Goal: Task Accomplishment & Management: Manage account settings

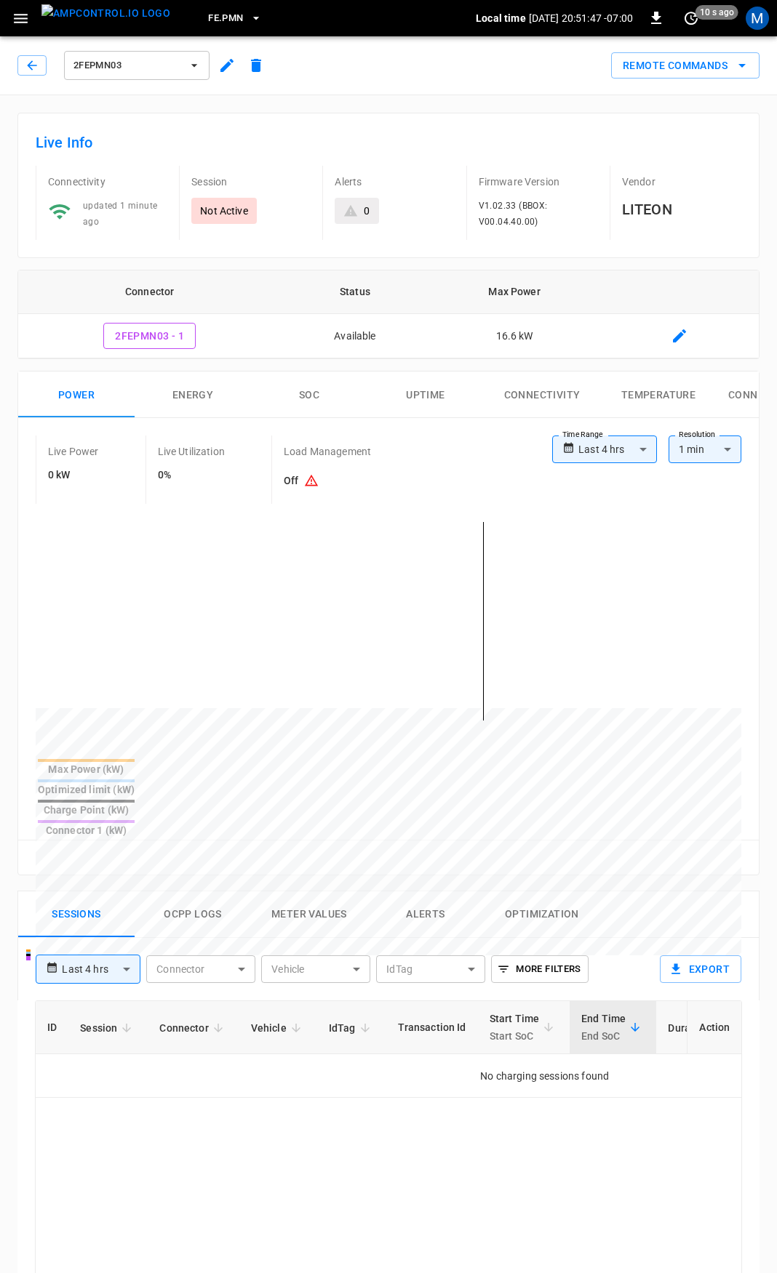
click at [39, 70] on button "button" at bounding box center [31, 65] width 29 height 20
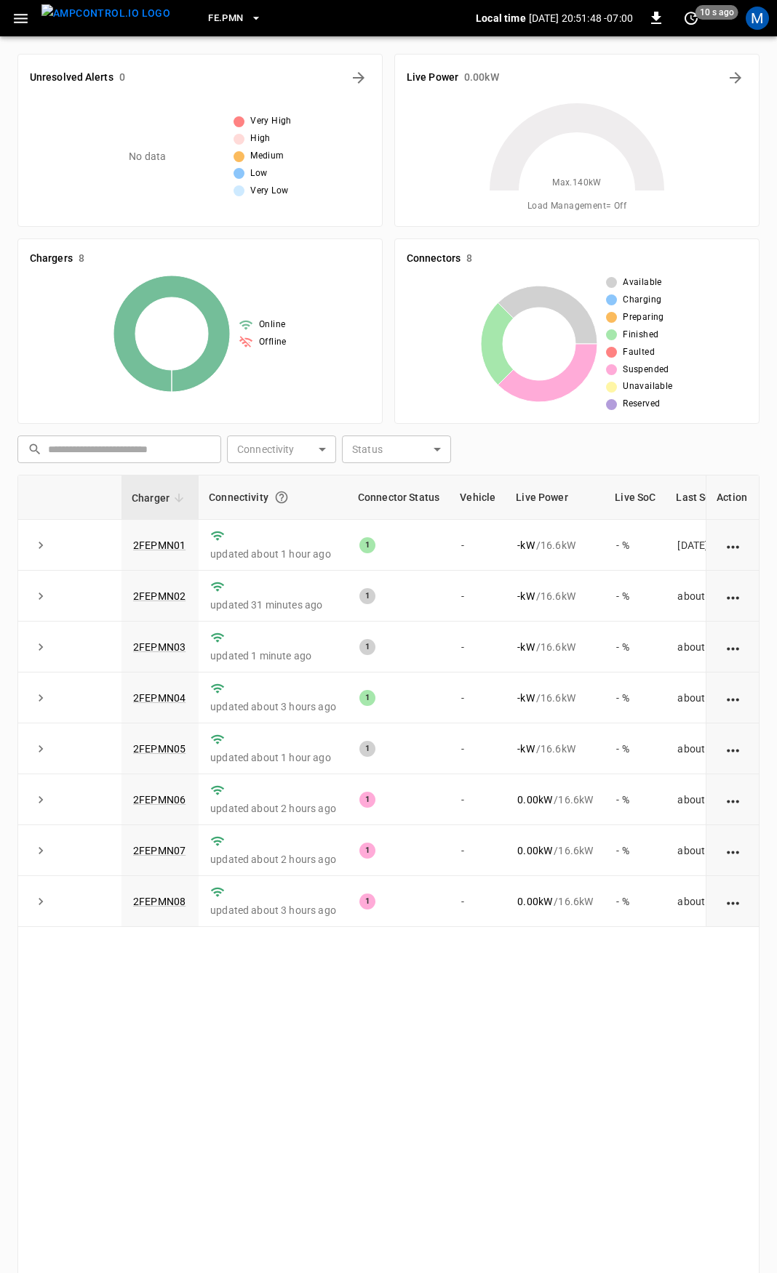
click at [27, 33] on div "FE.PMN Local time [DATE] 20:51:48 -07:00 0 10 s ago M" at bounding box center [388, 18] width 777 height 36
click at [20, 14] on icon "button" at bounding box center [21, 18] width 14 height 9
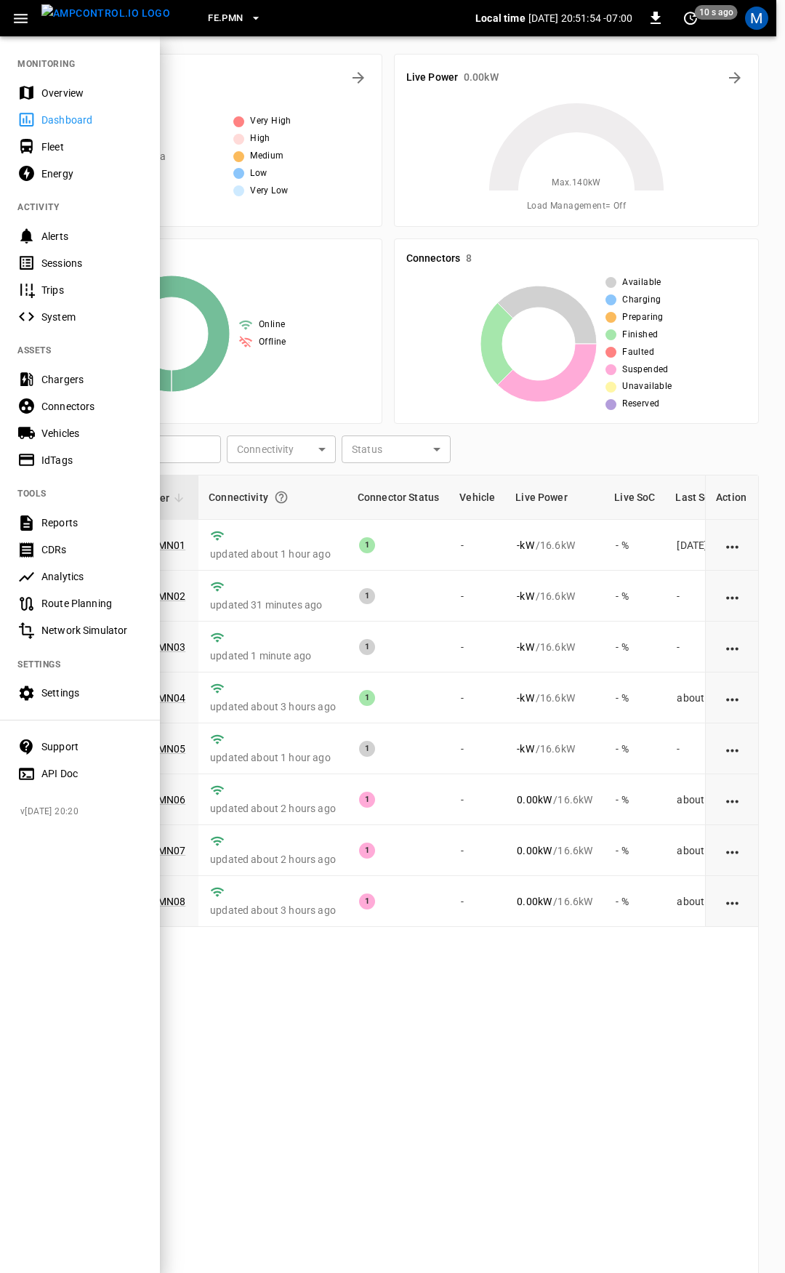
click at [57, 95] on div "Overview" at bounding box center [91, 93] width 101 height 15
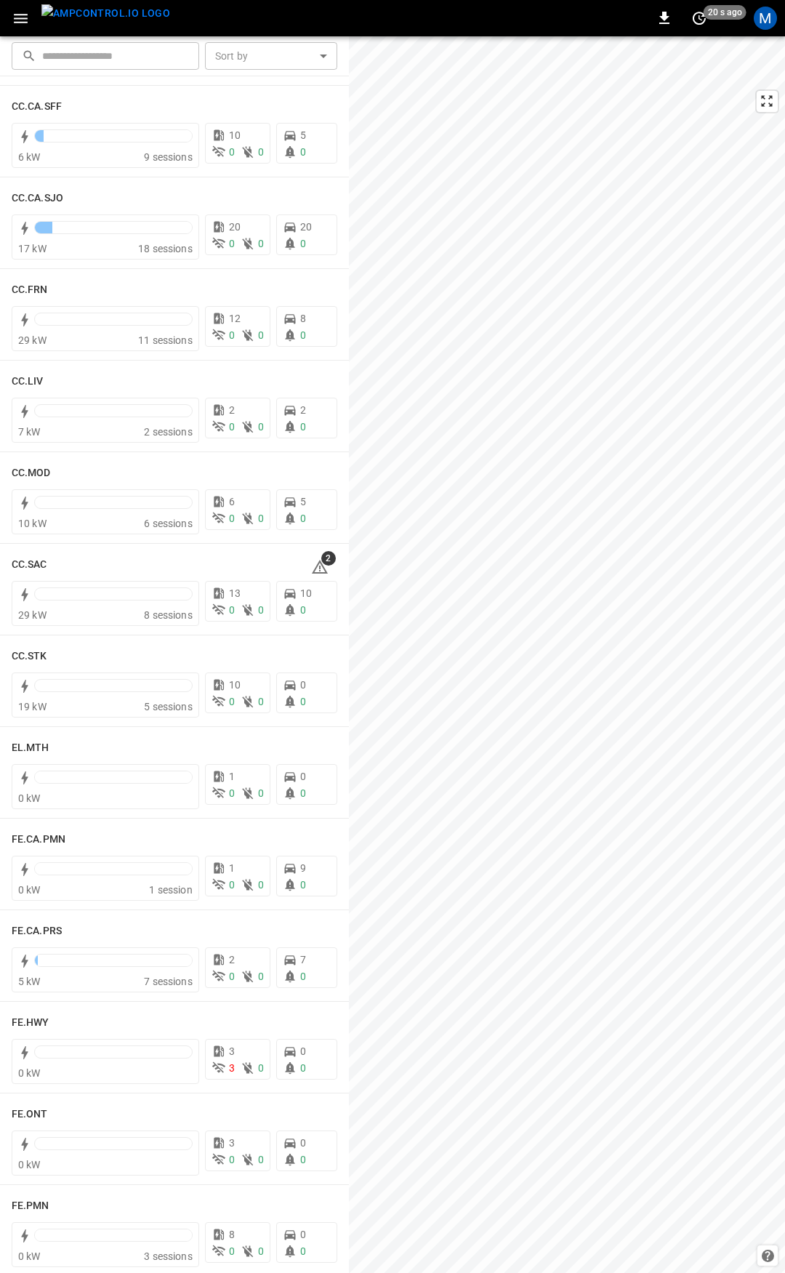
scroll to position [707, 0]
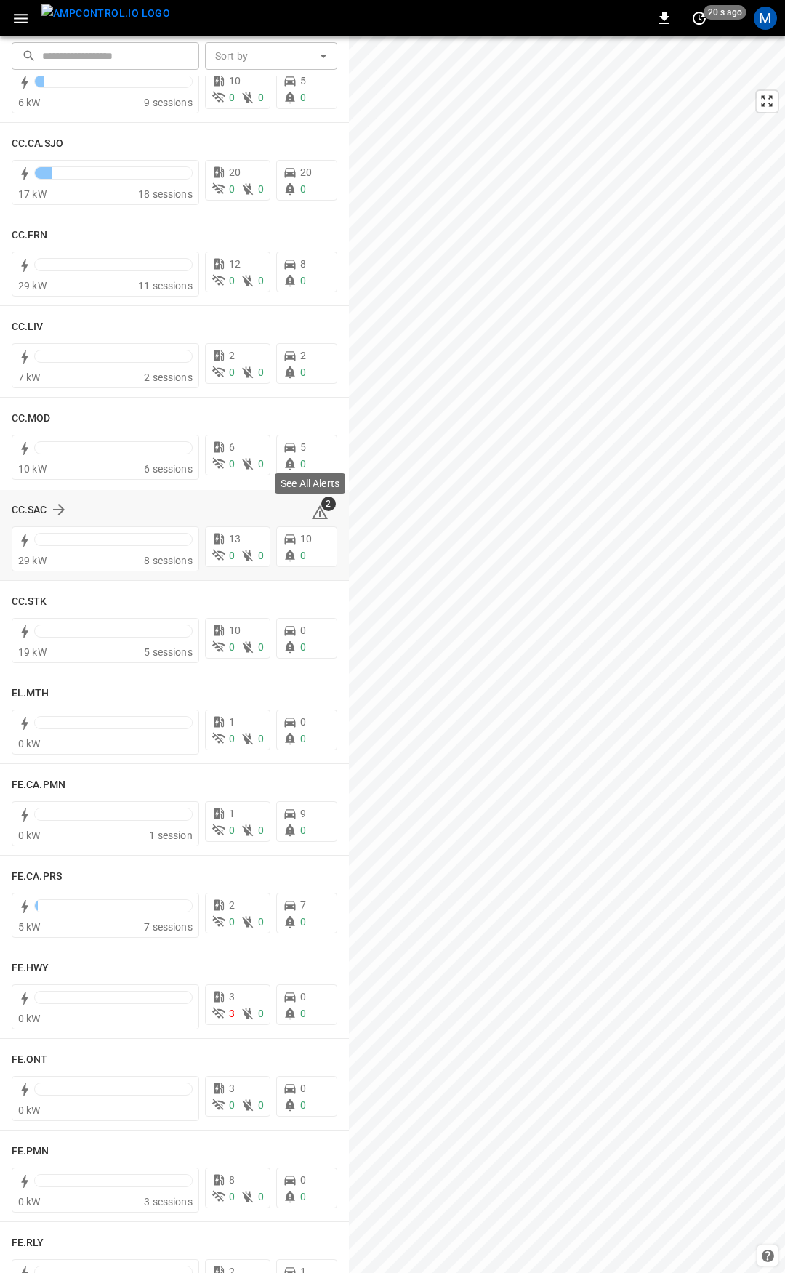
click at [314, 510] on icon at bounding box center [319, 512] width 17 height 17
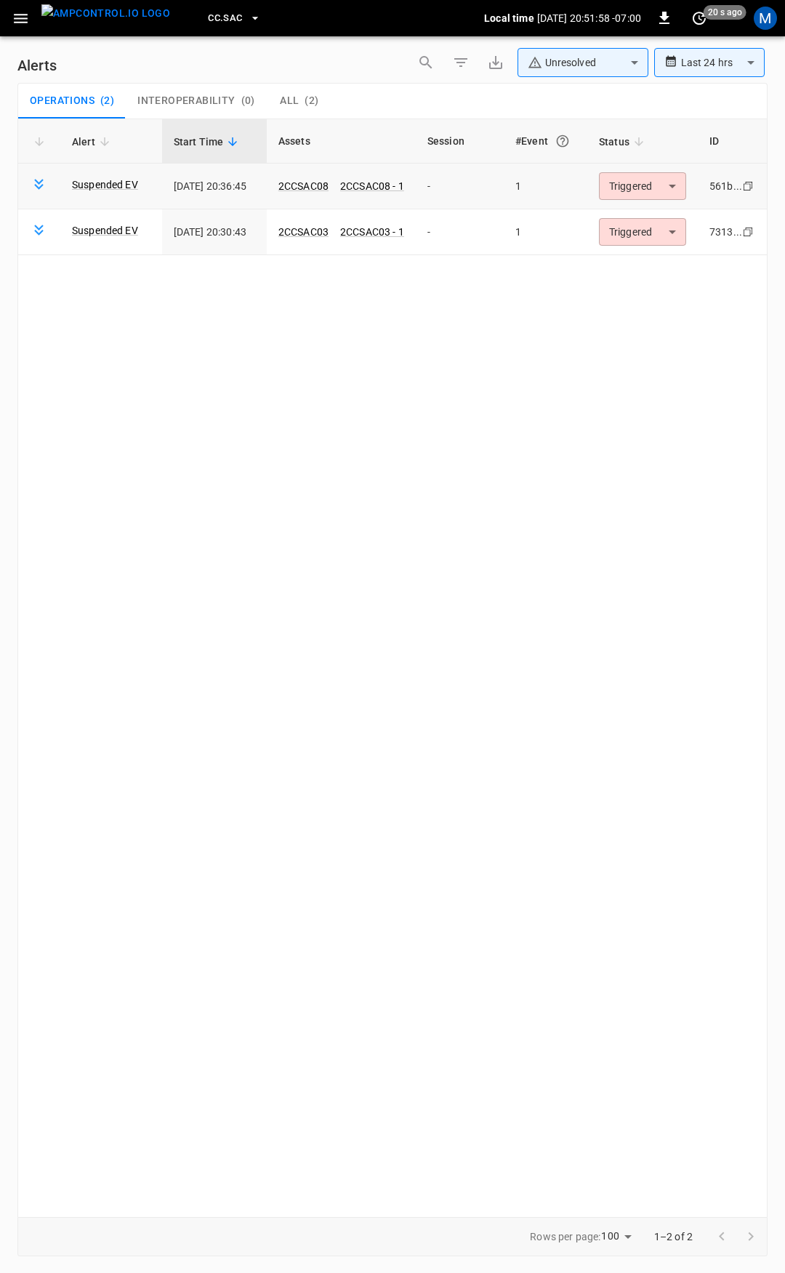
click at [665, 186] on body "**********" at bounding box center [392, 634] width 785 height 1268
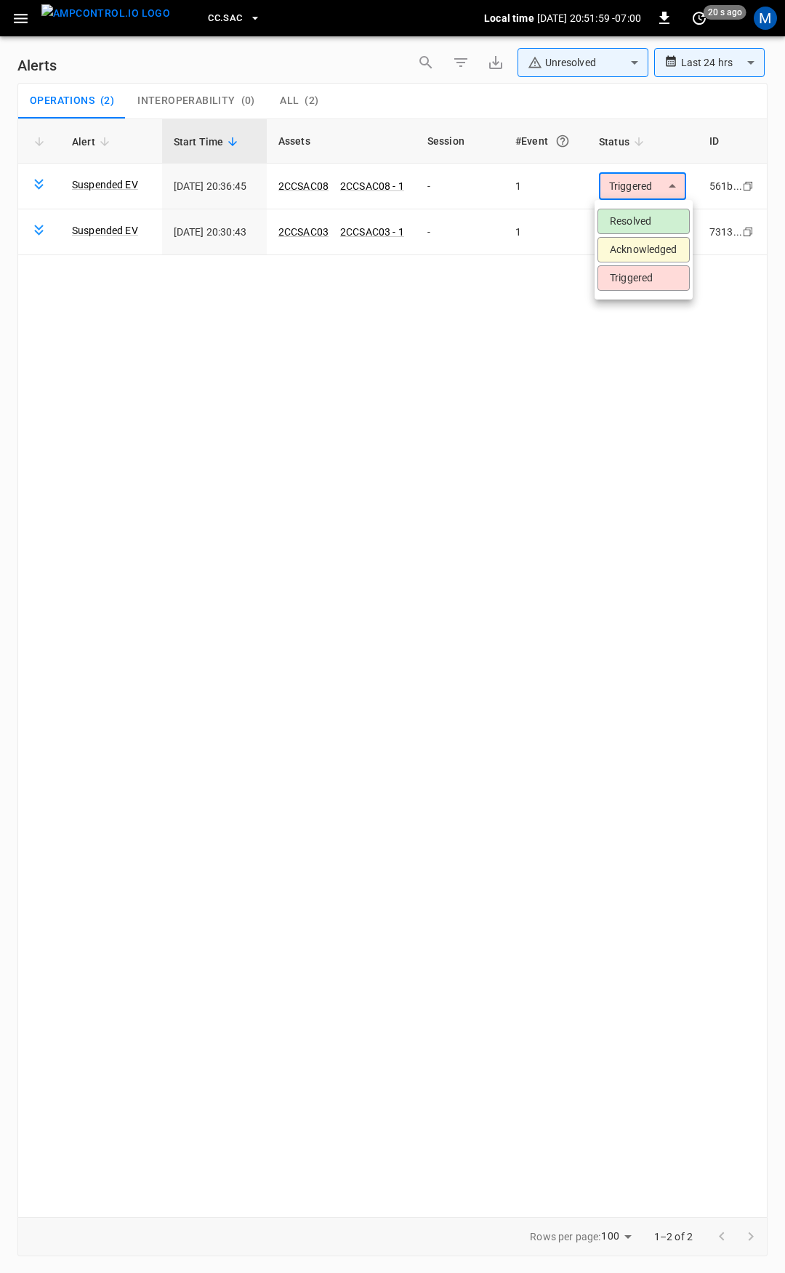
click at [647, 214] on li "Resolved" at bounding box center [644, 221] width 92 height 25
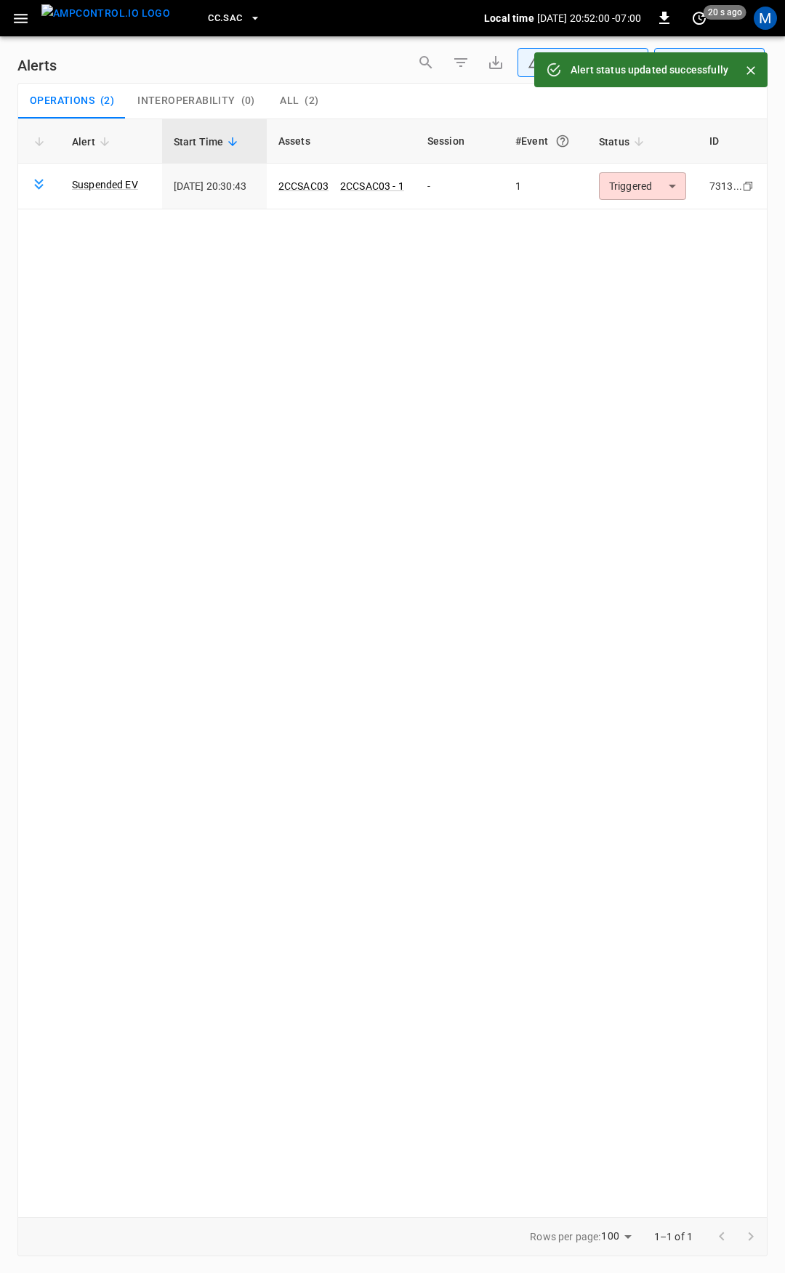
click at [646, 191] on body "**********" at bounding box center [392, 634] width 785 height 1268
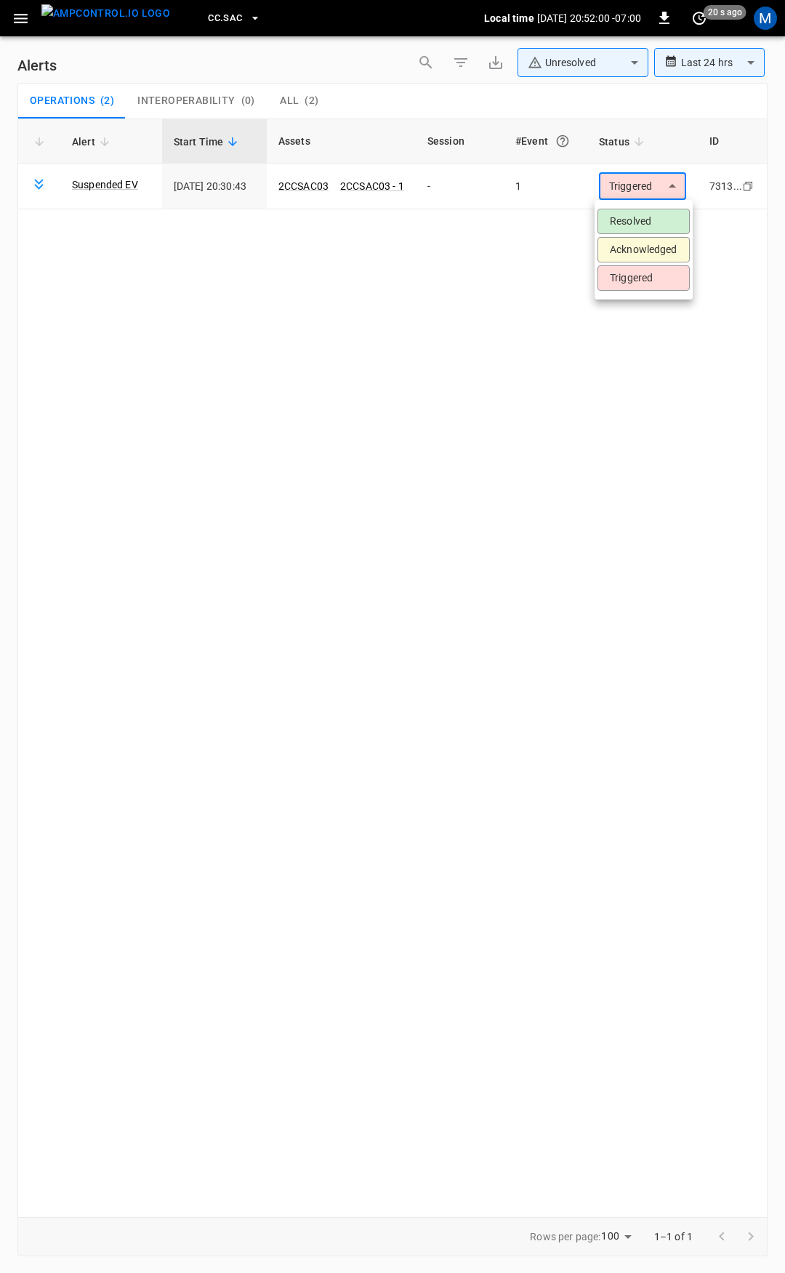
click at [642, 212] on li "Resolved" at bounding box center [644, 221] width 92 height 25
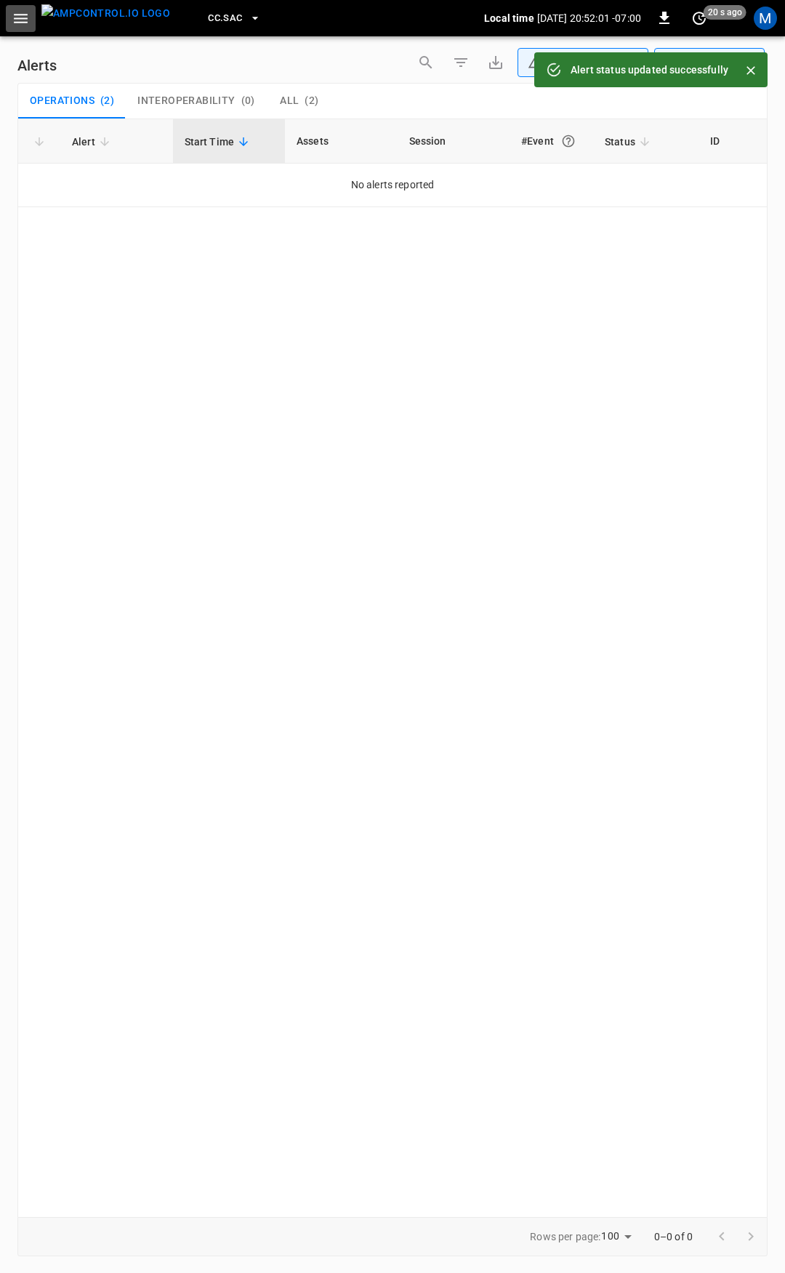
click at [20, 11] on icon "button" at bounding box center [21, 18] width 18 height 18
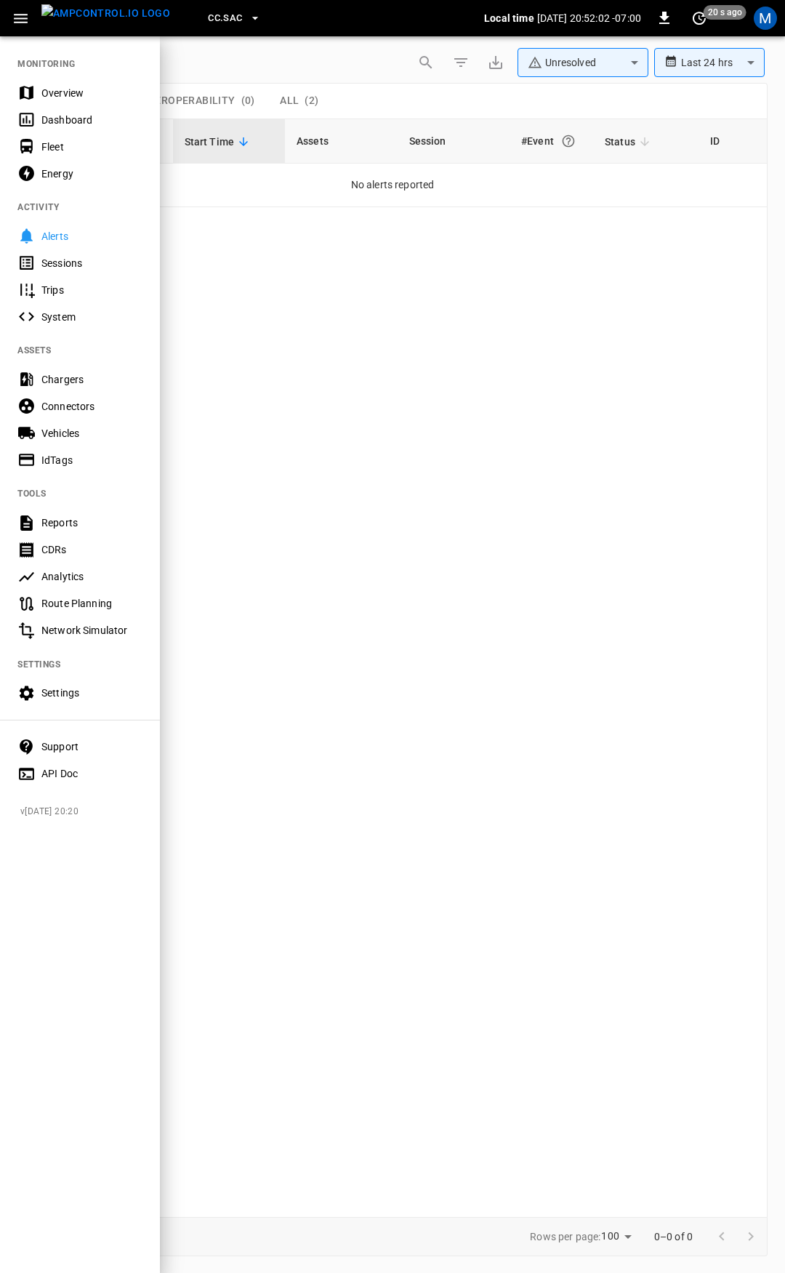
click at [75, 84] on div "Overview" at bounding box center [80, 92] width 160 height 27
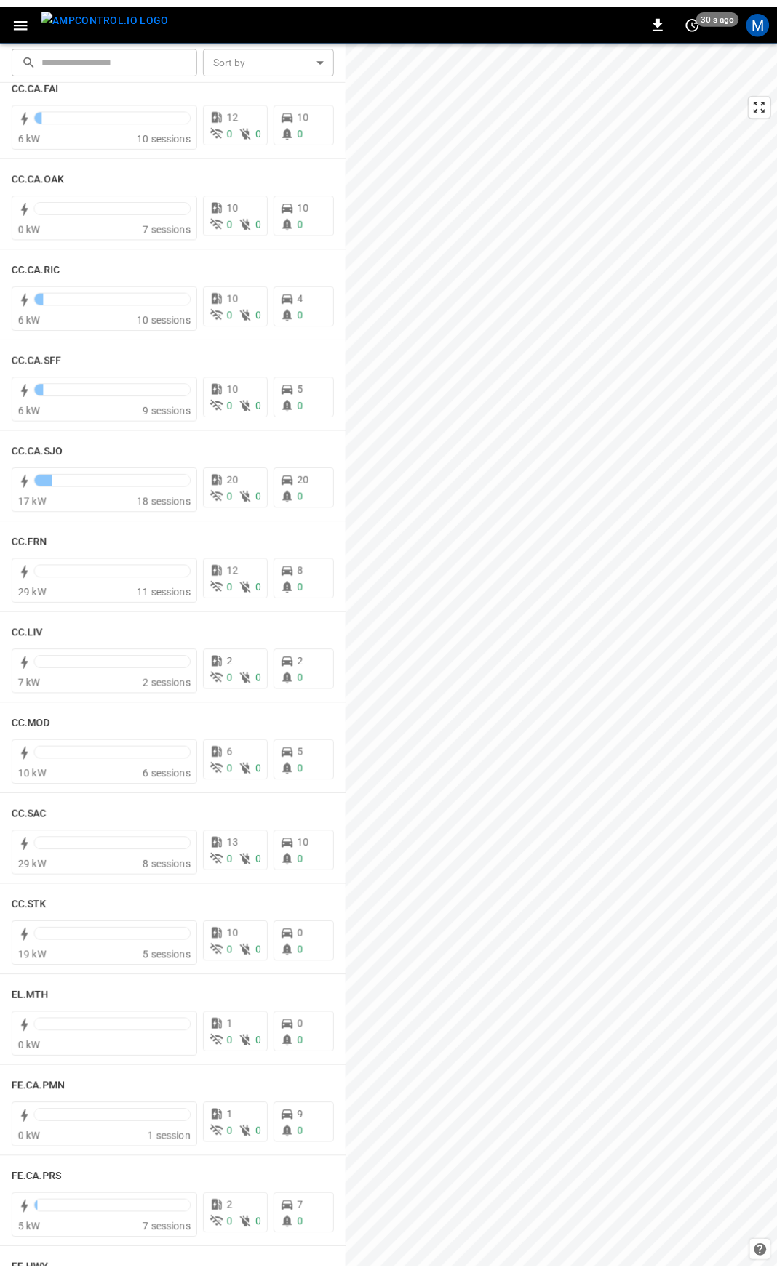
scroll to position [382, 0]
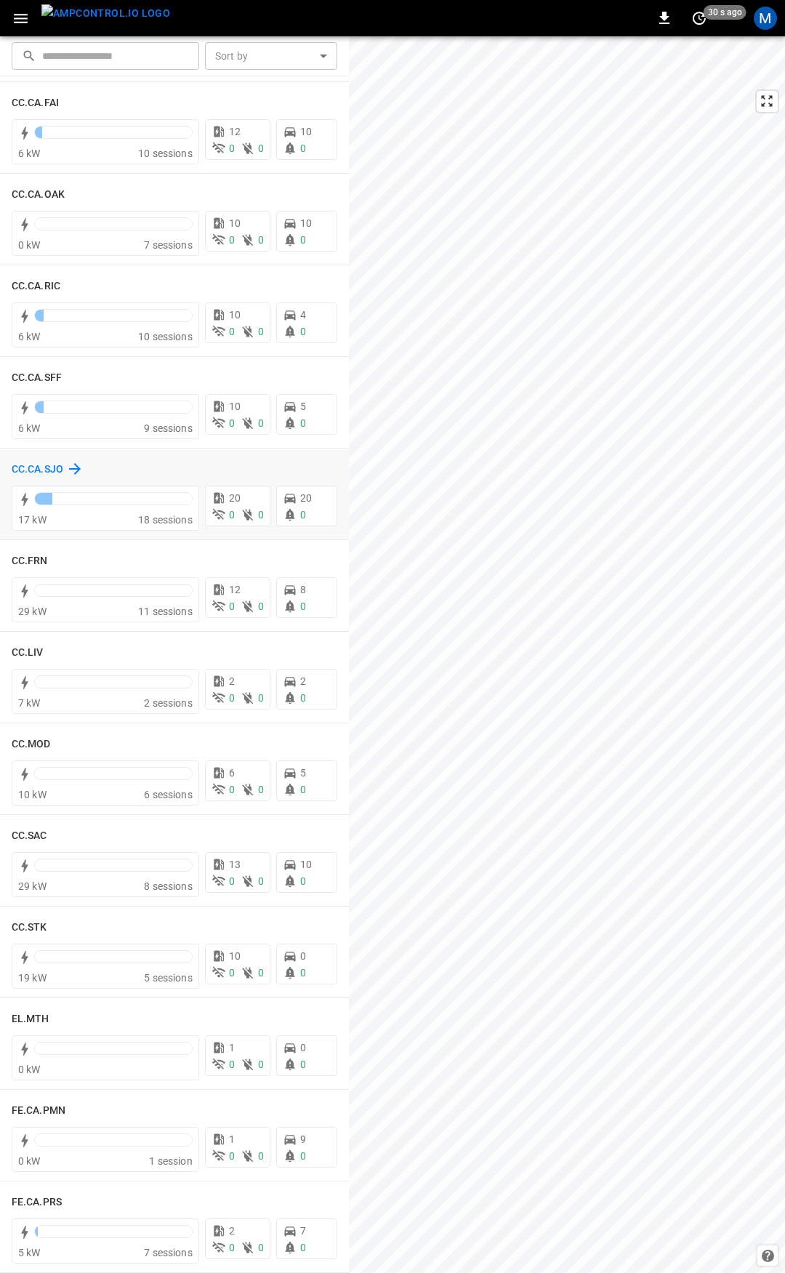
click at [28, 469] on h6 "CC.CA.SJO" at bounding box center [38, 470] width 52 height 16
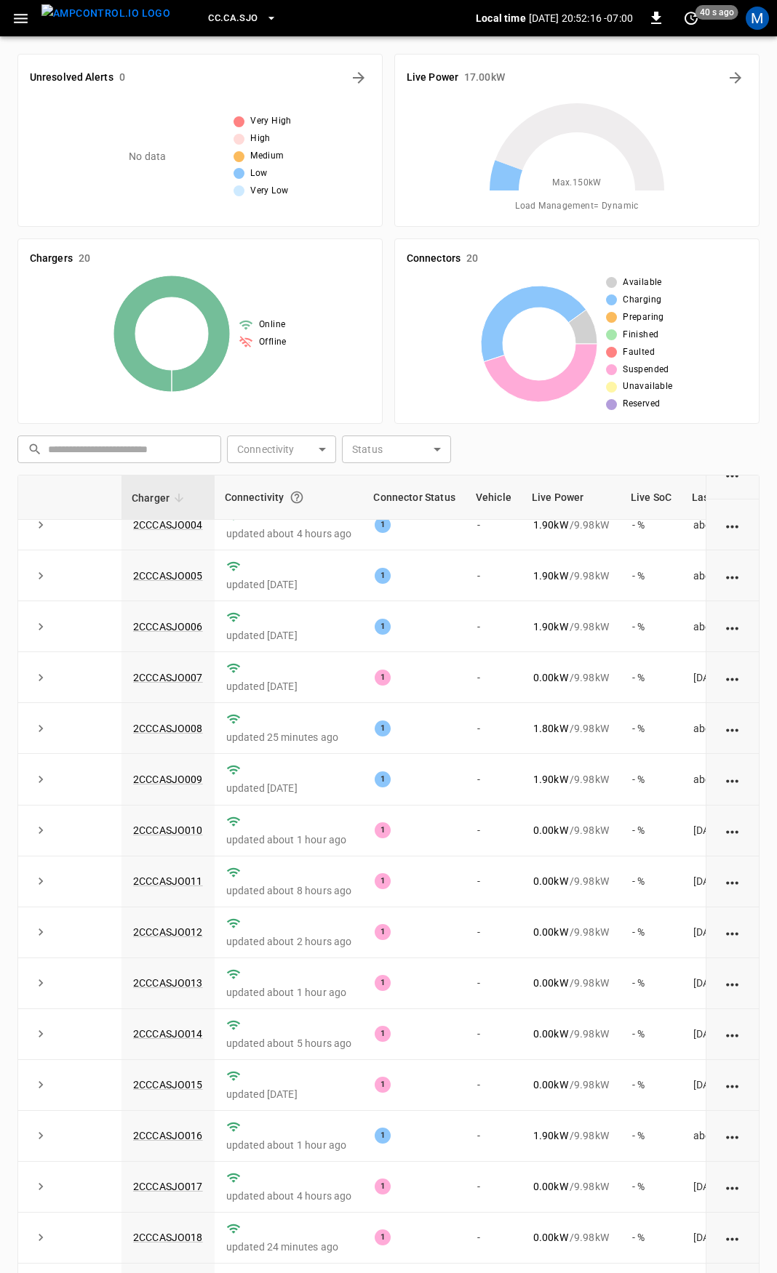
scroll to position [73, 0]
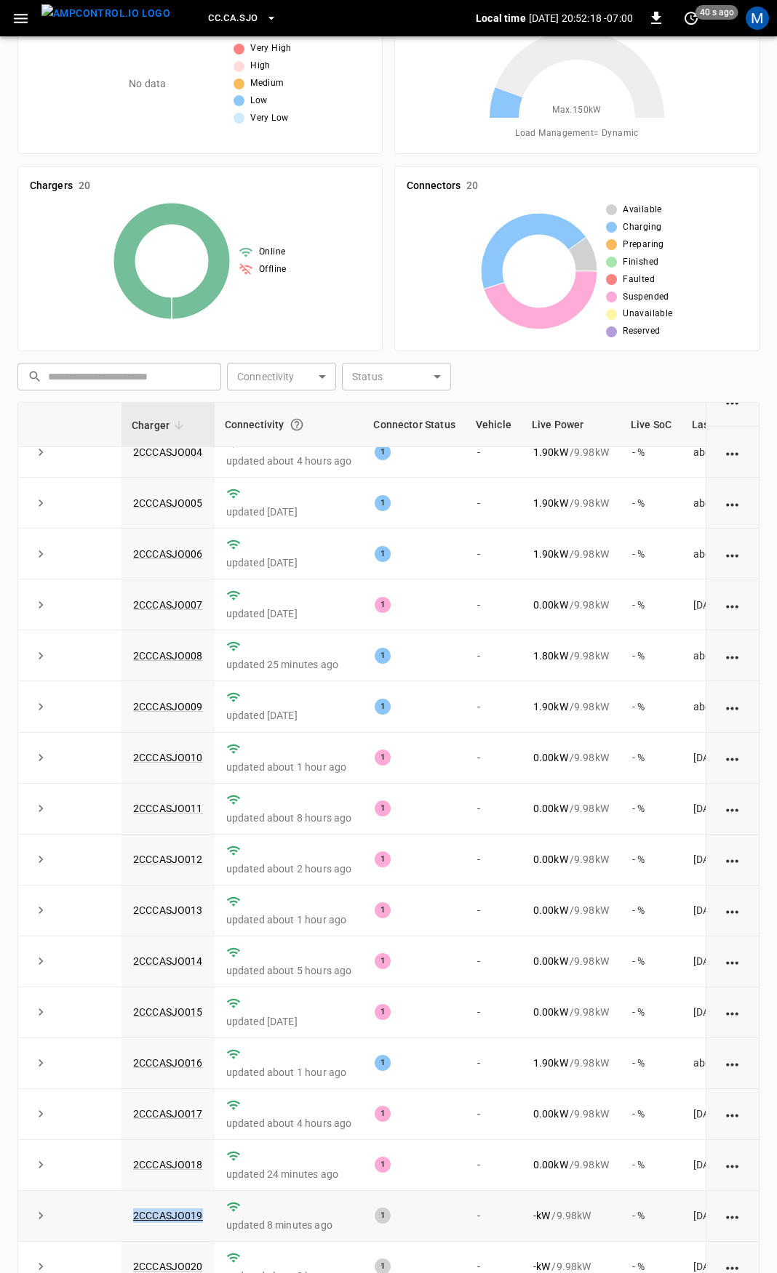
drag, startPoint x: 208, startPoint y: 1206, endPoint x: 128, endPoint y: 1216, distance: 80.7
click at [128, 1216] on td "2CCCASJO019" at bounding box center [167, 1216] width 93 height 51
copy link "2CCCASJO019"
click at [177, 1212] on td "2CCCASJO019" at bounding box center [167, 1216] width 93 height 51
click at [177, 1208] on link "2CCCASJO019" at bounding box center [168, 1215] width 76 height 17
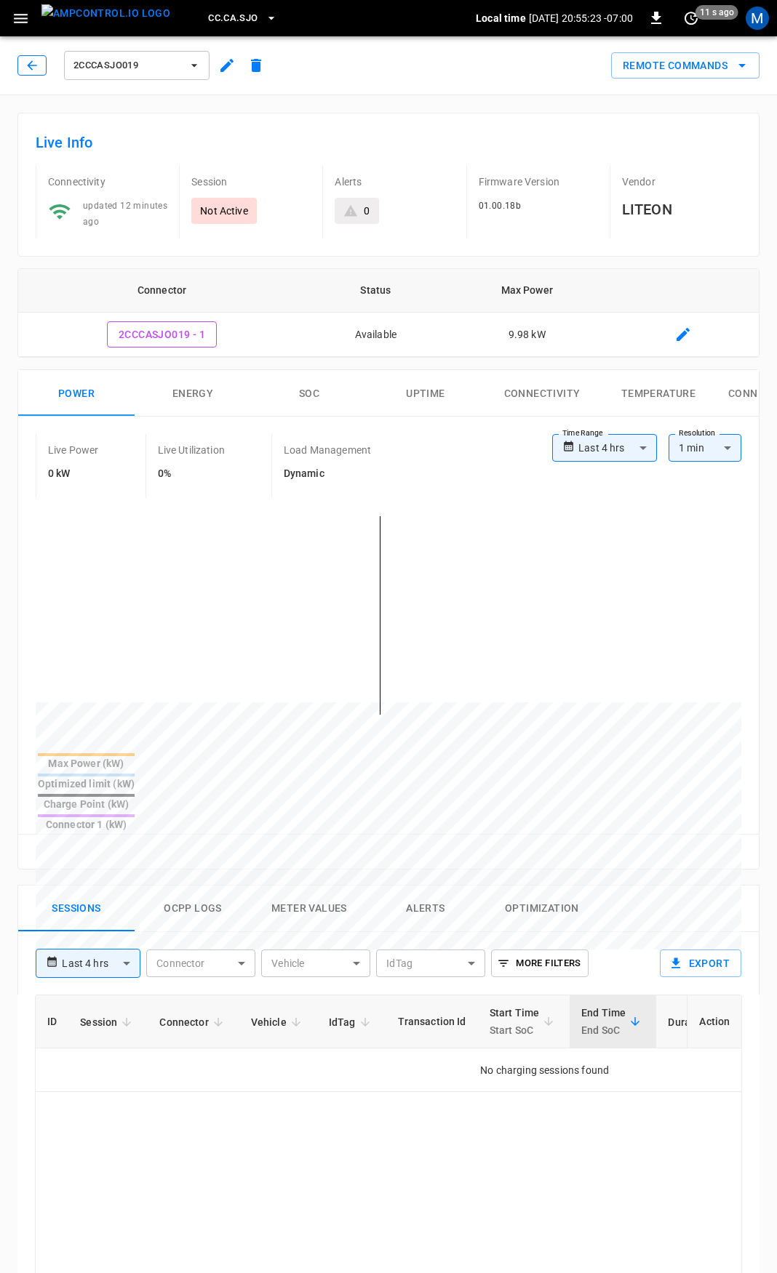
click at [23, 62] on button "button" at bounding box center [31, 65] width 29 height 20
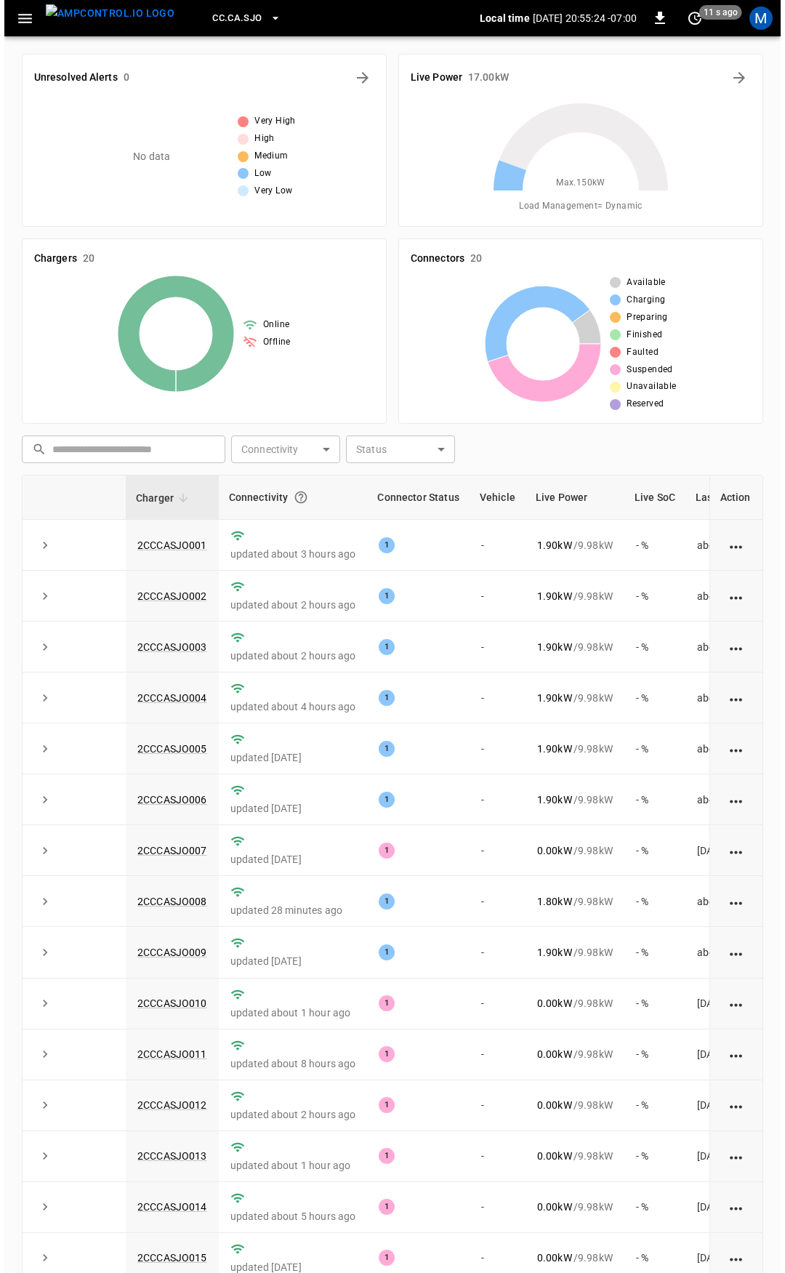
scroll to position [73, 0]
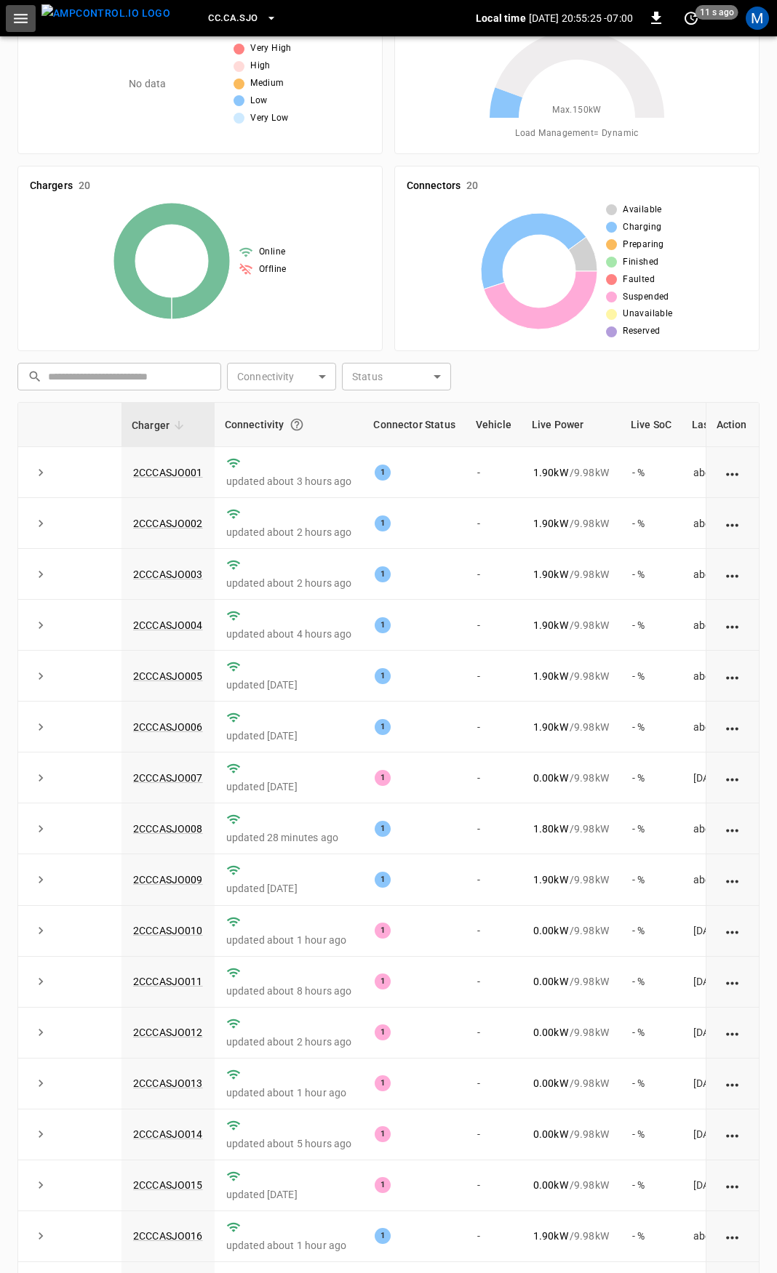
click at [13, 18] on icon "button" at bounding box center [21, 18] width 18 height 18
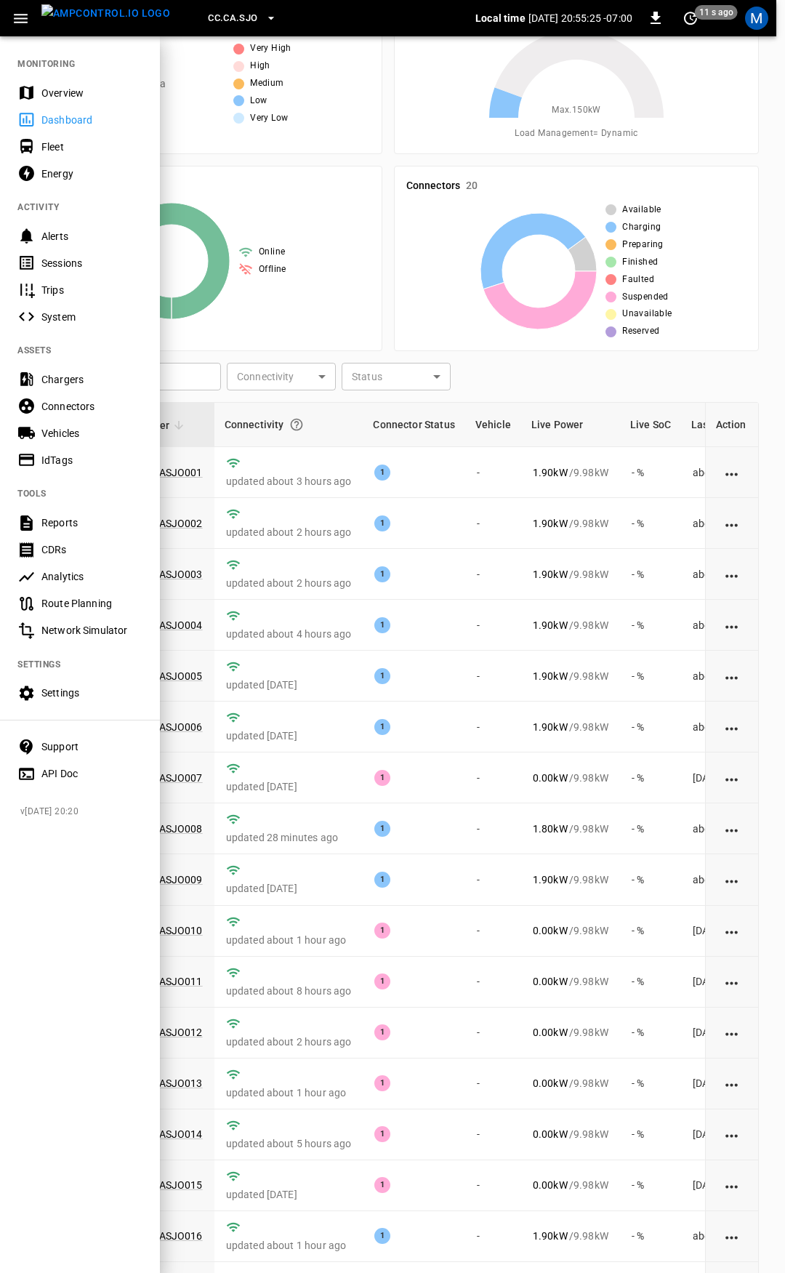
drag, startPoint x: 44, startPoint y: 76, endPoint x: 55, endPoint y: 95, distance: 21.8
click at [45, 78] on nav "MONITORING Overview Dashboard Fleet Energy ACTIVITY Alerts Sessions Trips Syste…" at bounding box center [80, 414] width 160 height 758
click at [60, 100] on div "Overview" at bounding box center [80, 92] width 160 height 27
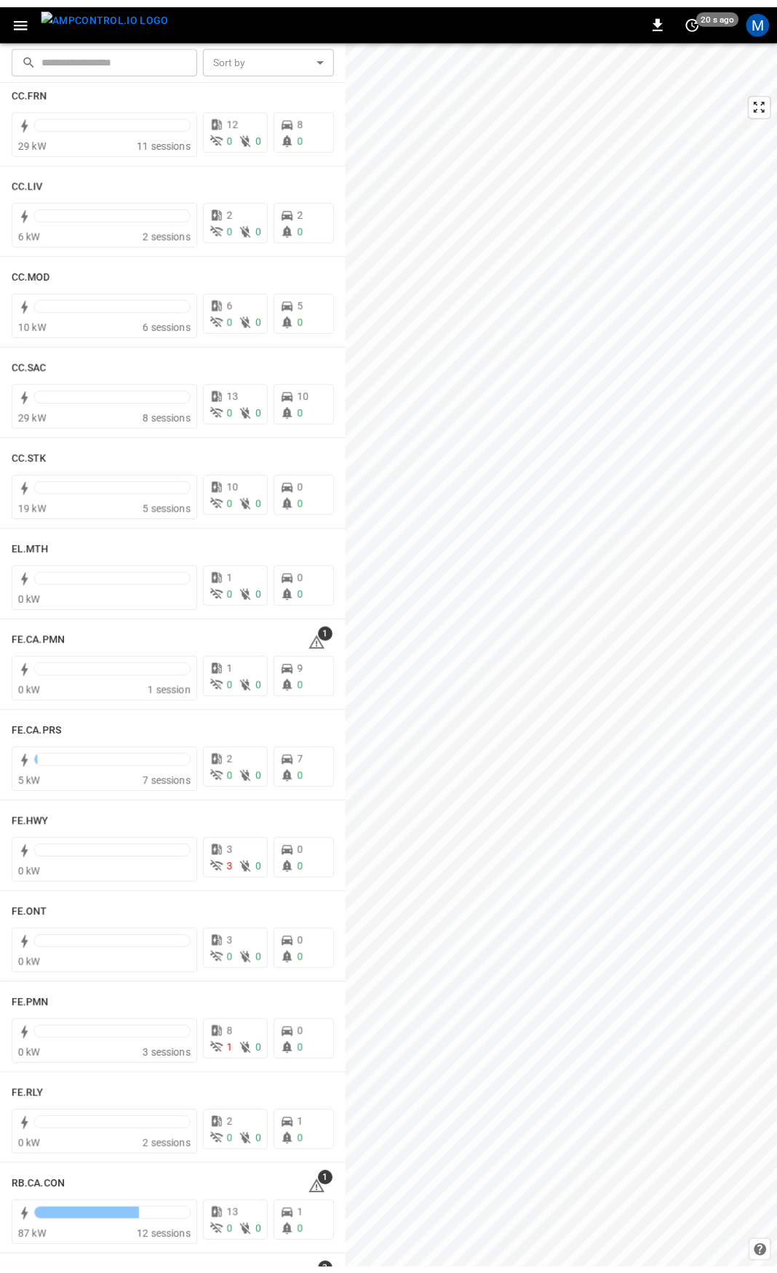
scroll to position [876, 0]
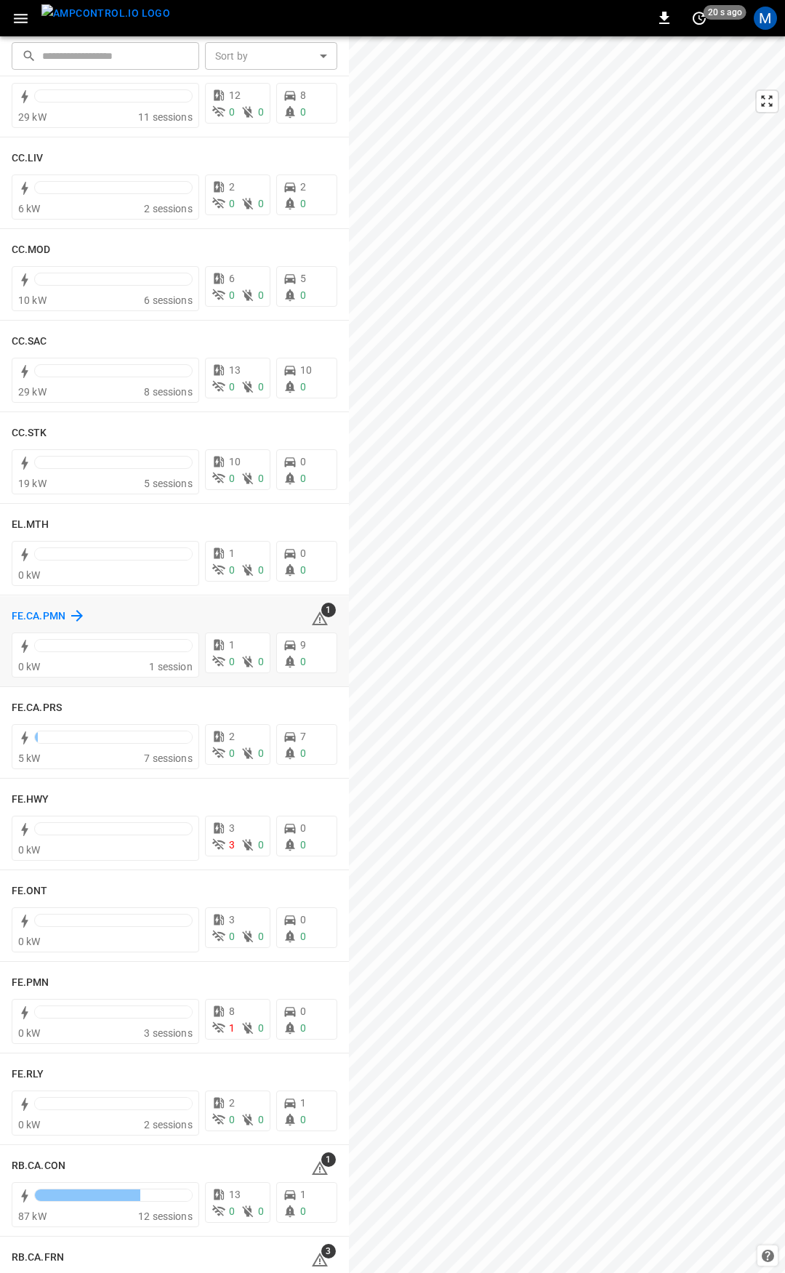
click at [49, 617] on h6 "FE.CA.PMN" at bounding box center [39, 617] width 54 height 16
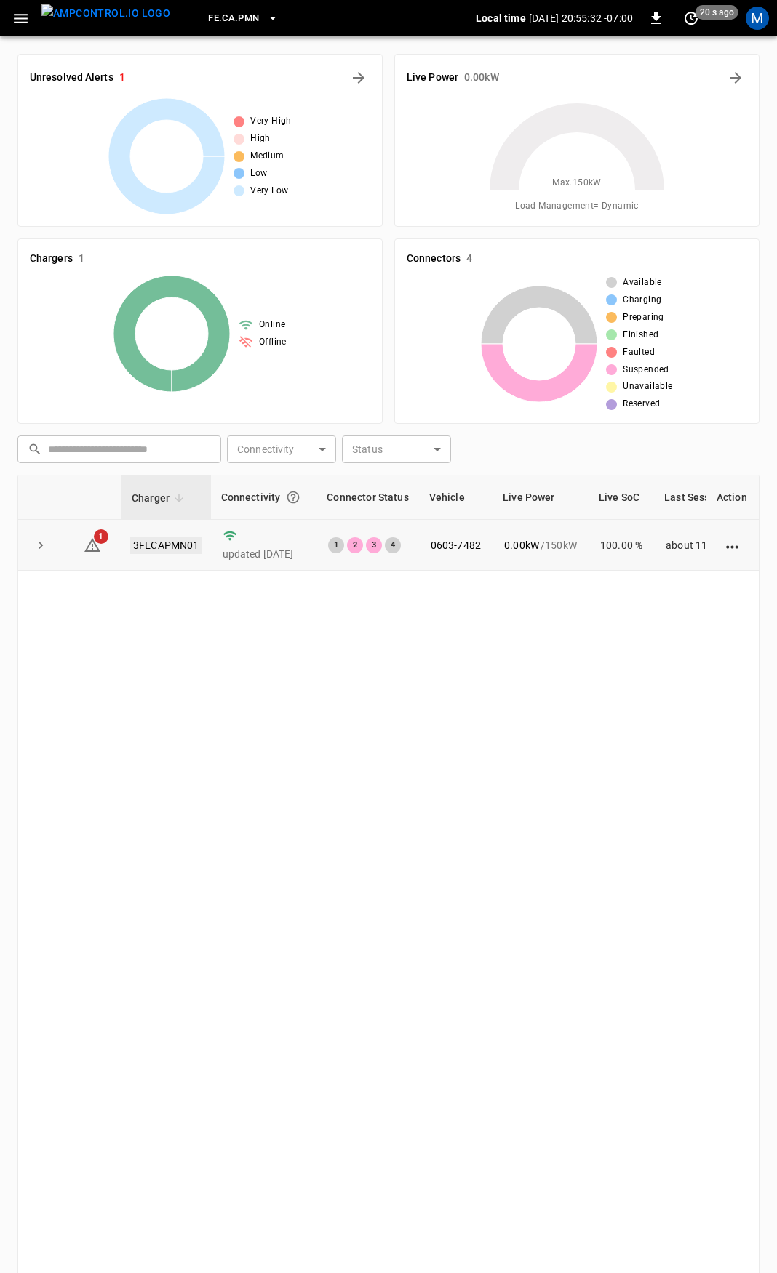
click at [173, 547] on link "3FECAPMN01" at bounding box center [166, 545] width 72 height 17
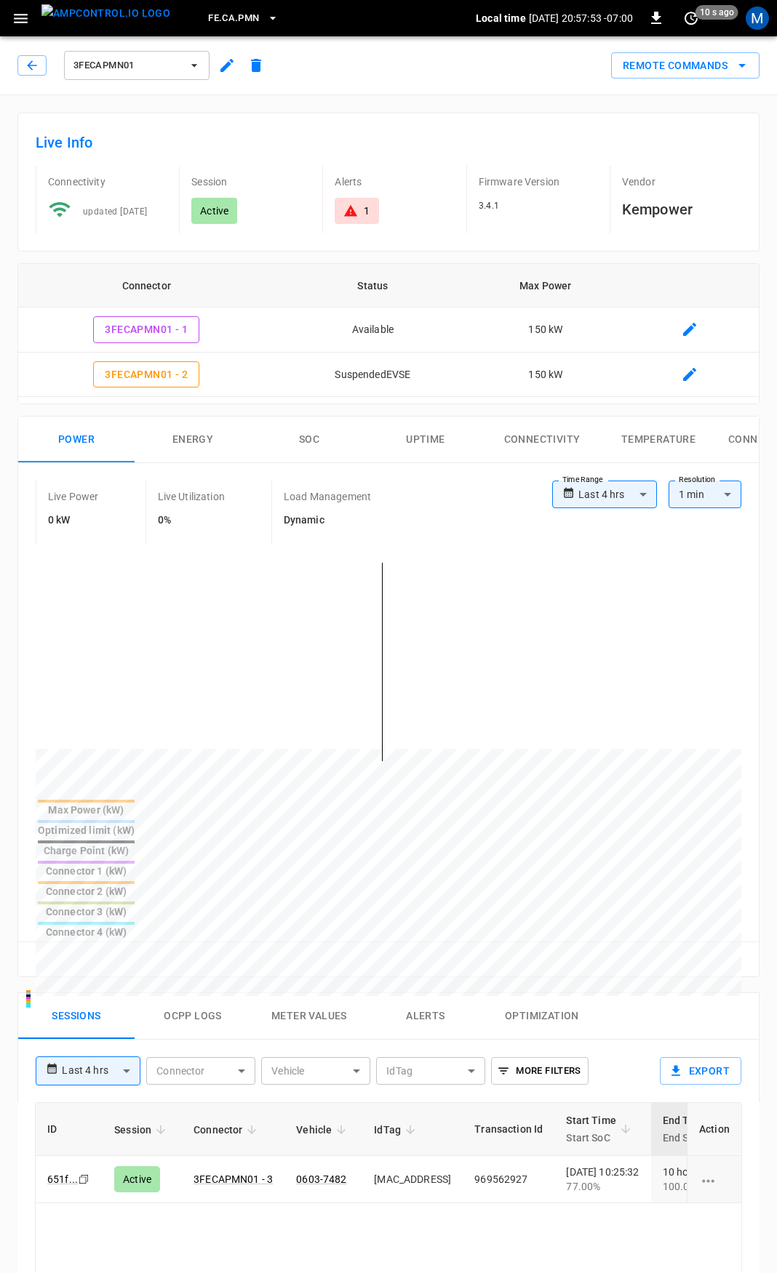
click at [31, 71] on icon "button" at bounding box center [32, 65] width 15 height 15
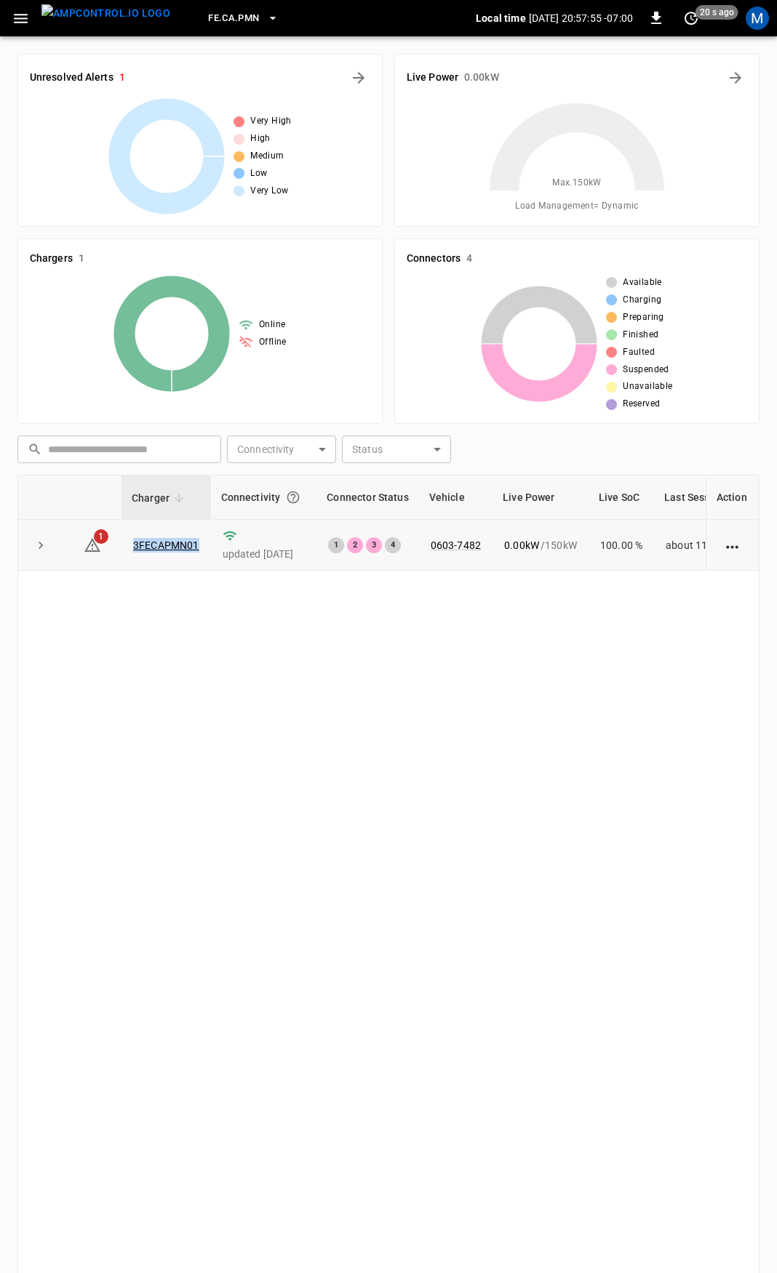
drag, startPoint x: 205, startPoint y: 548, endPoint x: 127, endPoint y: 554, distance: 78.8
click at [127, 554] on td "3FECAPMN01" at bounding box center [165, 545] width 89 height 51
copy link "3FECAPMN01"
click at [93, 546] on icon at bounding box center [92, 545] width 16 height 14
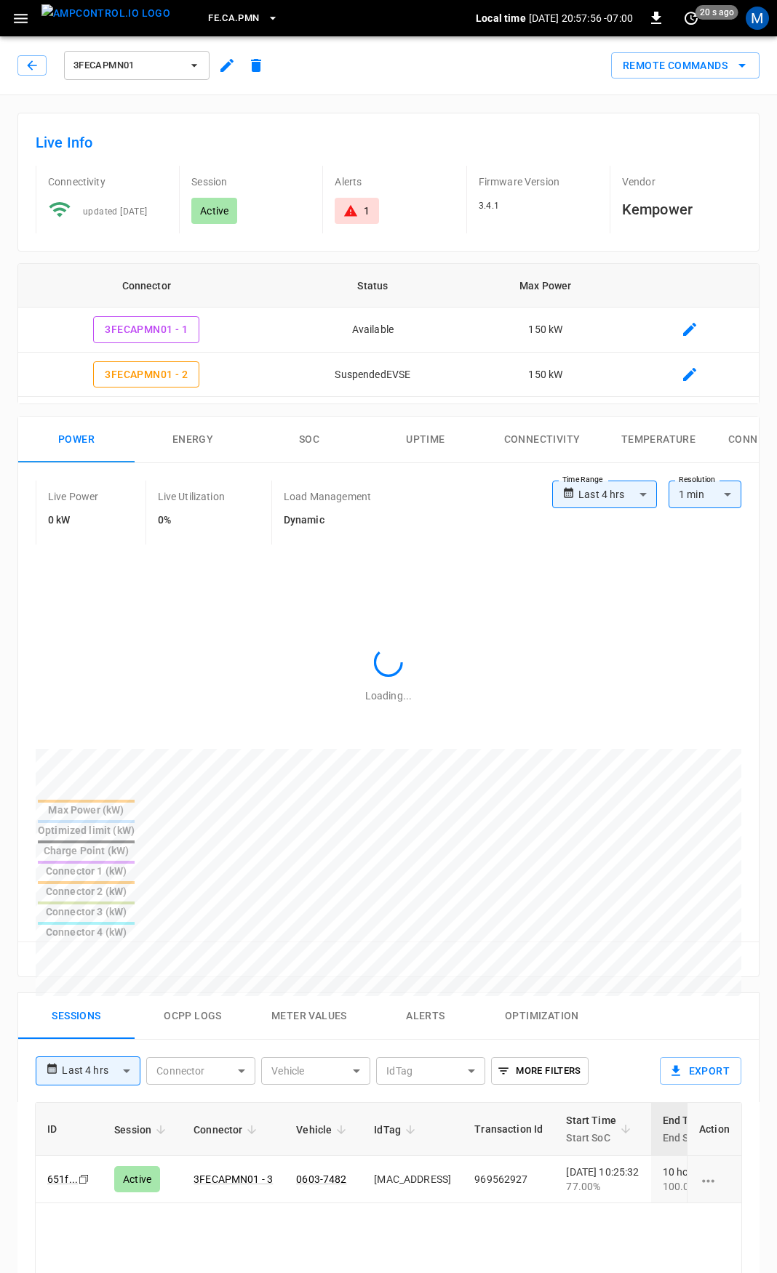
scroll to position [689, 0]
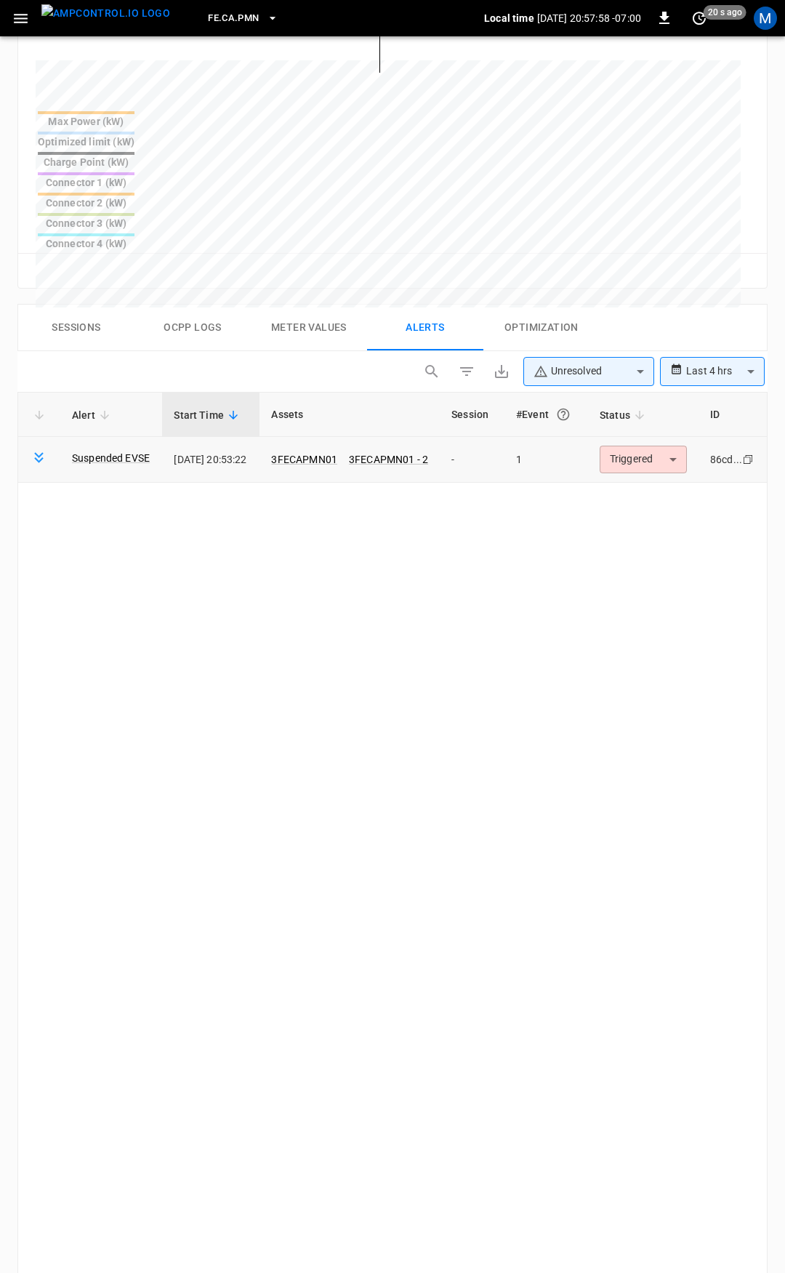
click at [685, 374] on body "**********" at bounding box center [392, 434] width 785 height 2247
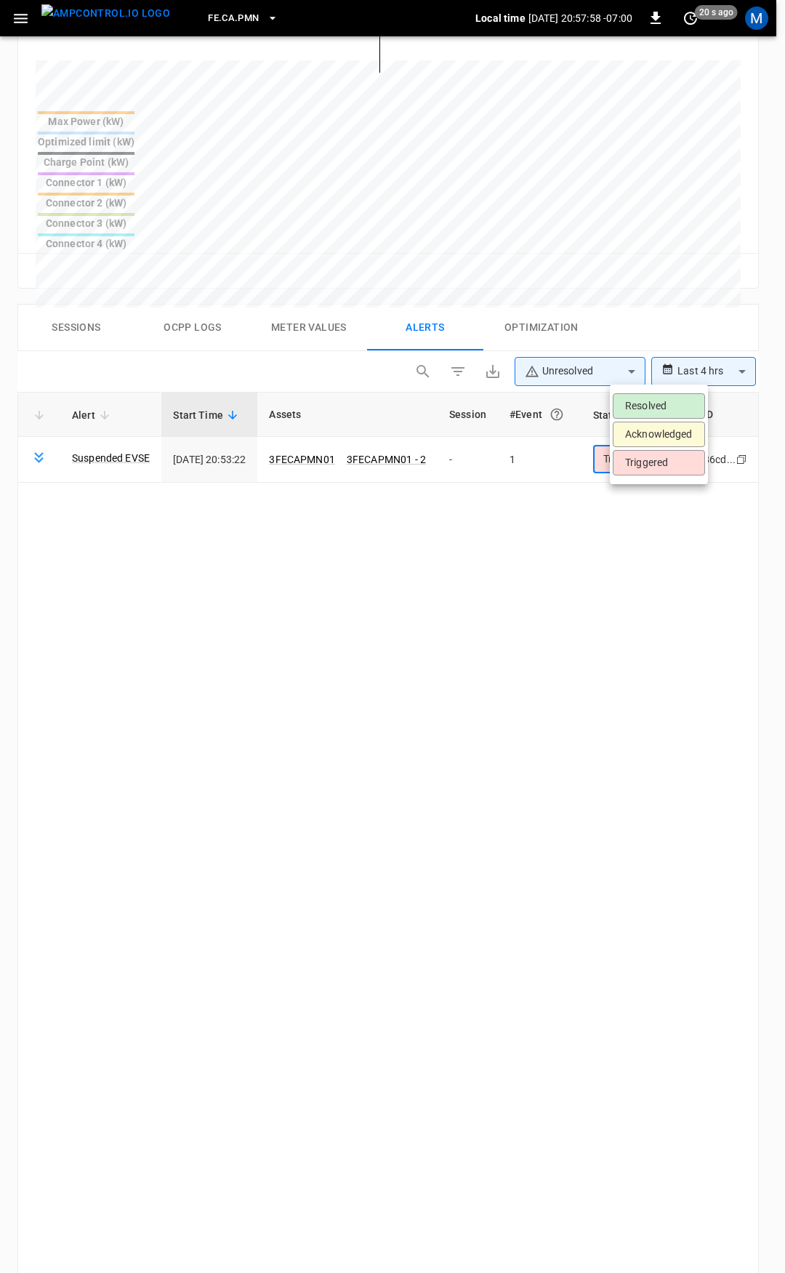
click at [672, 399] on li "Resolved" at bounding box center [659, 405] width 92 height 25
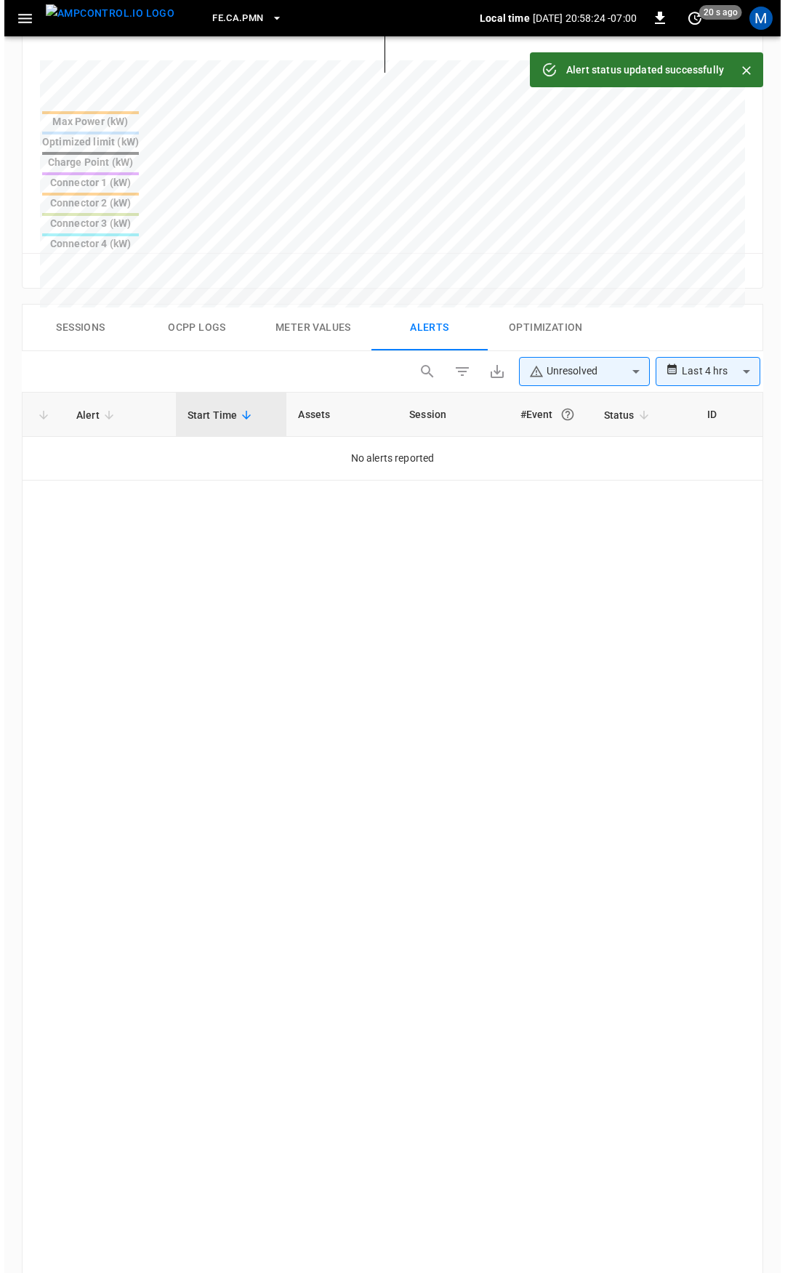
scroll to position [0, 0]
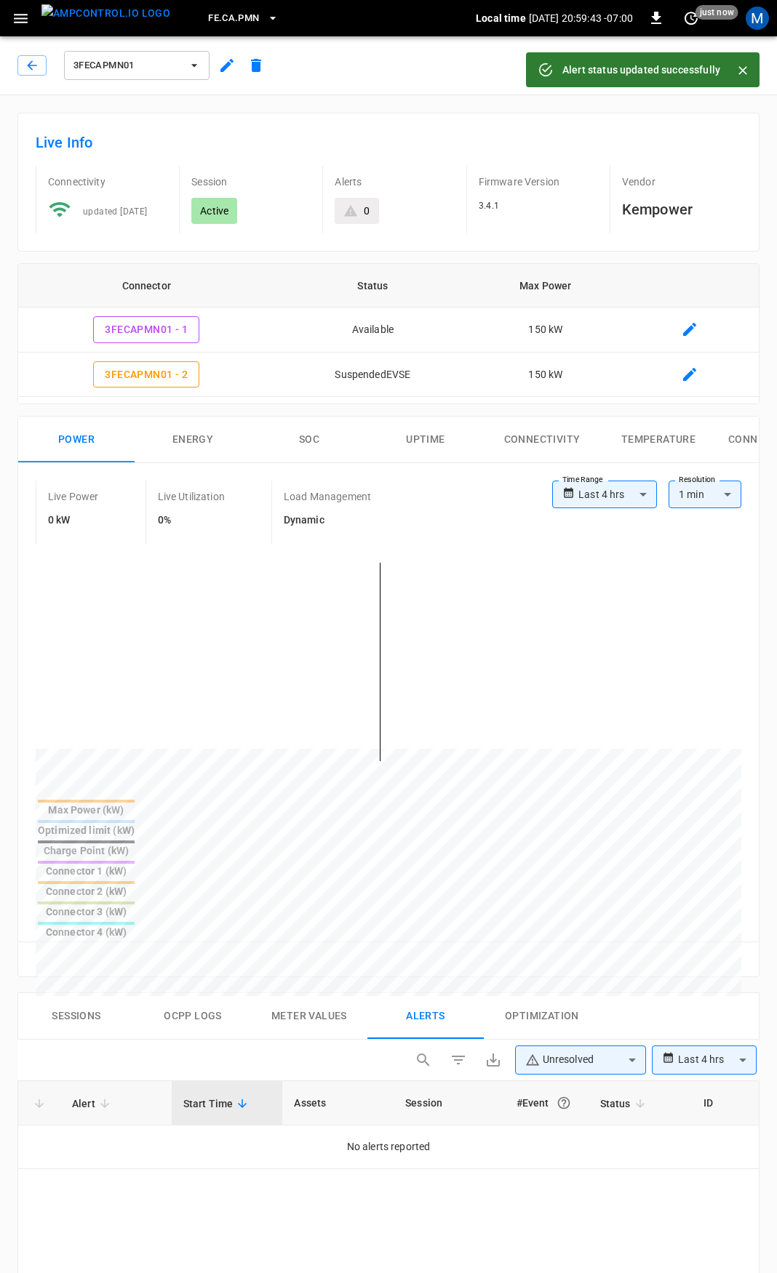
click at [16, 70] on div "3FECAPMN01" at bounding box center [141, 62] width 259 height 41
click at [24, 65] on button "button" at bounding box center [31, 65] width 29 height 20
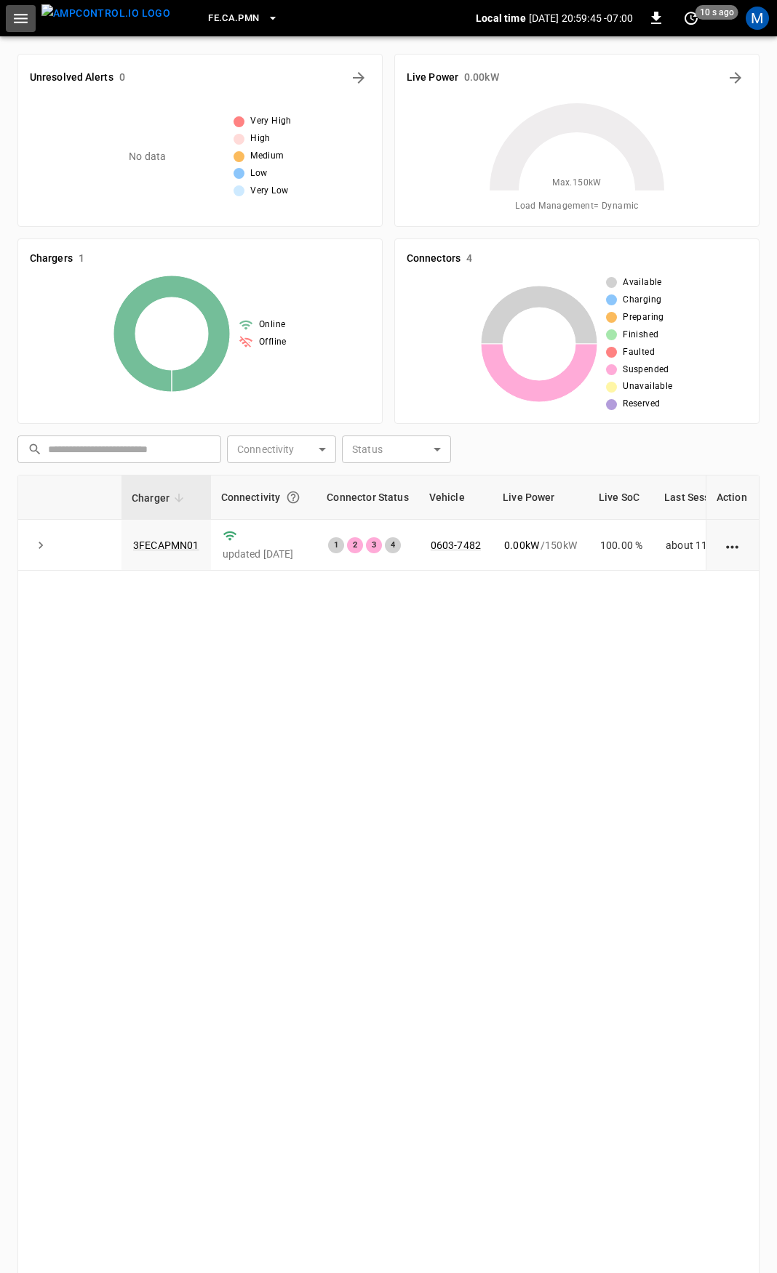
click at [17, 14] on icon "button" at bounding box center [21, 18] width 14 height 9
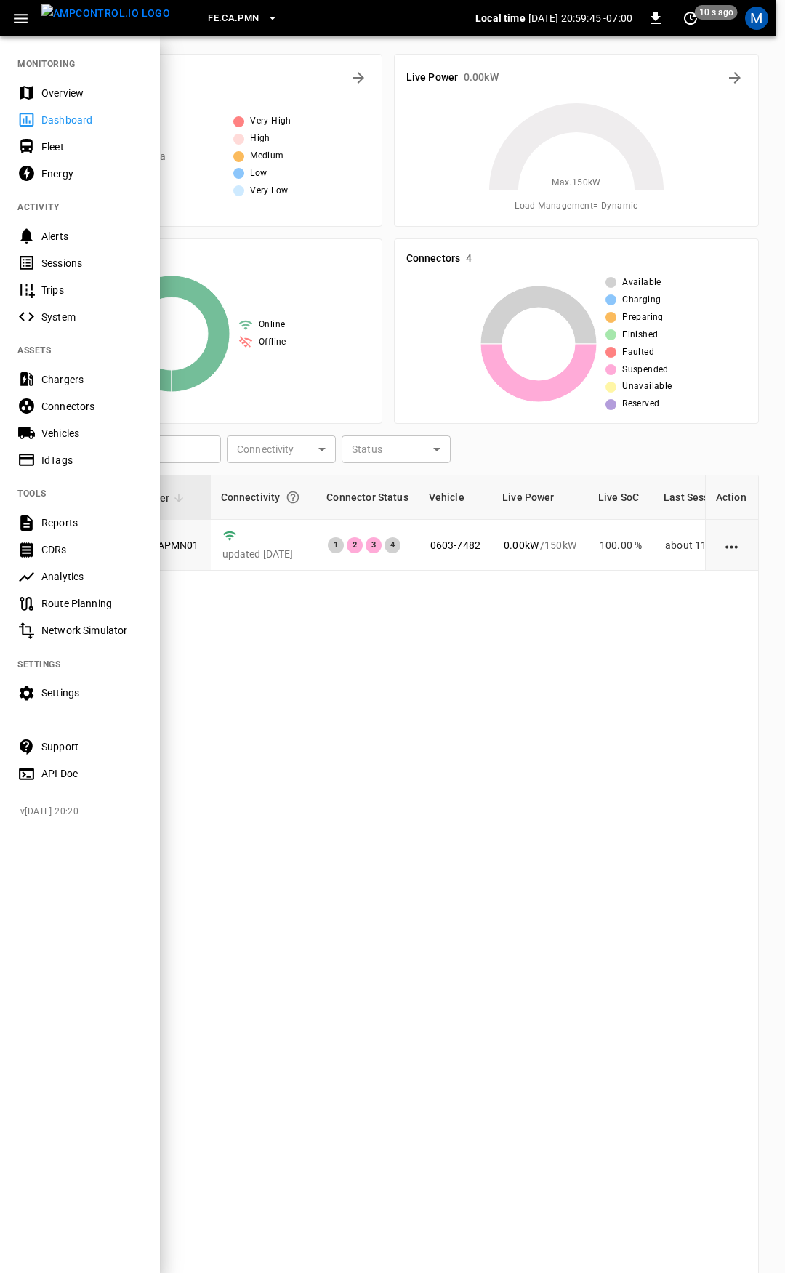
click at [83, 83] on div "Overview" at bounding box center [80, 92] width 160 height 27
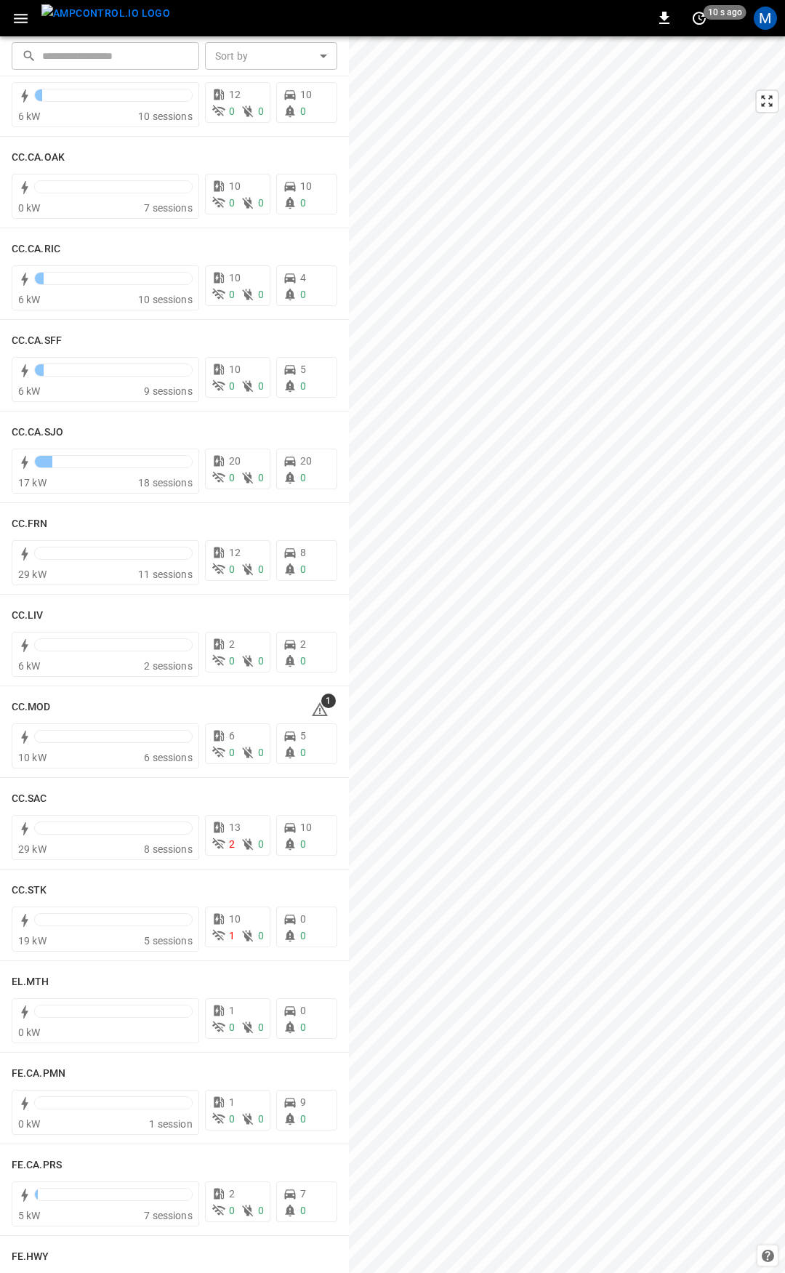
scroll to position [446, 0]
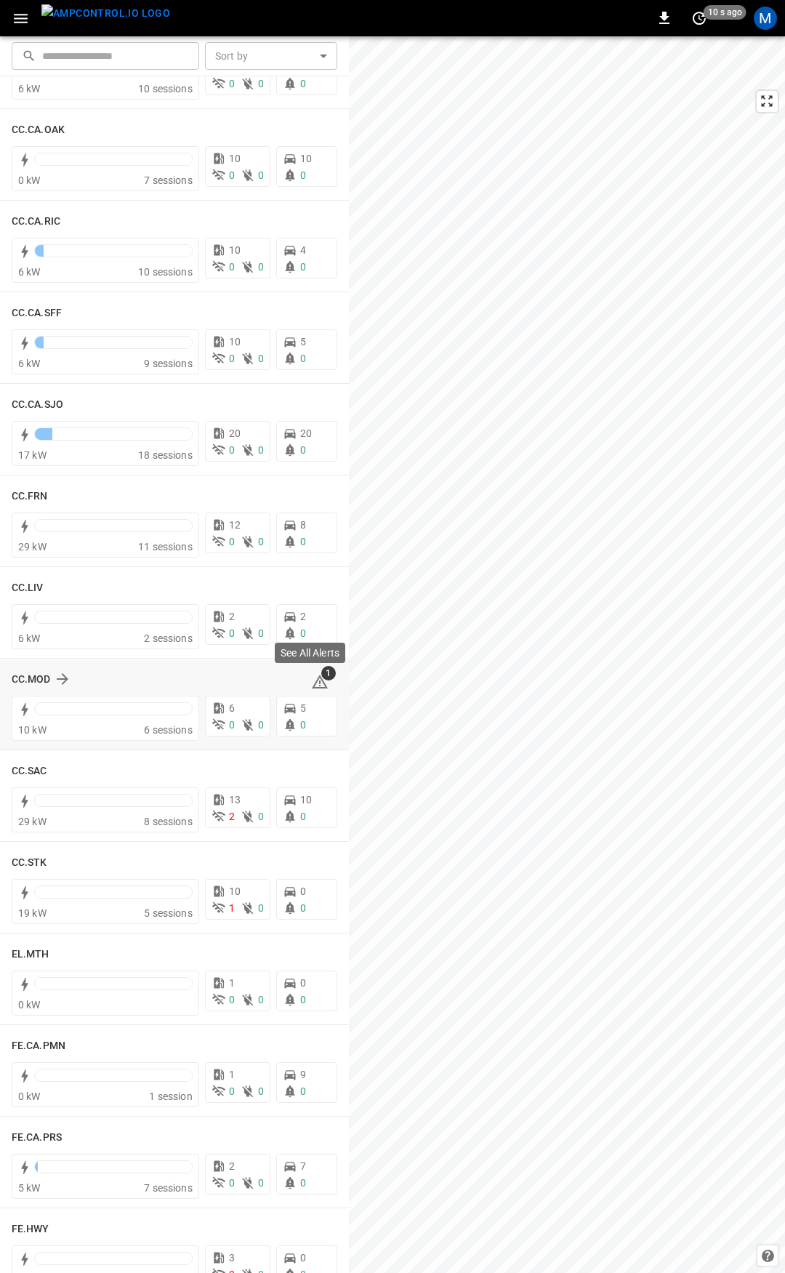
click at [316, 686] on icon at bounding box center [319, 681] width 17 height 17
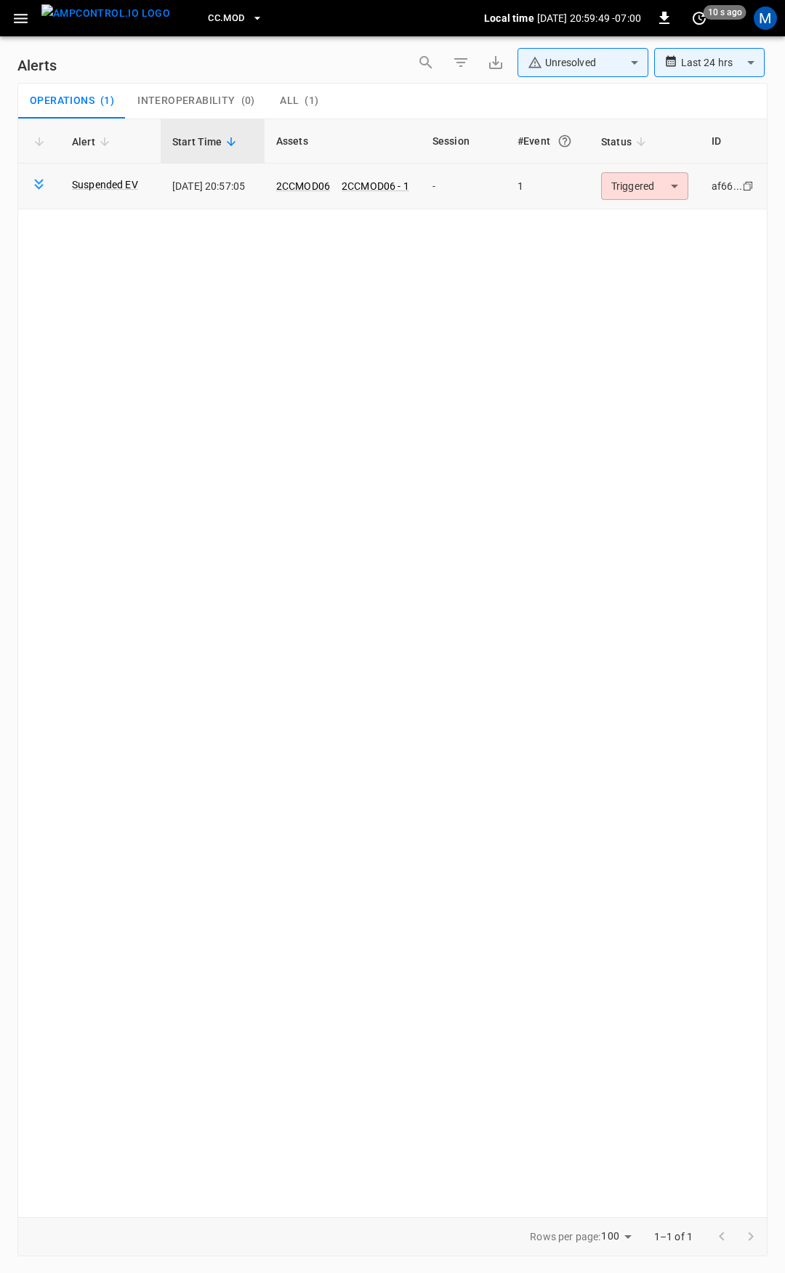
click at [632, 185] on body "**********" at bounding box center [392, 634] width 785 height 1268
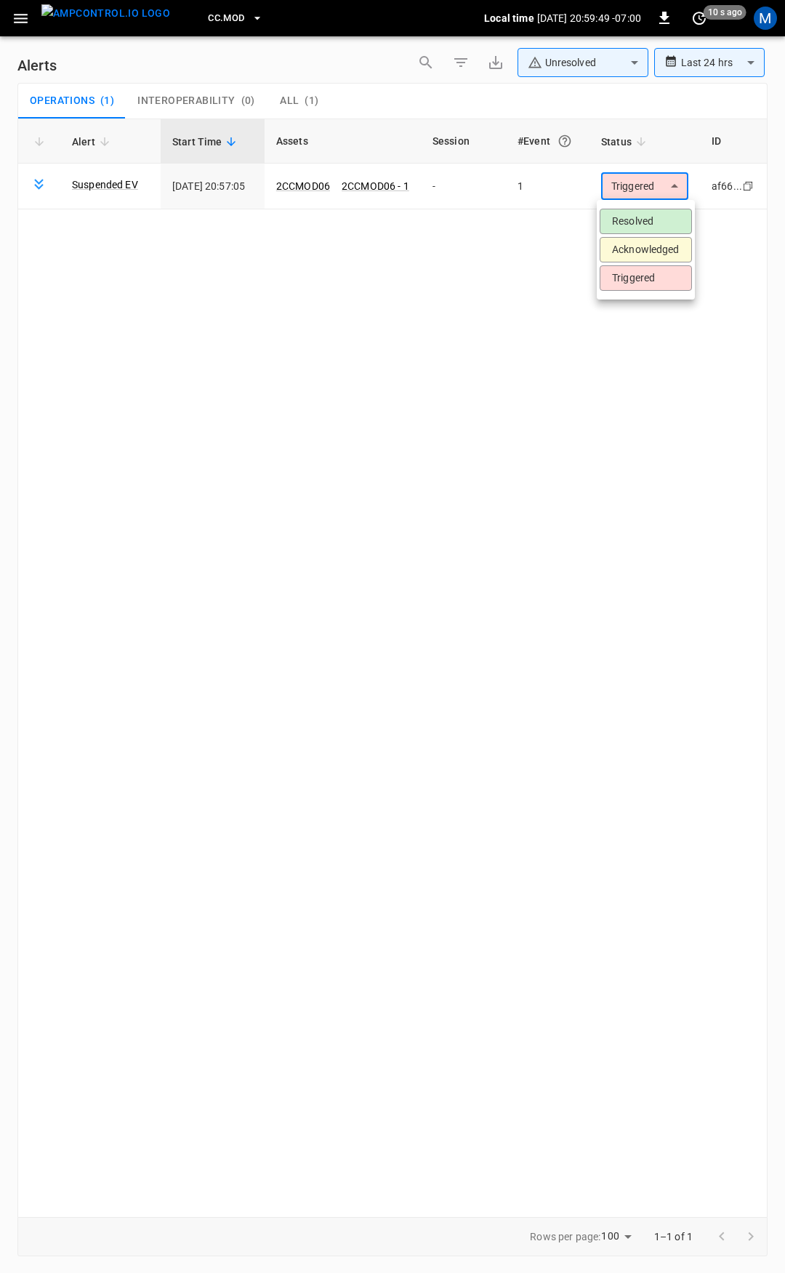
click at [646, 230] on li "Resolved" at bounding box center [646, 221] width 92 height 25
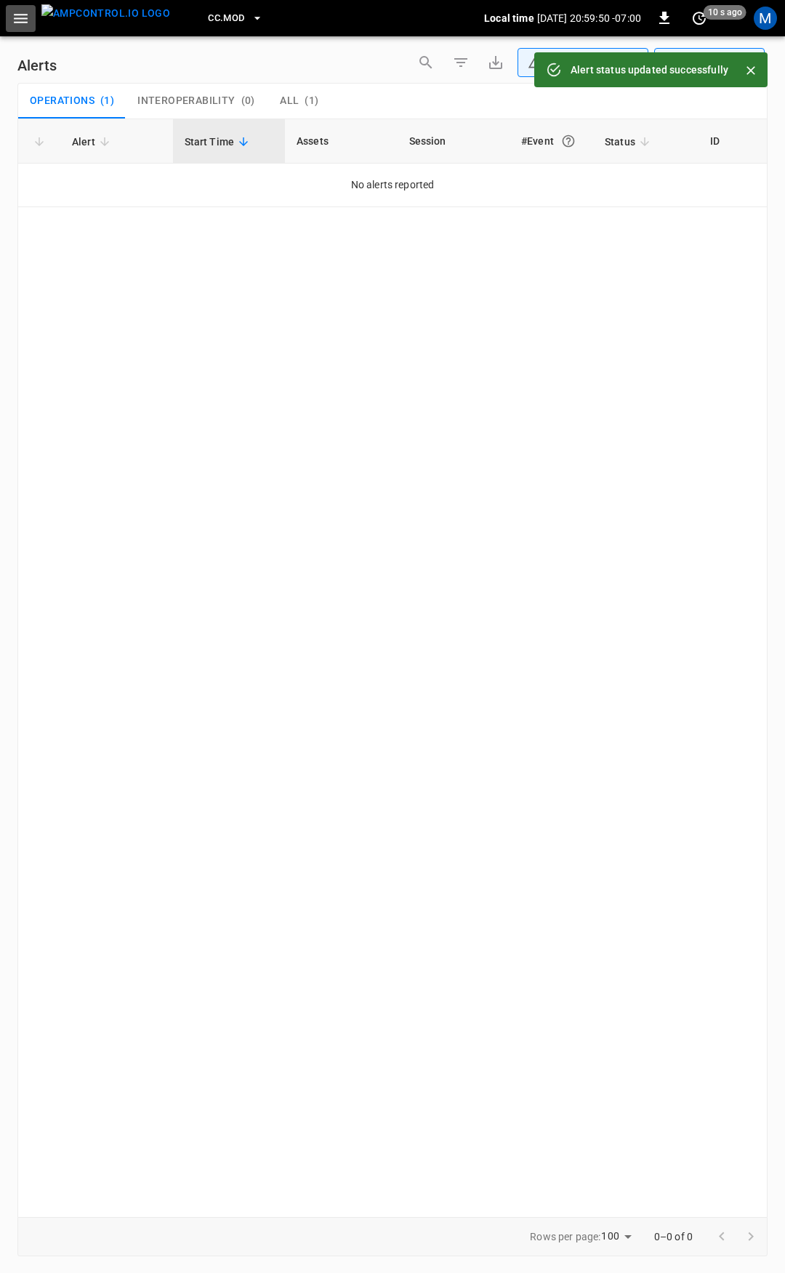
click at [20, 21] on icon "button" at bounding box center [21, 18] width 18 height 18
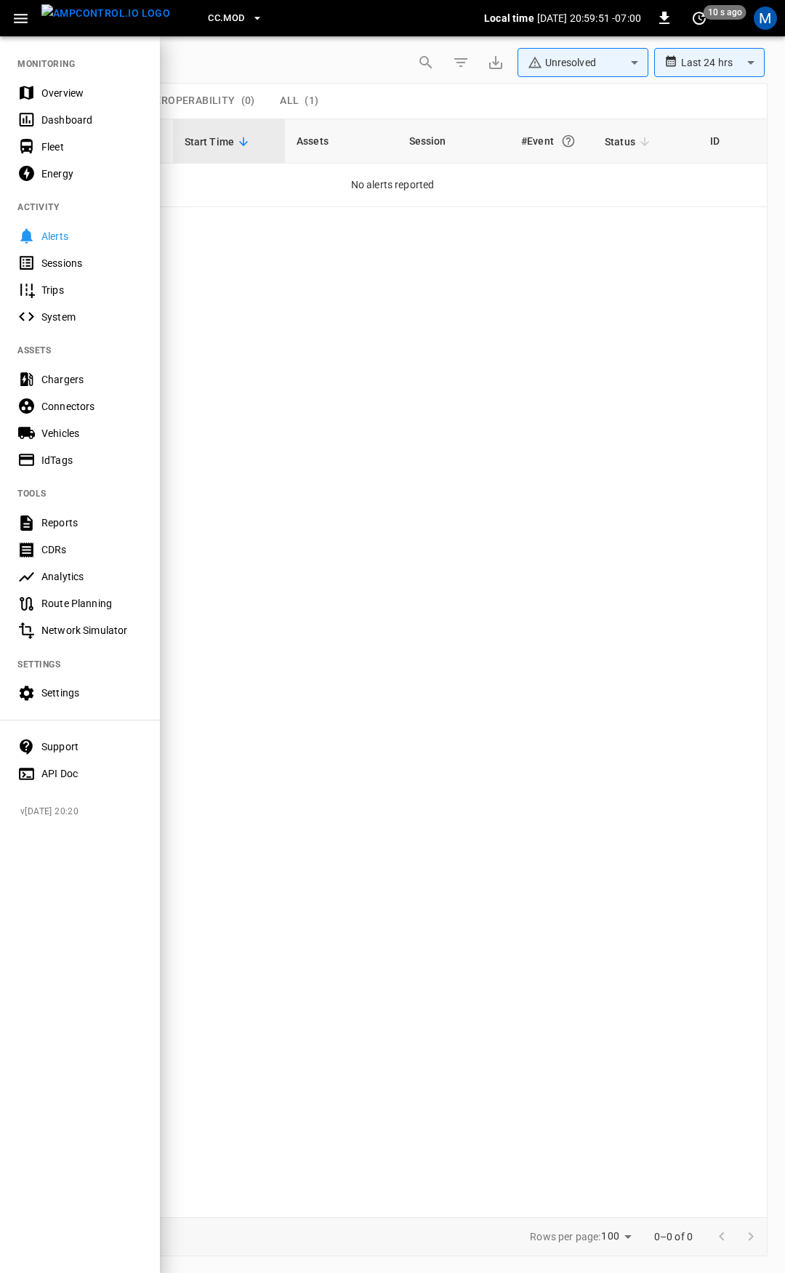
click at [80, 93] on div "Overview" at bounding box center [91, 93] width 101 height 15
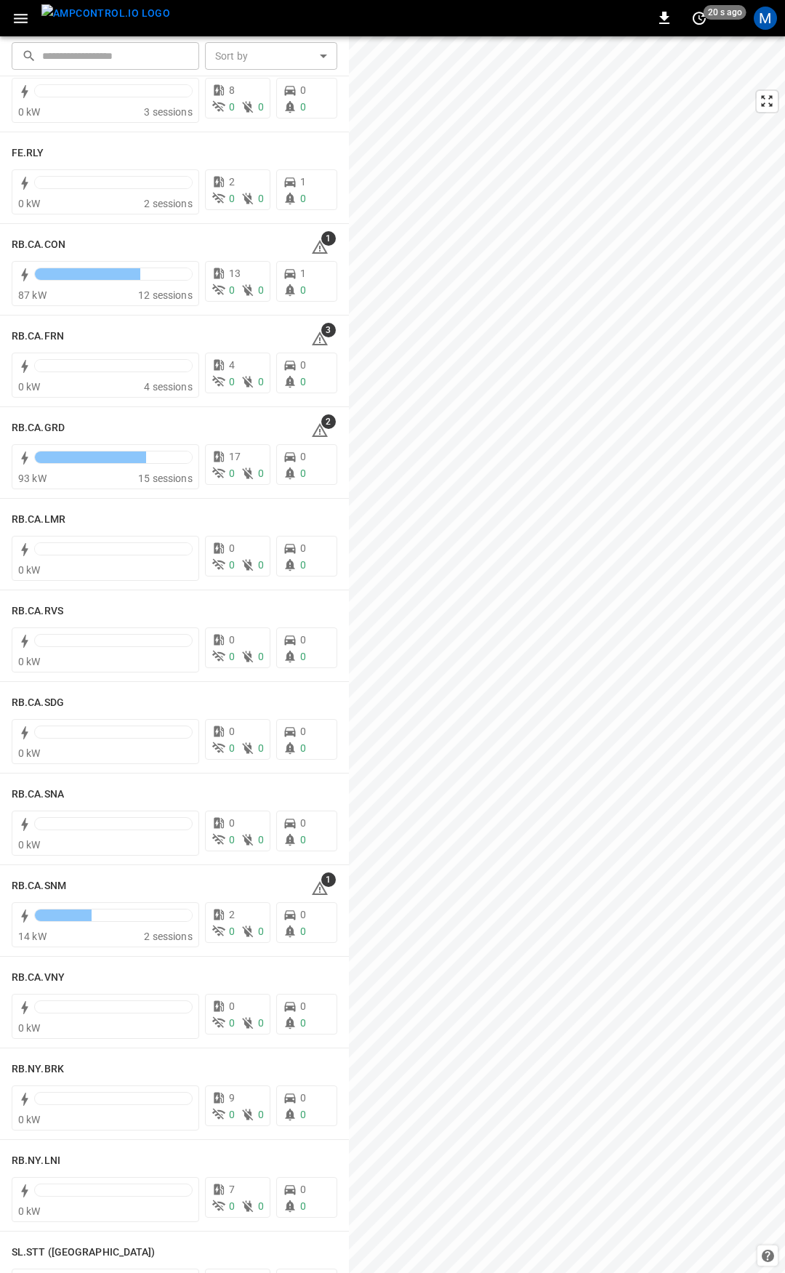
scroll to position [1789, 0]
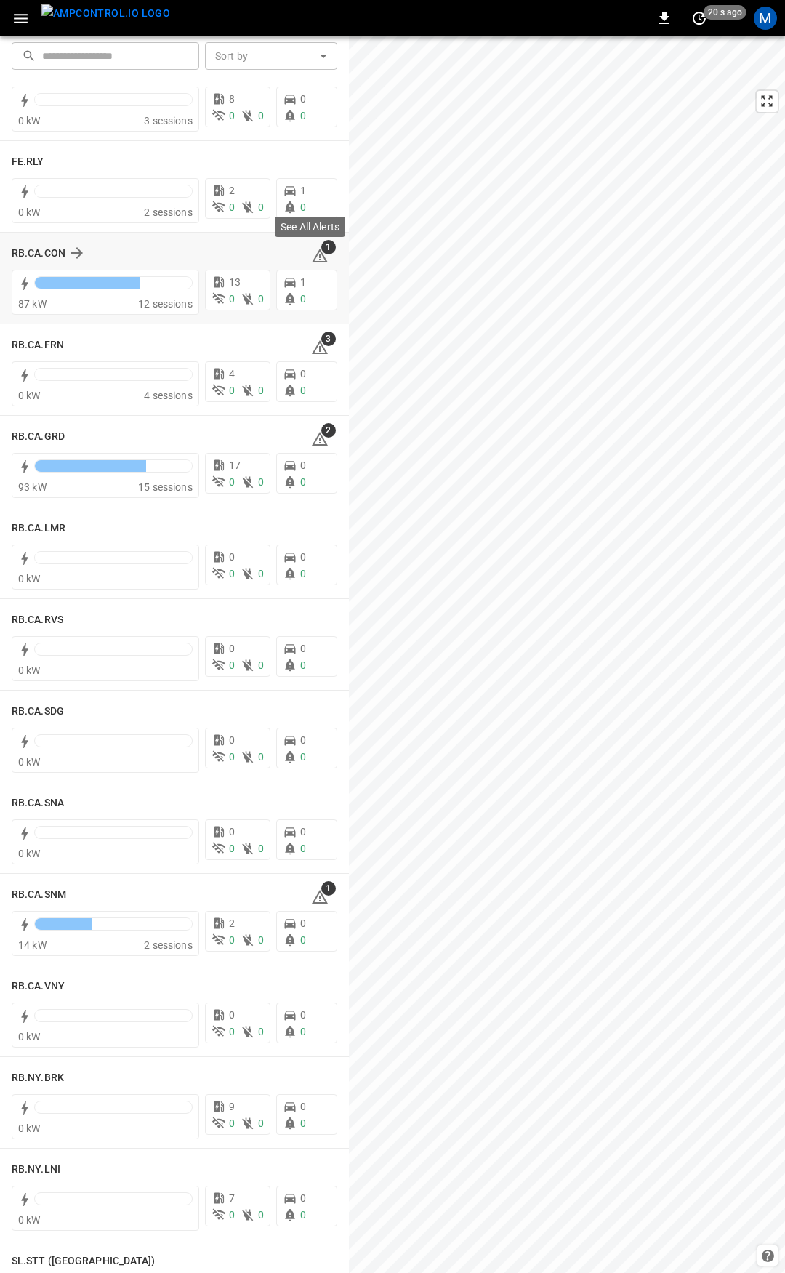
click at [311, 258] on icon at bounding box center [319, 255] width 17 height 17
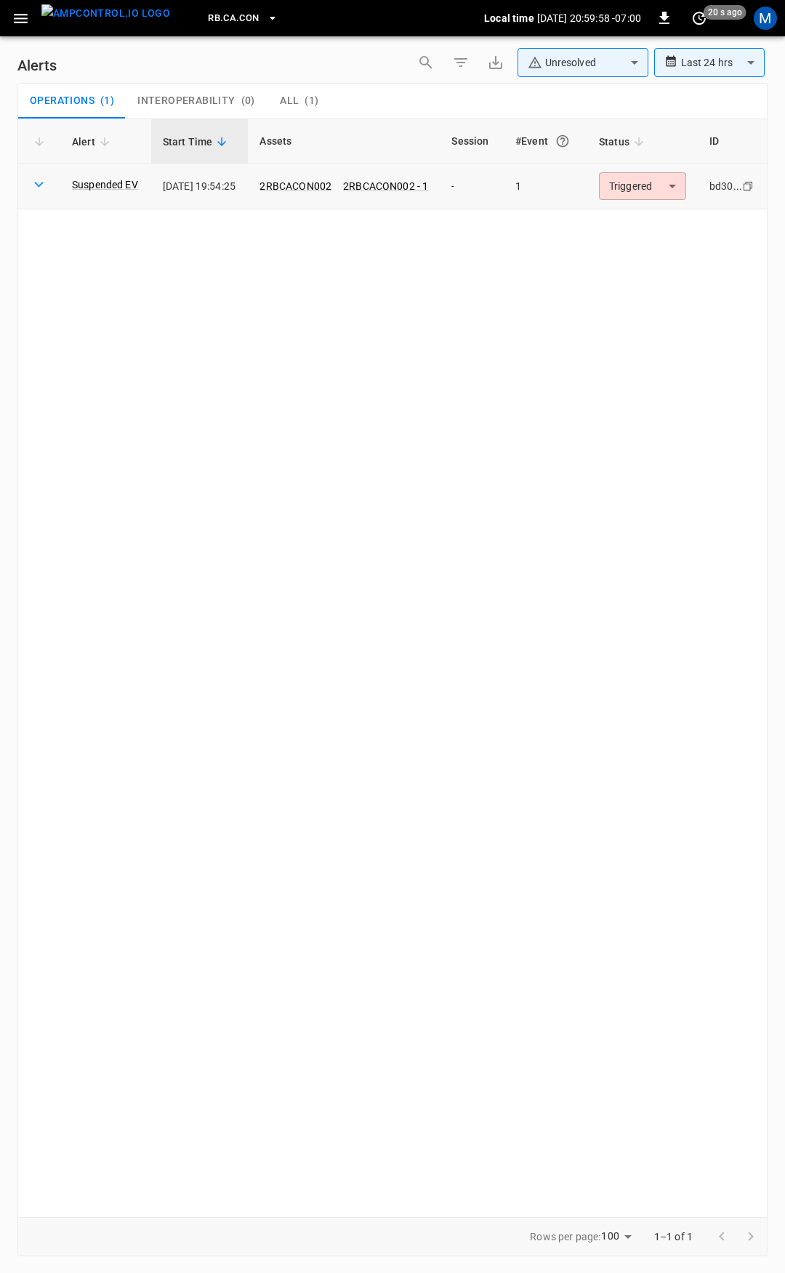
click at [637, 179] on body "**********" at bounding box center [392, 634] width 785 height 1268
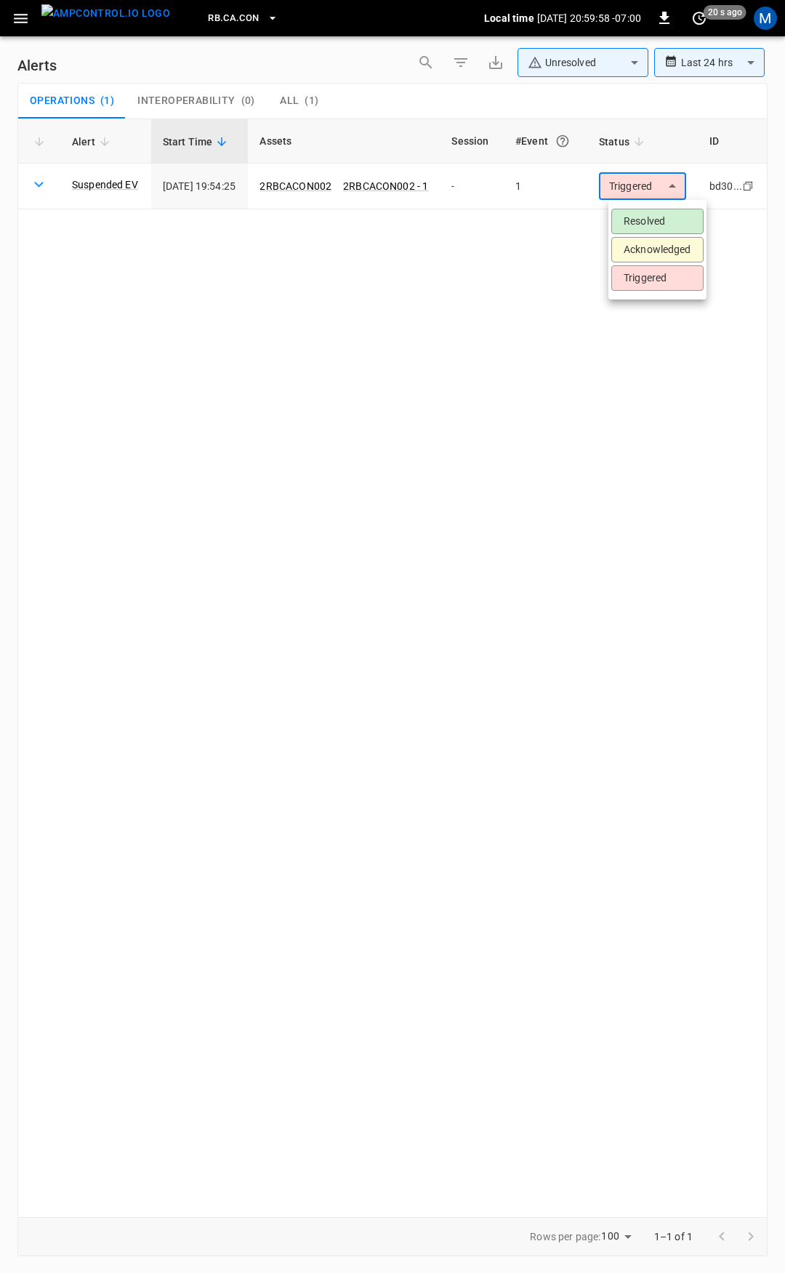
click at [673, 222] on li "Resolved" at bounding box center [657, 221] width 92 height 25
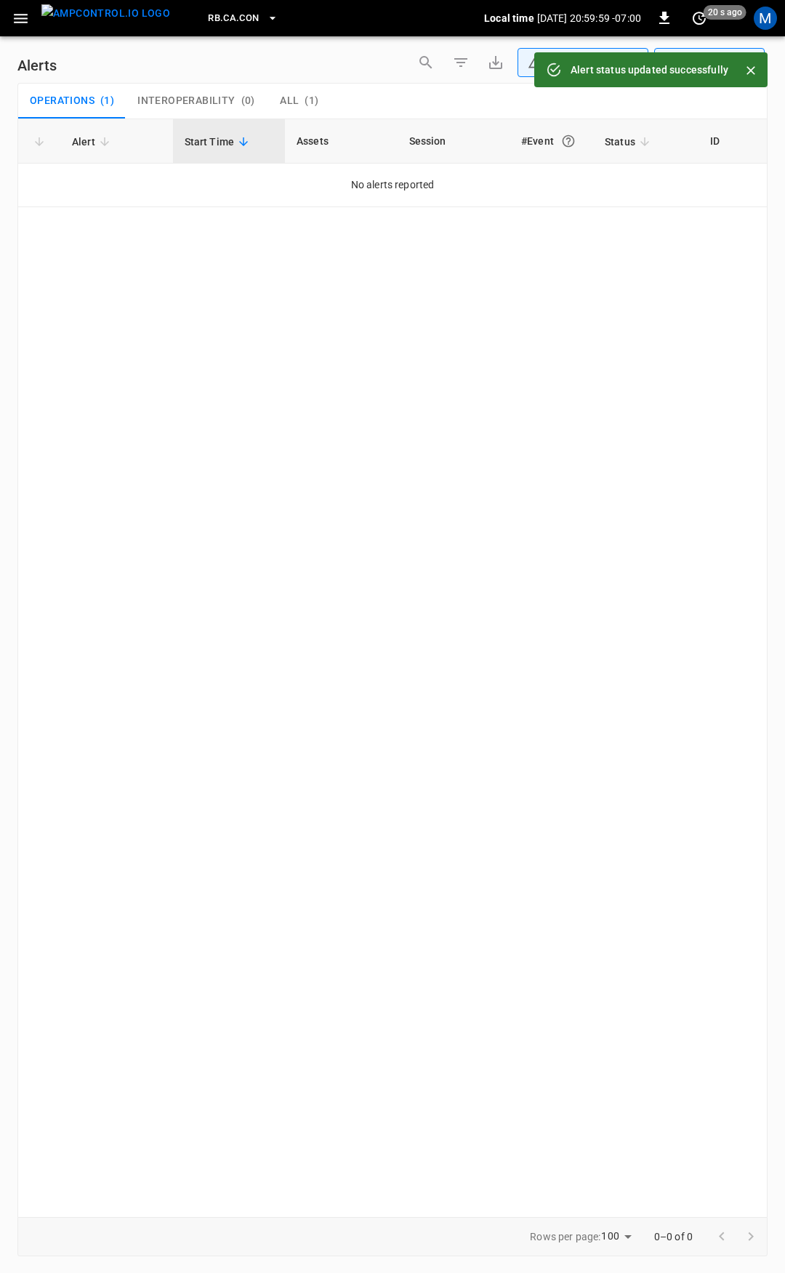
click at [24, 23] on icon "button" at bounding box center [21, 18] width 14 height 9
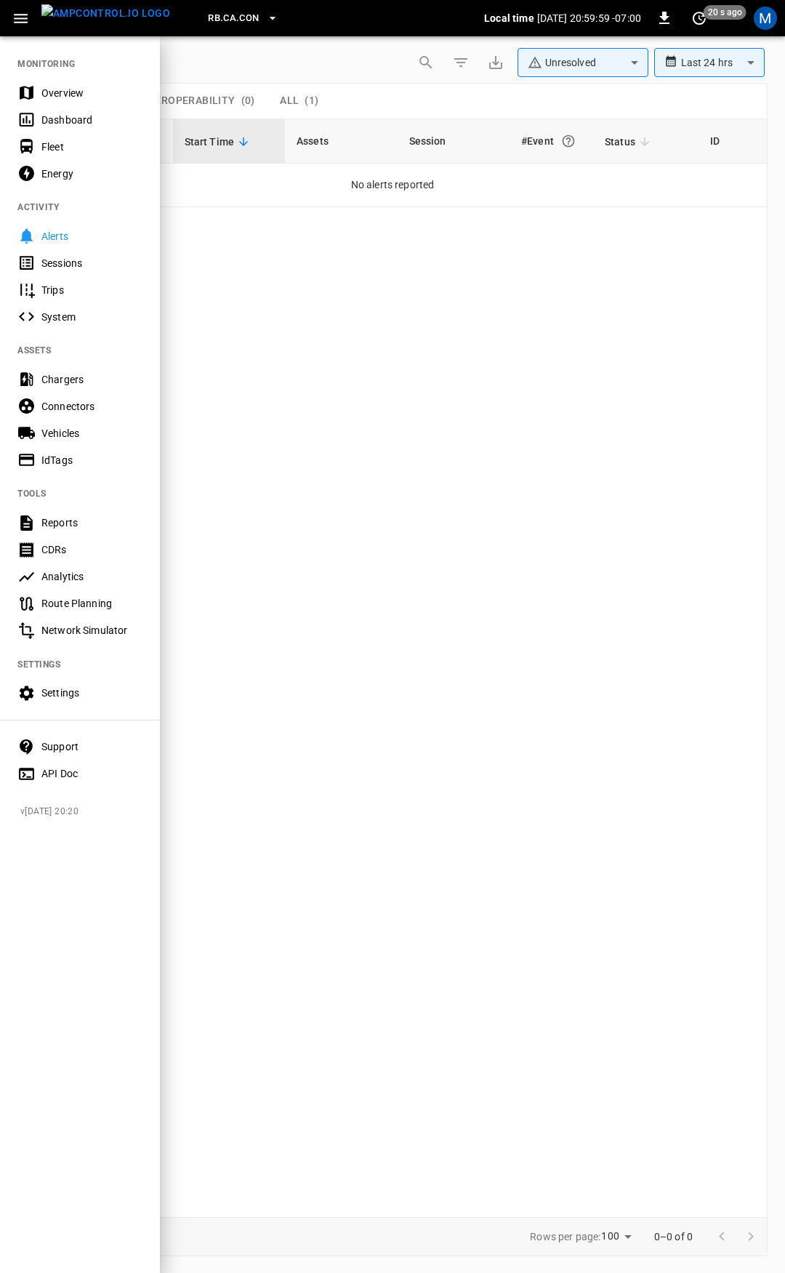
click at [70, 87] on div "Overview" at bounding box center [91, 93] width 101 height 15
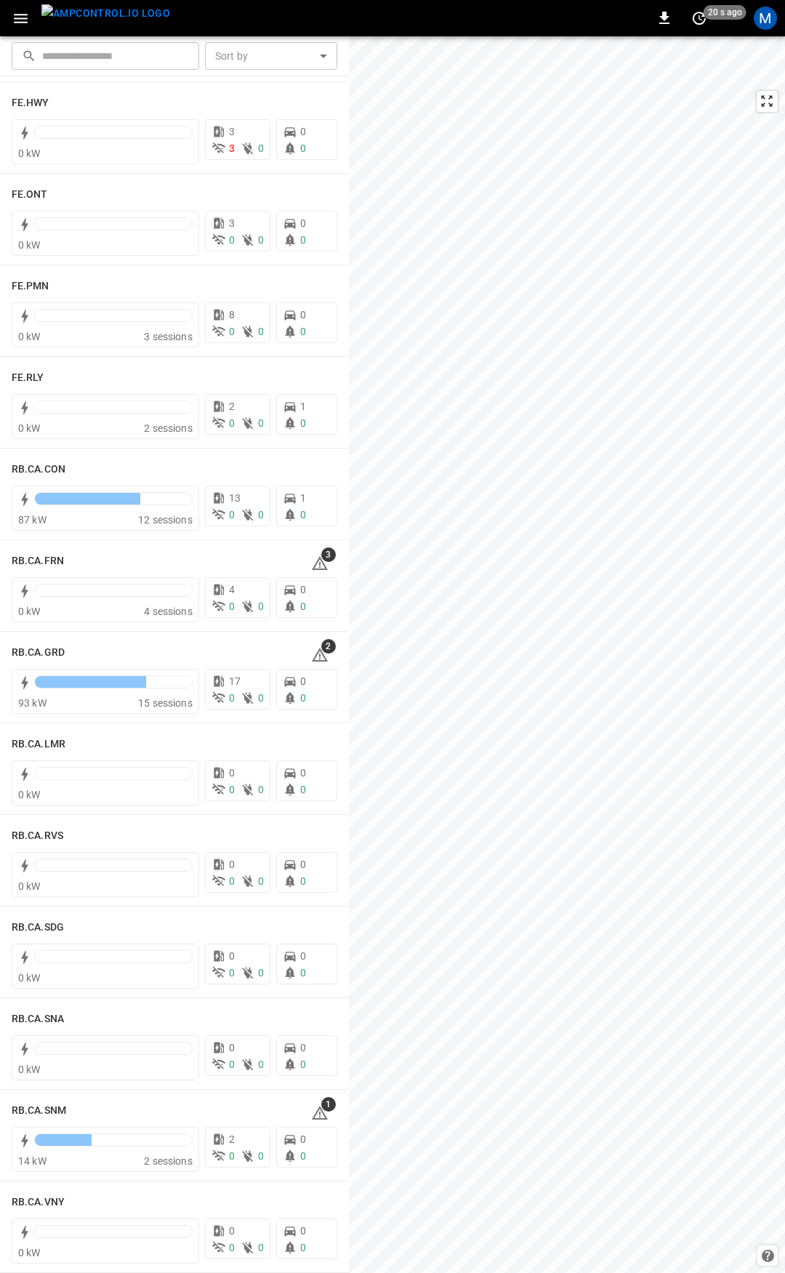
scroll to position [1579, 0]
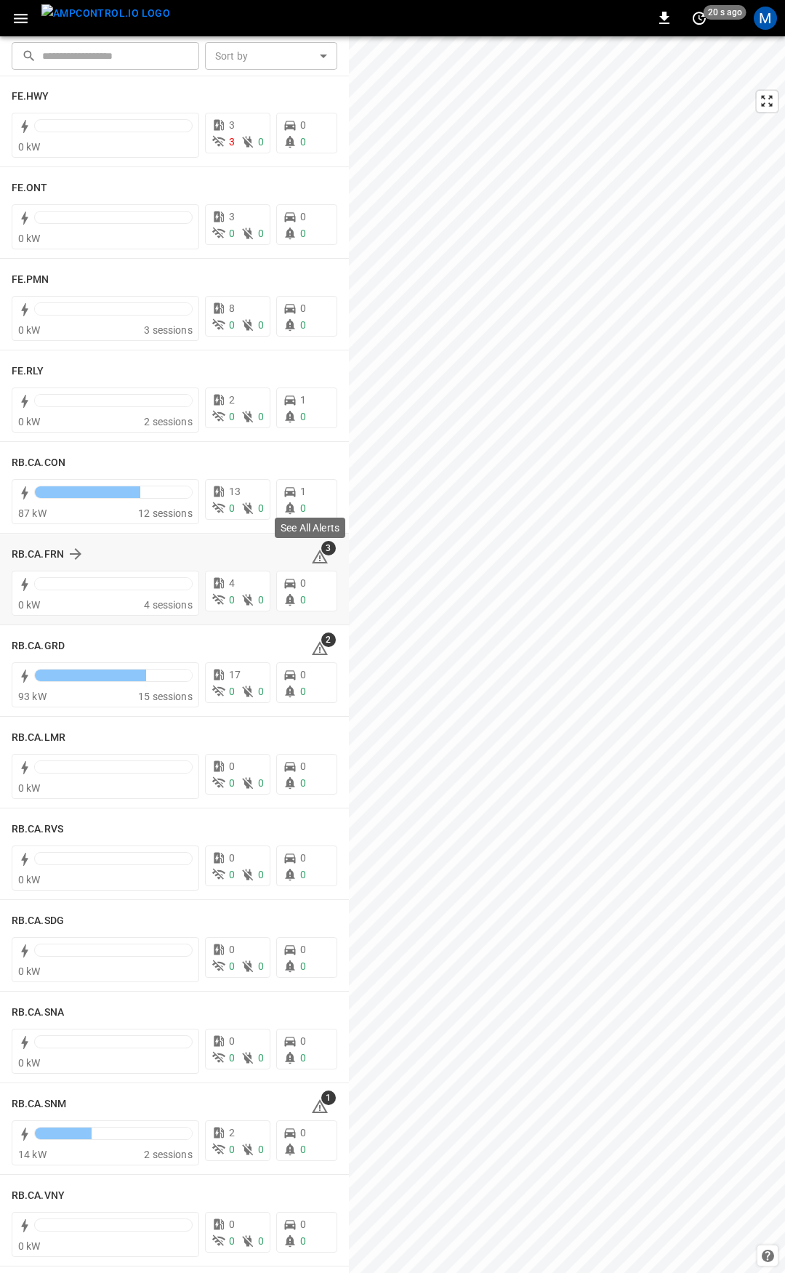
click at [321, 552] on span "3" at bounding box center [328, 548] width 15 height 15
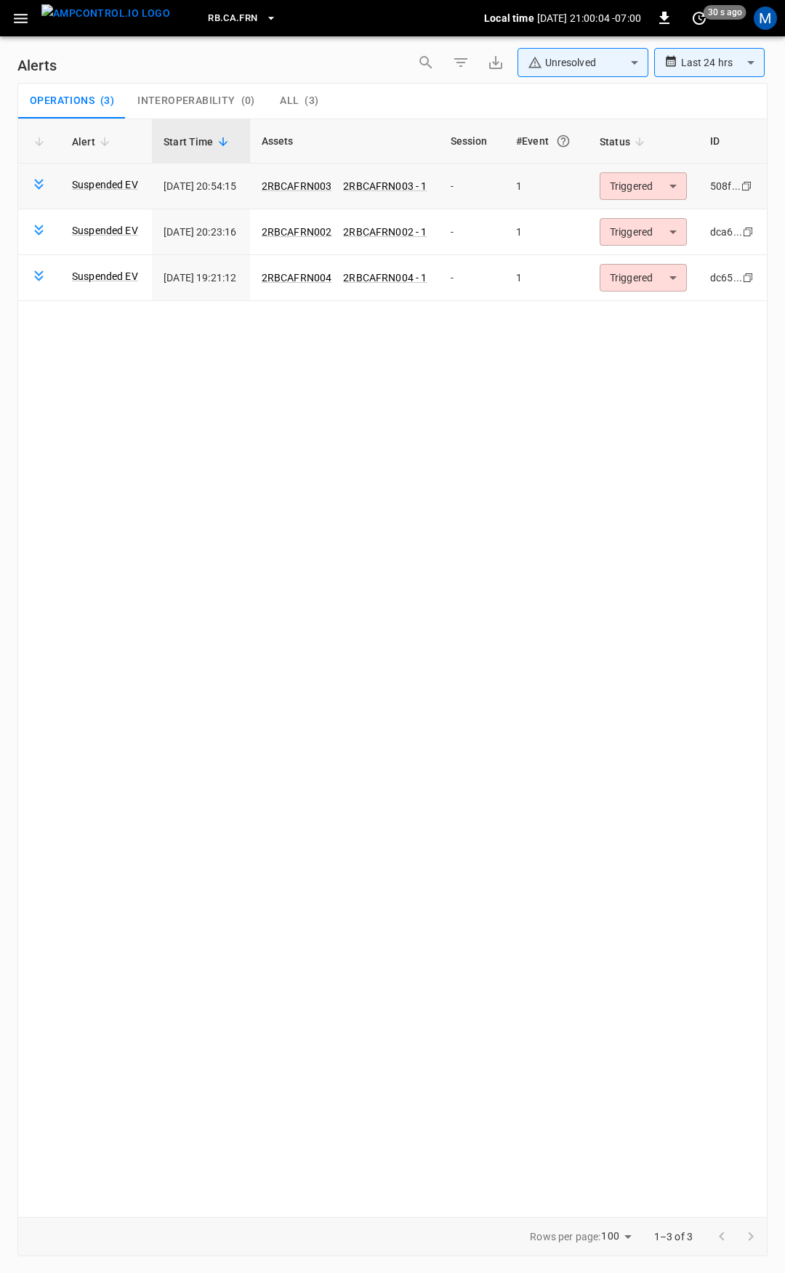
click at [649, 184] on body "**********" at bounding box center [392, 634] width 785 height 1268
click at [658, 214] on li "Resolved" at bounding box center [654, 221] width 92 height 25
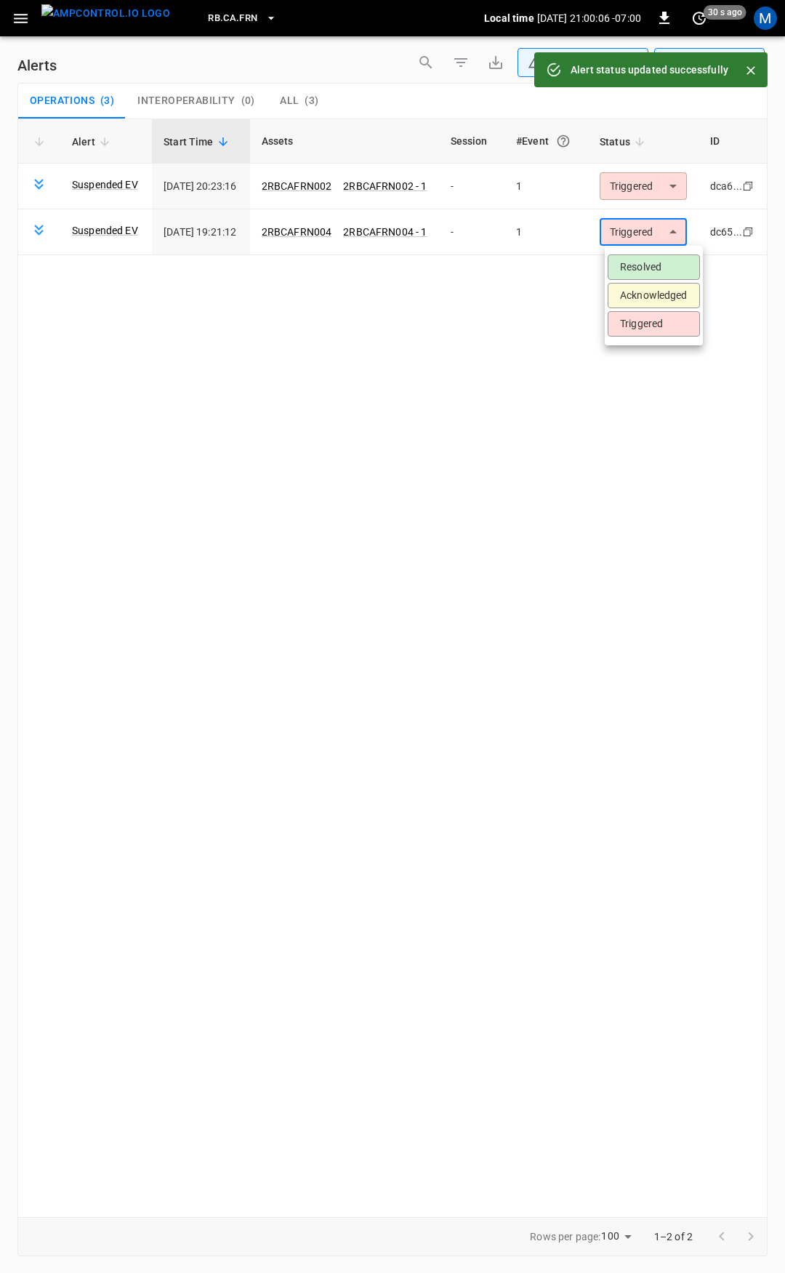
click at [659, 232] on body "**********" at bounding box center [392, 634] width 785 height 1268
click at [663, 263] on li "Resolved" at bounding box center [654, 266] width 92 height 25
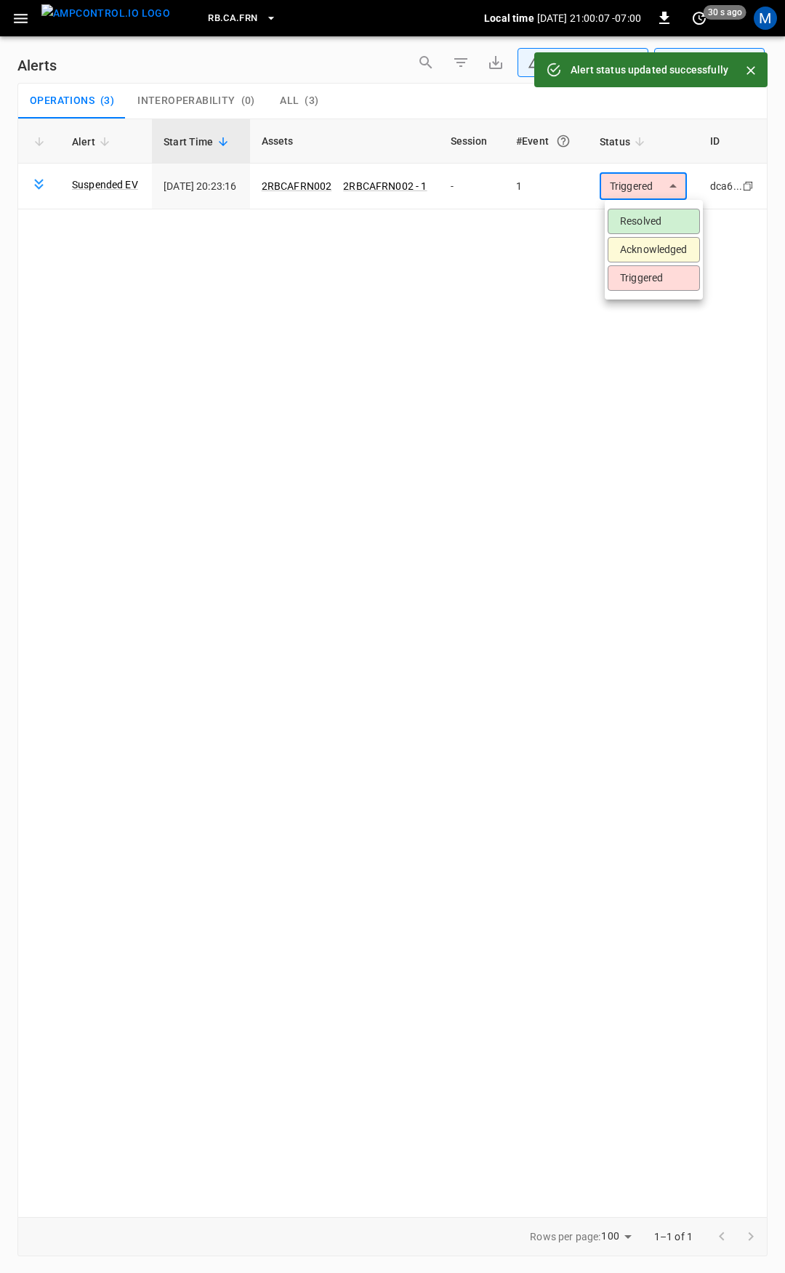
click at [643, 185] on body "**********" at bounding box center [392, 634] width 785 height 1268
click at [657, 219] on li "Resolved" at bounding box center [654, 221] width 92 height 25
drag, startPoint x: 17, startPoint y: 16, endPoint x: 17, endPoint y: 31, distance: 15.3
click at [17, 17] on icon "button" at bounding box center [21, 18] width 18 height 18
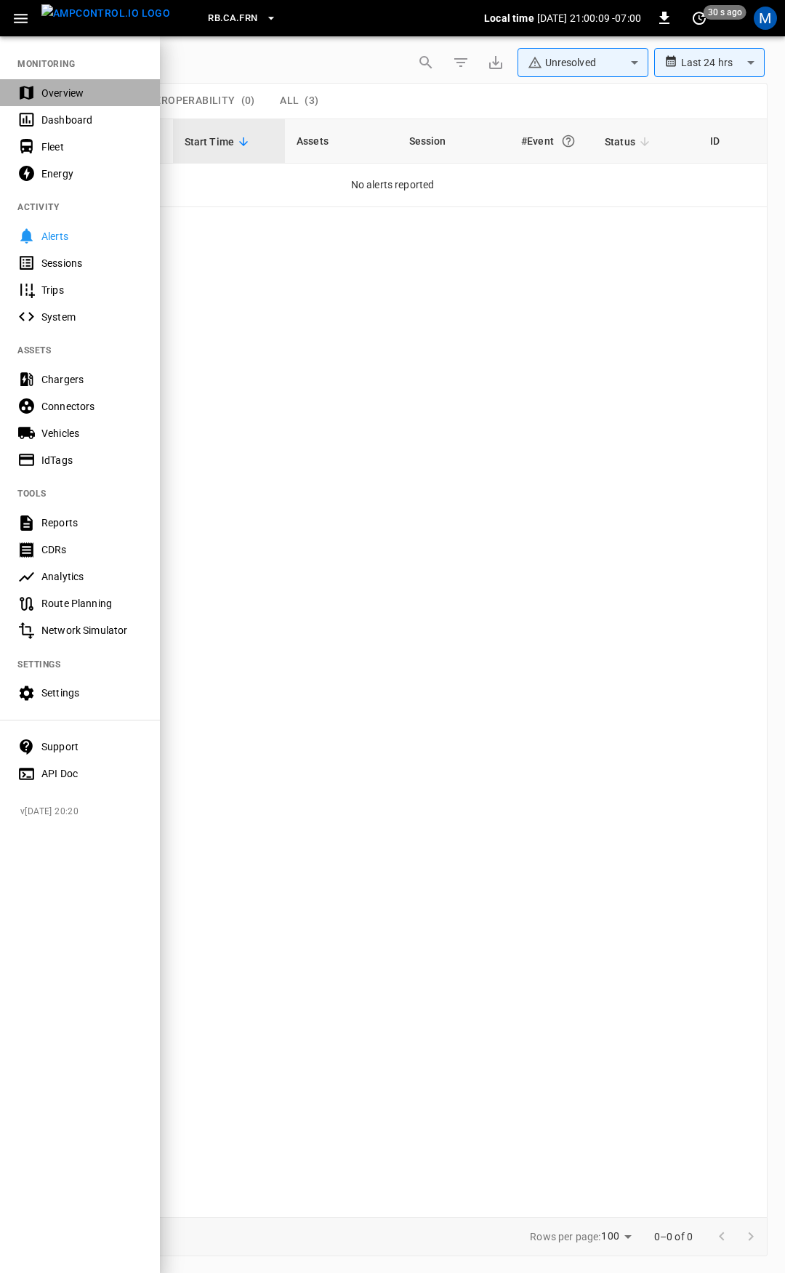
click at [80, 102] on div "Overview" at bounding box center [80, 92] width 160 height 27
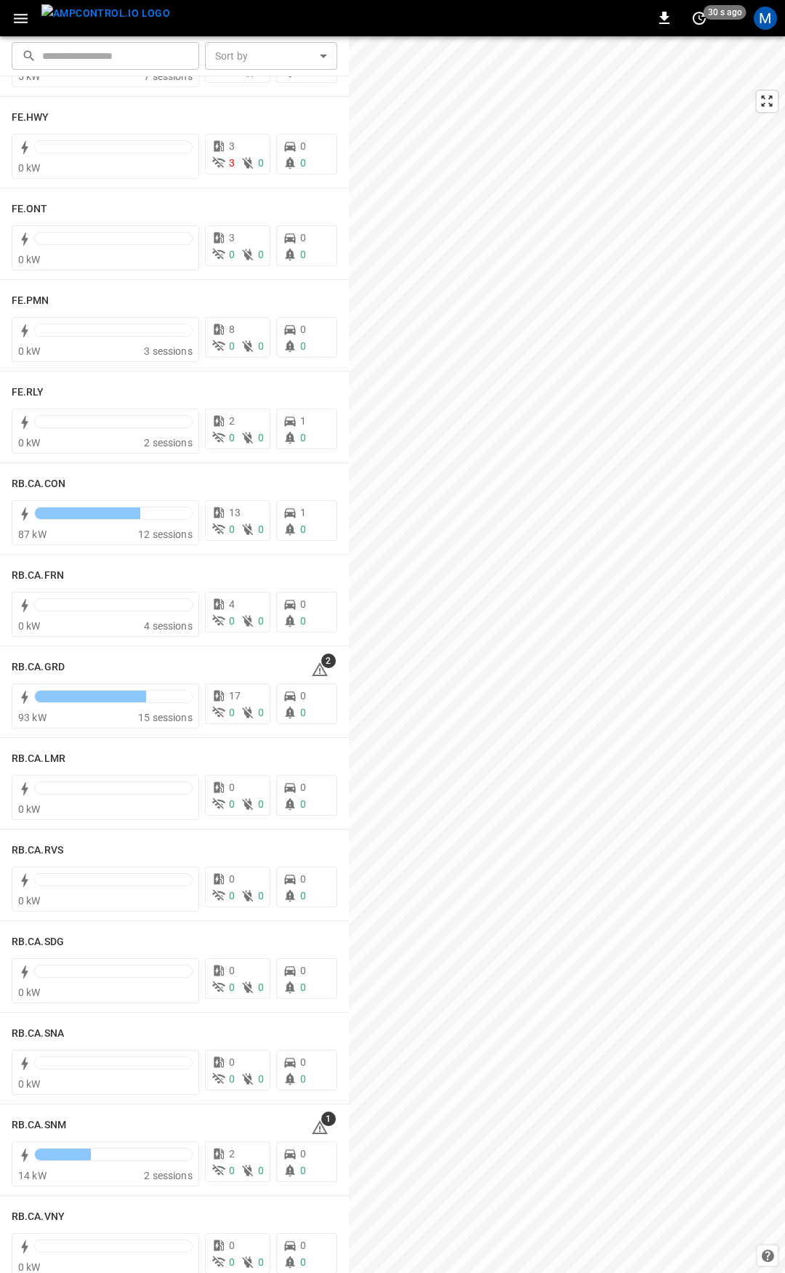
scroll to position [1586, 0]
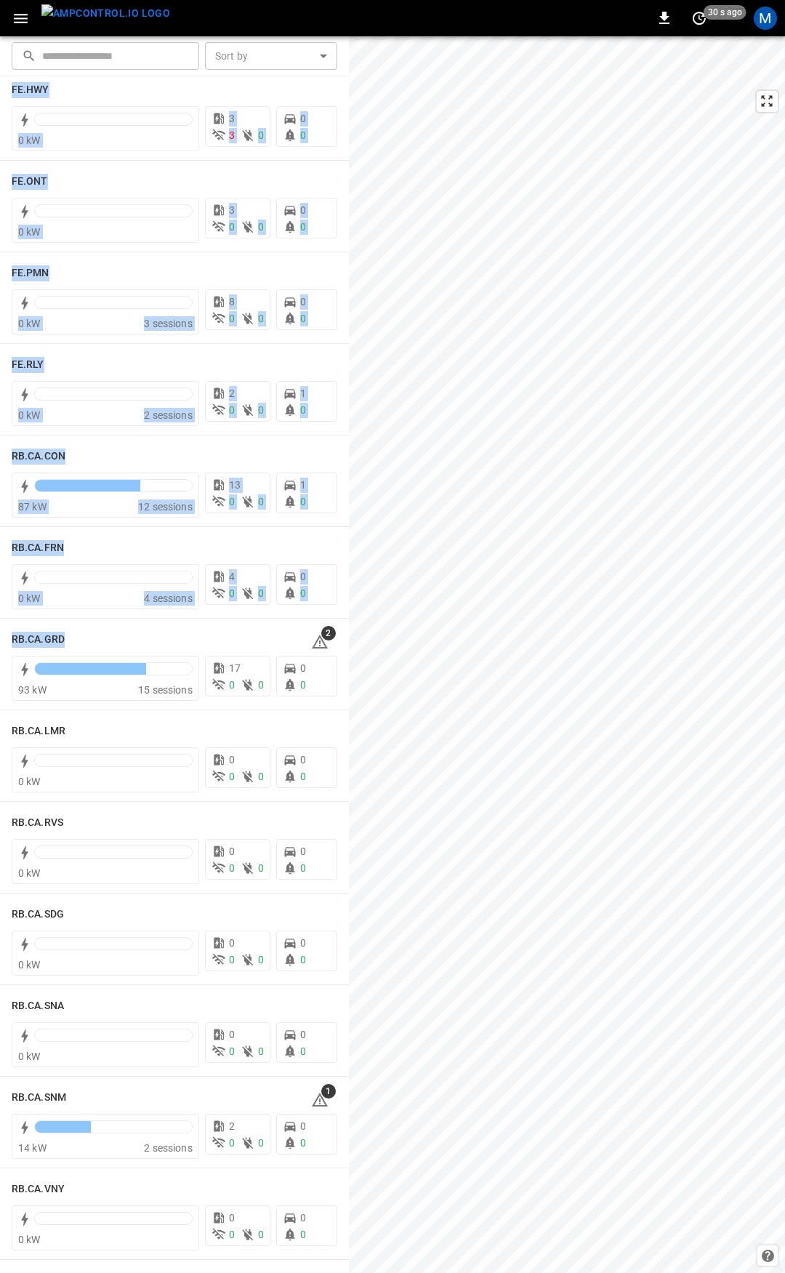
drag, startPoint x: 316, startPoint y: 641, endPoint x: 342, endPoint y: 813, distance: 174.2
click at [342, 814] on div "FE.CA.PMN 0 kW 1 session 1 0 0 9 0 FE.CA.PRS 5 kW 7 sessions 2 0 0 7 0 FE.HWY 0…" at bounding box center [174, 674] width 349 height 1197
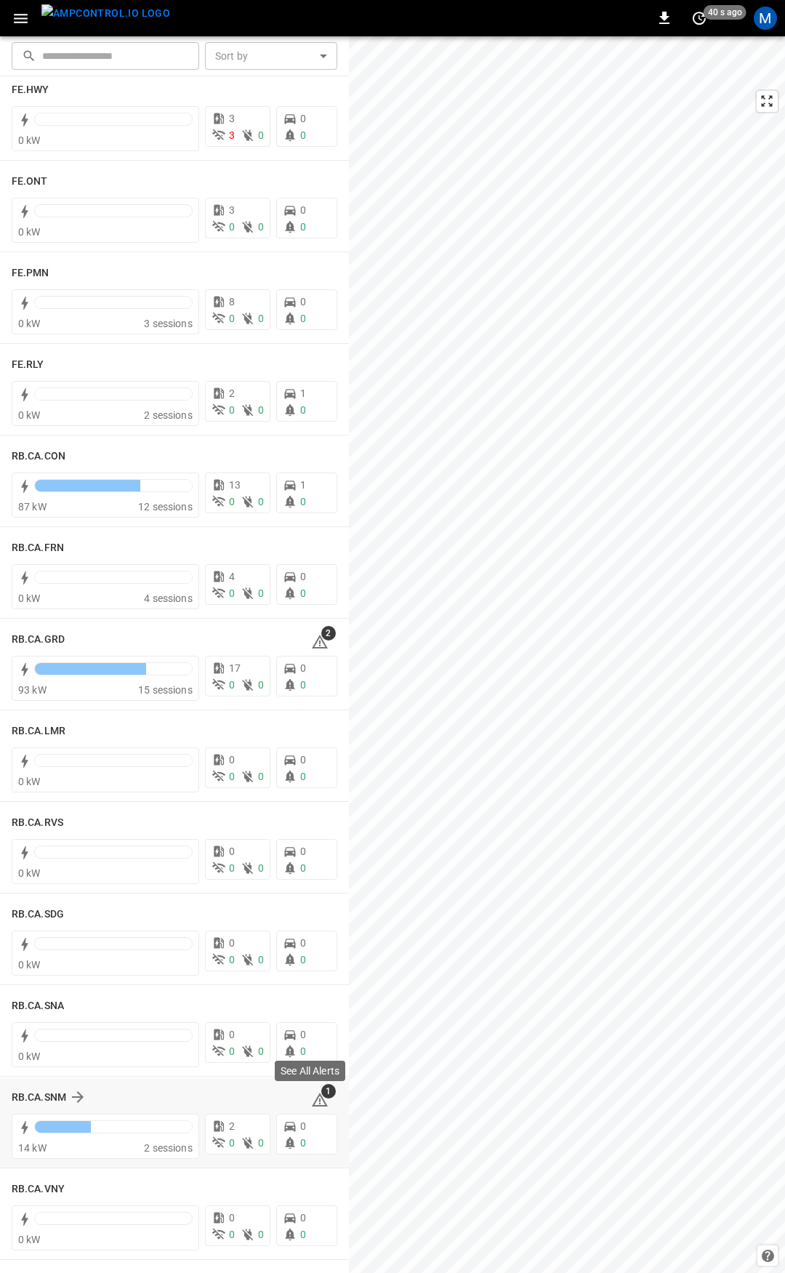
click at [312, 1105] on icon at bounding box center [320, 1100] width 16 height 14
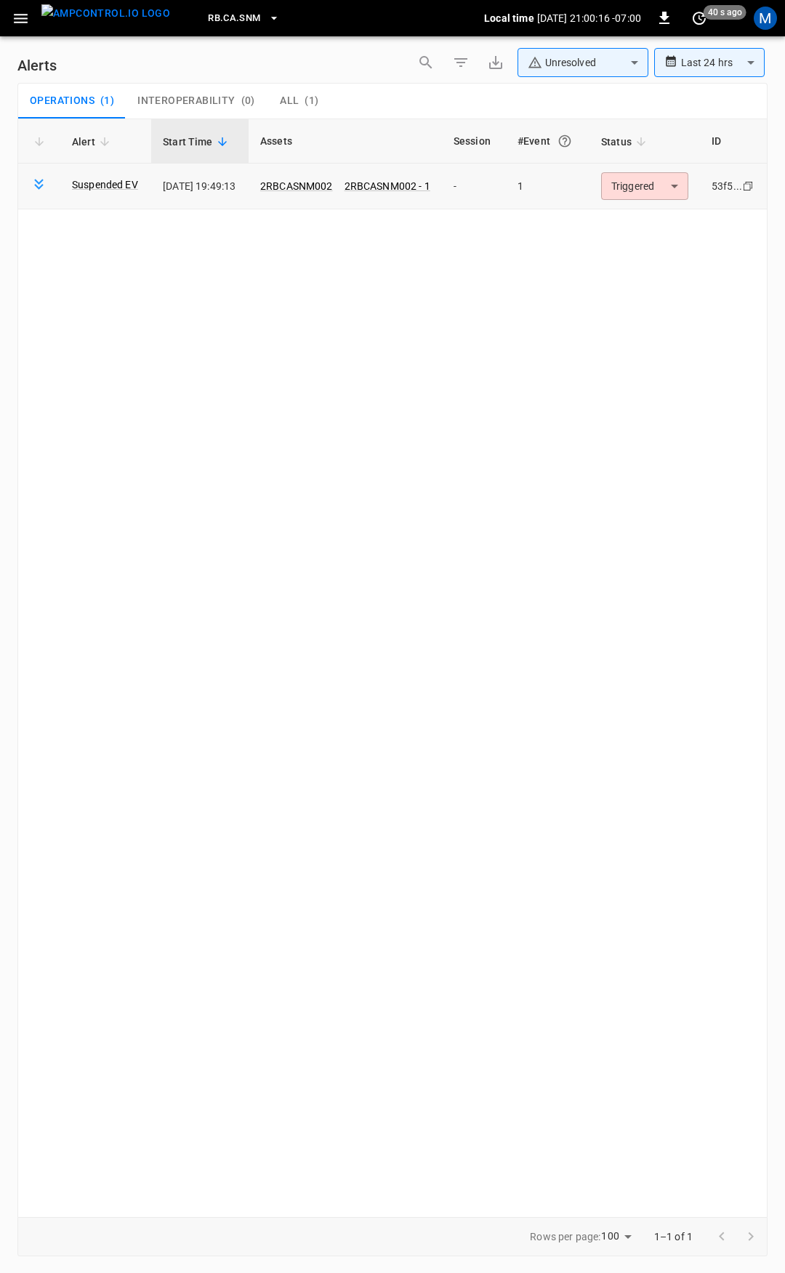
click at [669, 196] on body "**********" at bounding box center [392, 634] width 785 height 1268
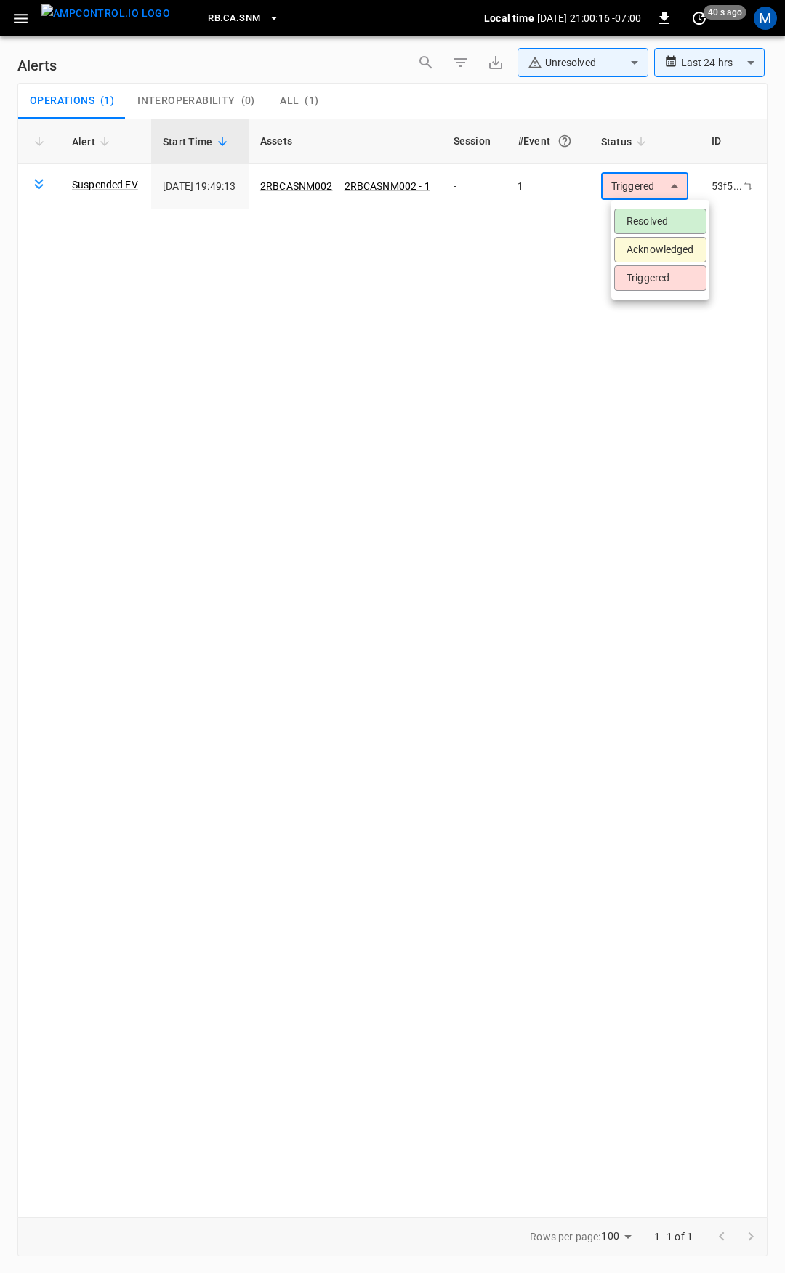
click at [667, 216] on li "Resolved" at bounding box center [660, 221] width 92 height 25
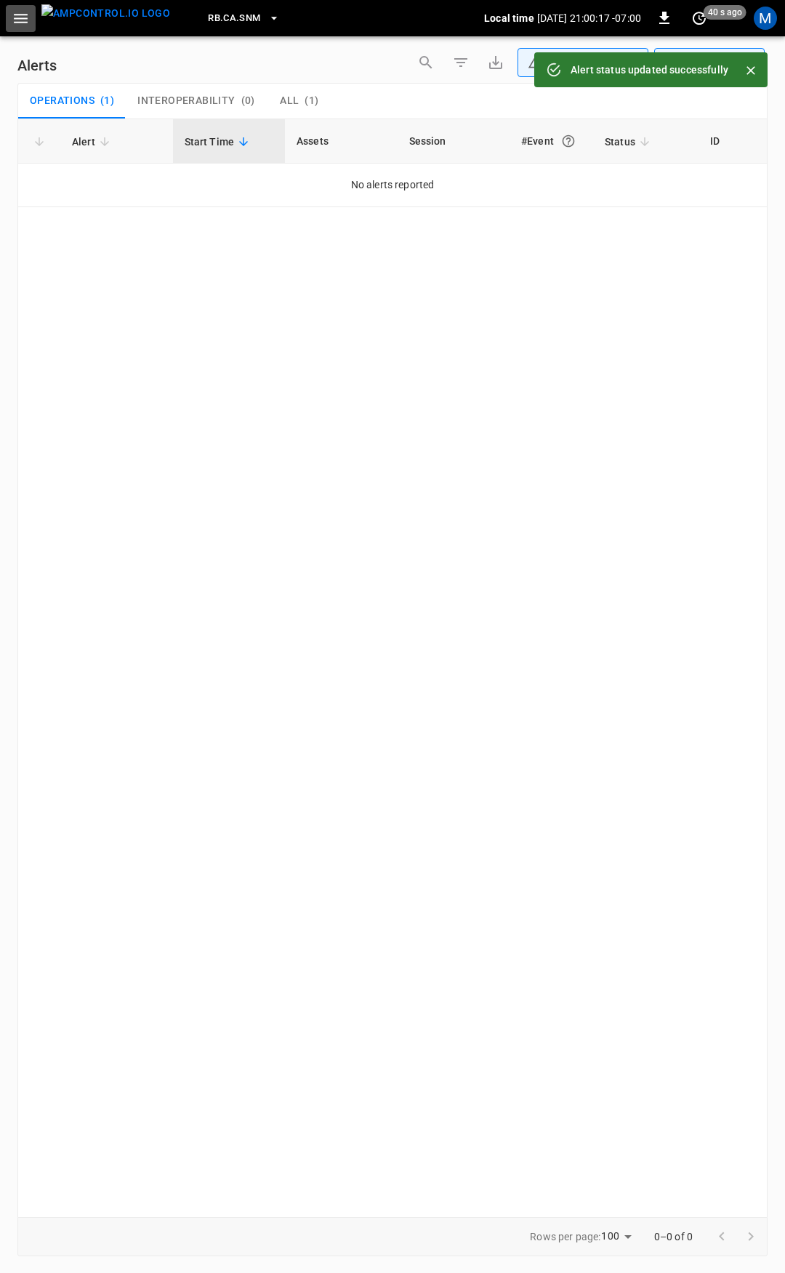
click at [24, 28] on button "button" at bounding box center [21, 18] width 30 height 27
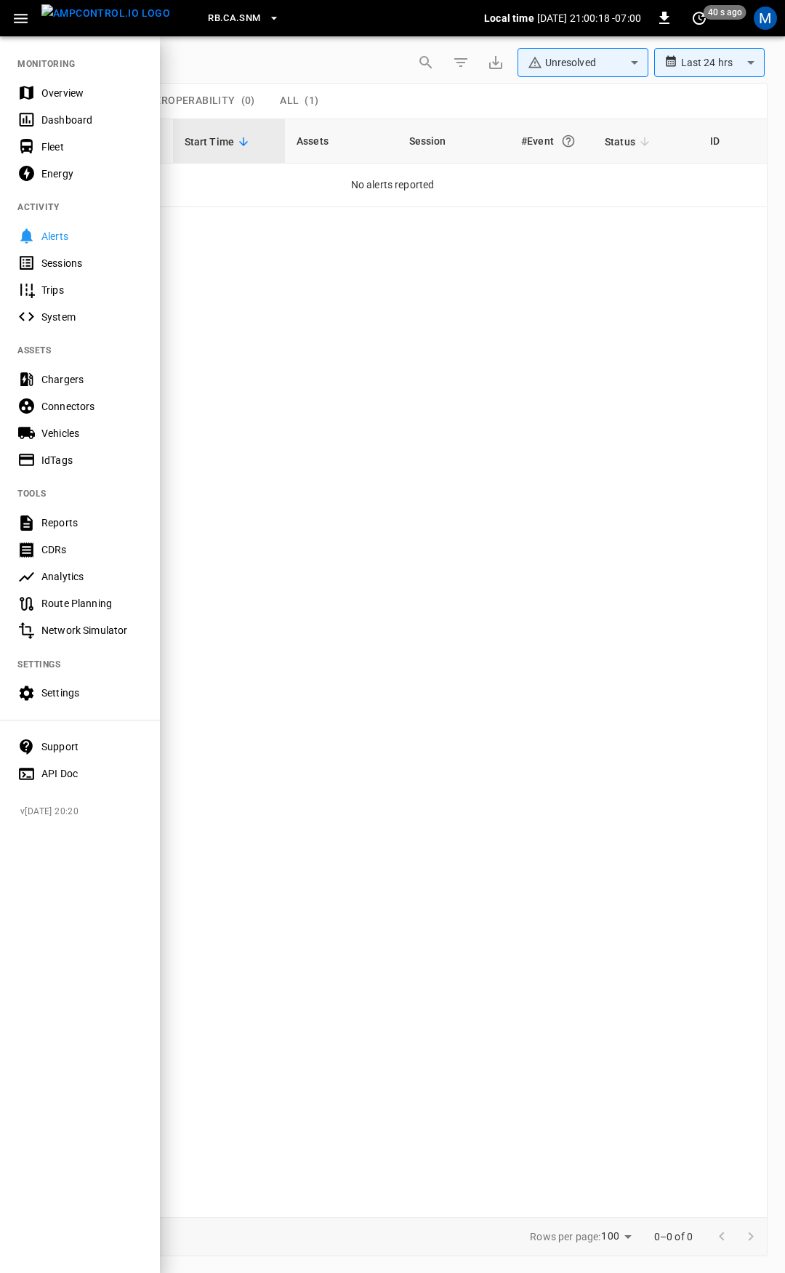
click at [67, 99] on div "Overview" at bounding box center [91, 93] width 101 height 15
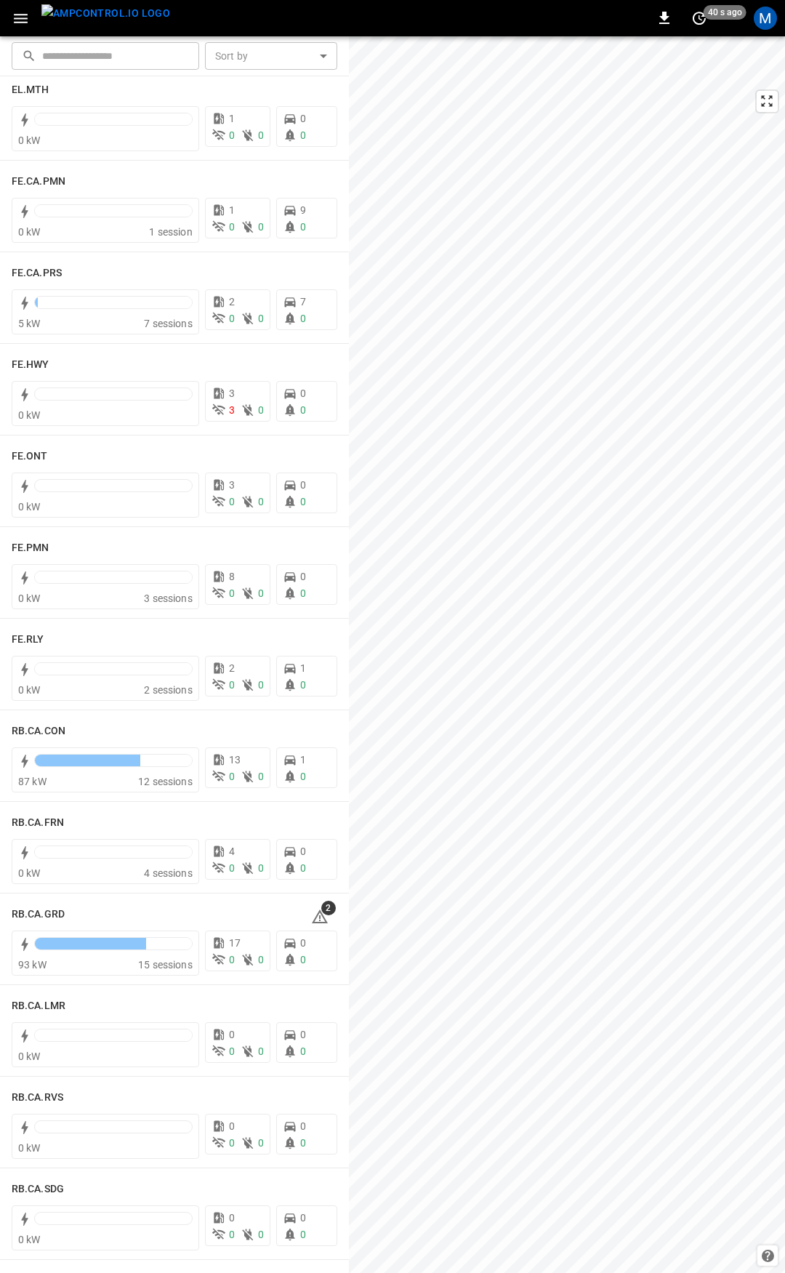
scroll to position [1464, 0]
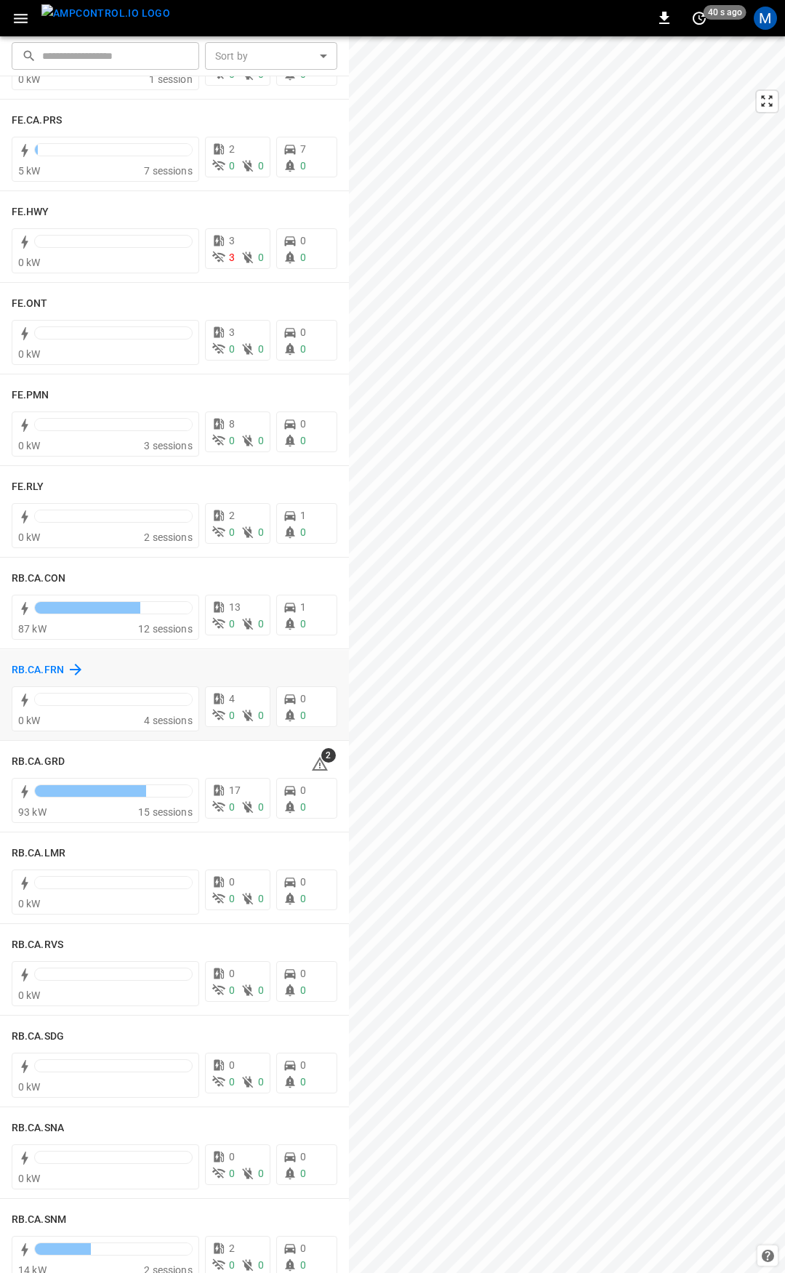
click at [52, 665] on h6 "RB.CA.FRN" at bounding box center [38, 670] width 52 height 16
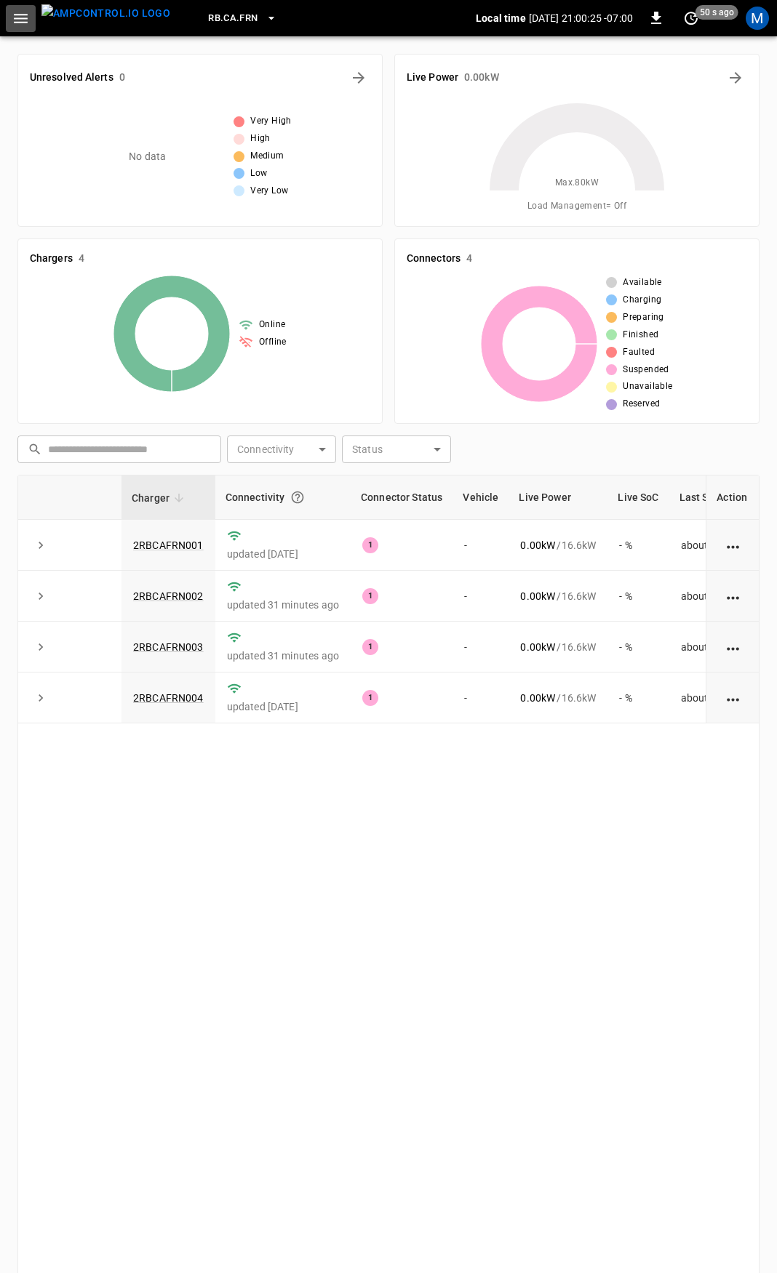
click at [23, 21] on icon "button" at bounding box center [21, 18] width 18 height 18
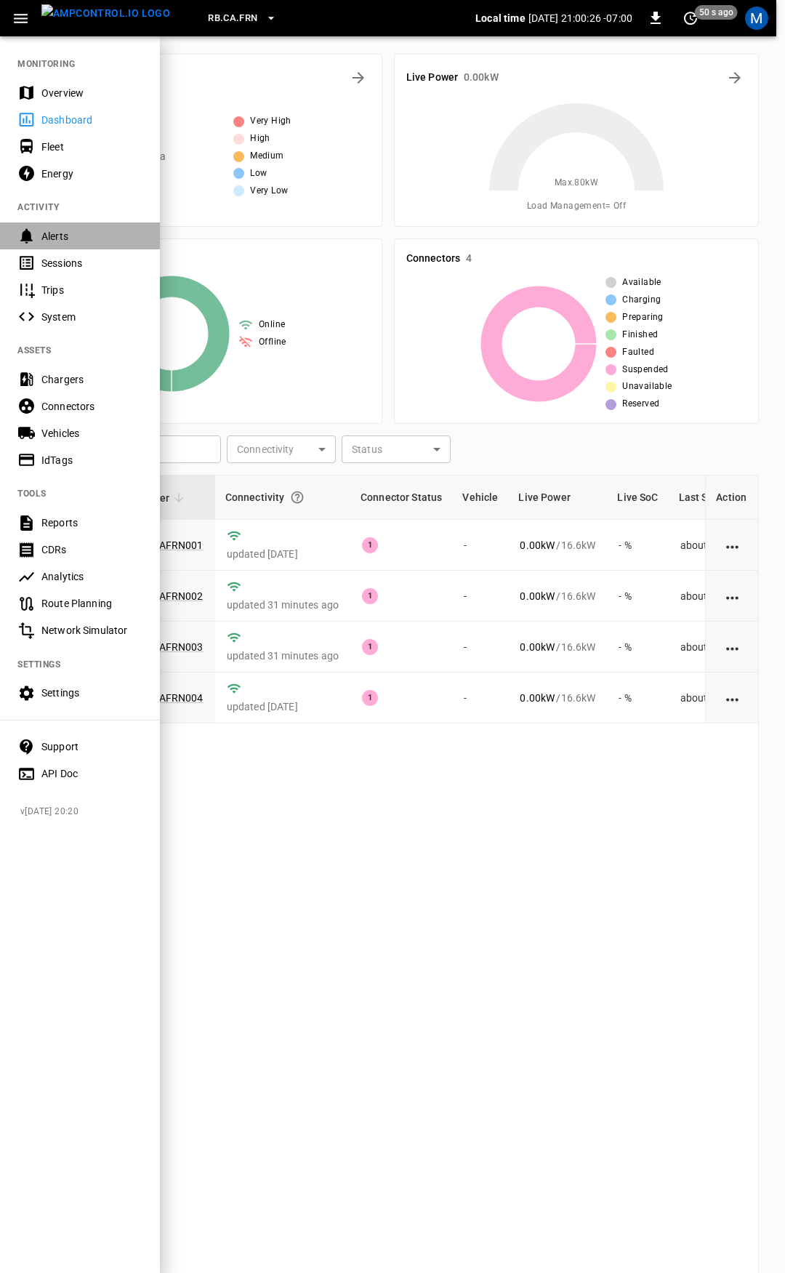
click at [62, 241] on div "Alerts" at bounding box center [91, 236] width 101 height 15
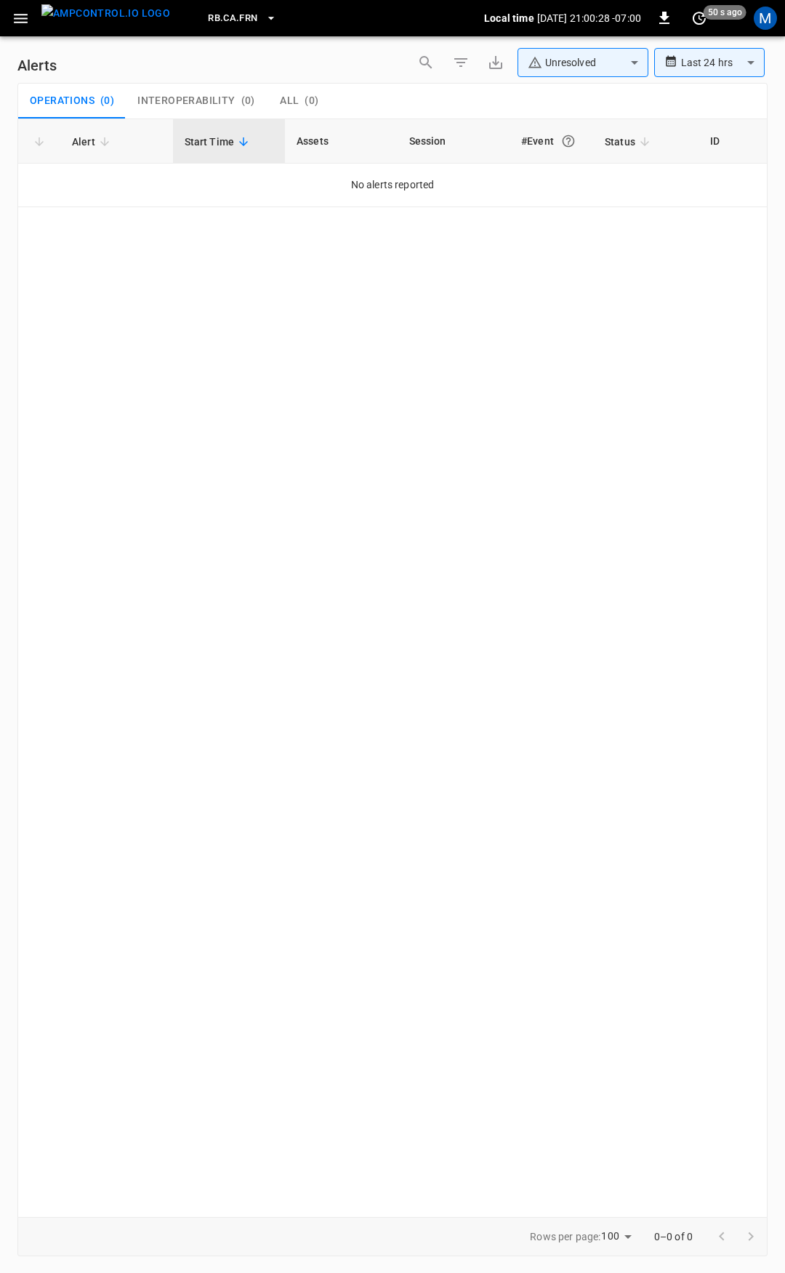
click at [620, 52] on body "**********" at bounding box center [392, 634] width 785 height 1268
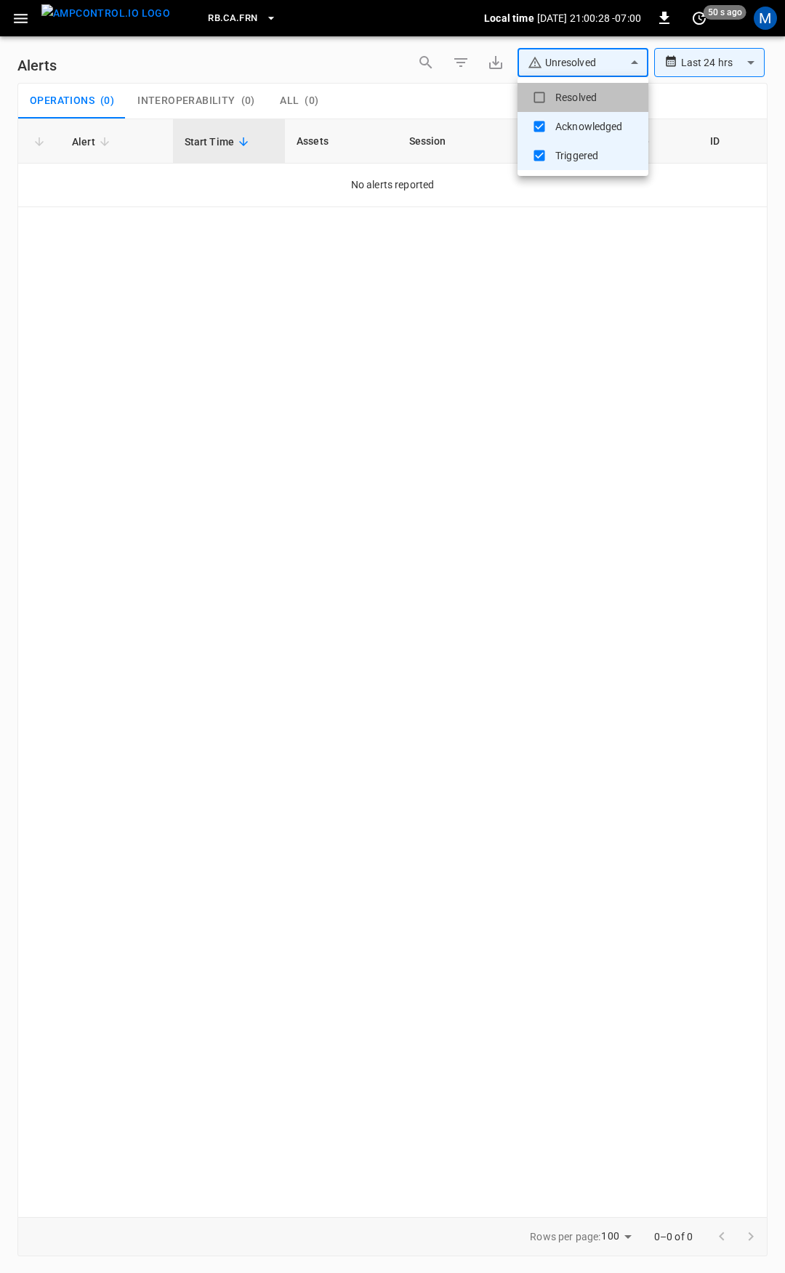
click at [607, 89] on li "Resolved" at bounding box center [583, 97] width 131 height 29
type input "**********"
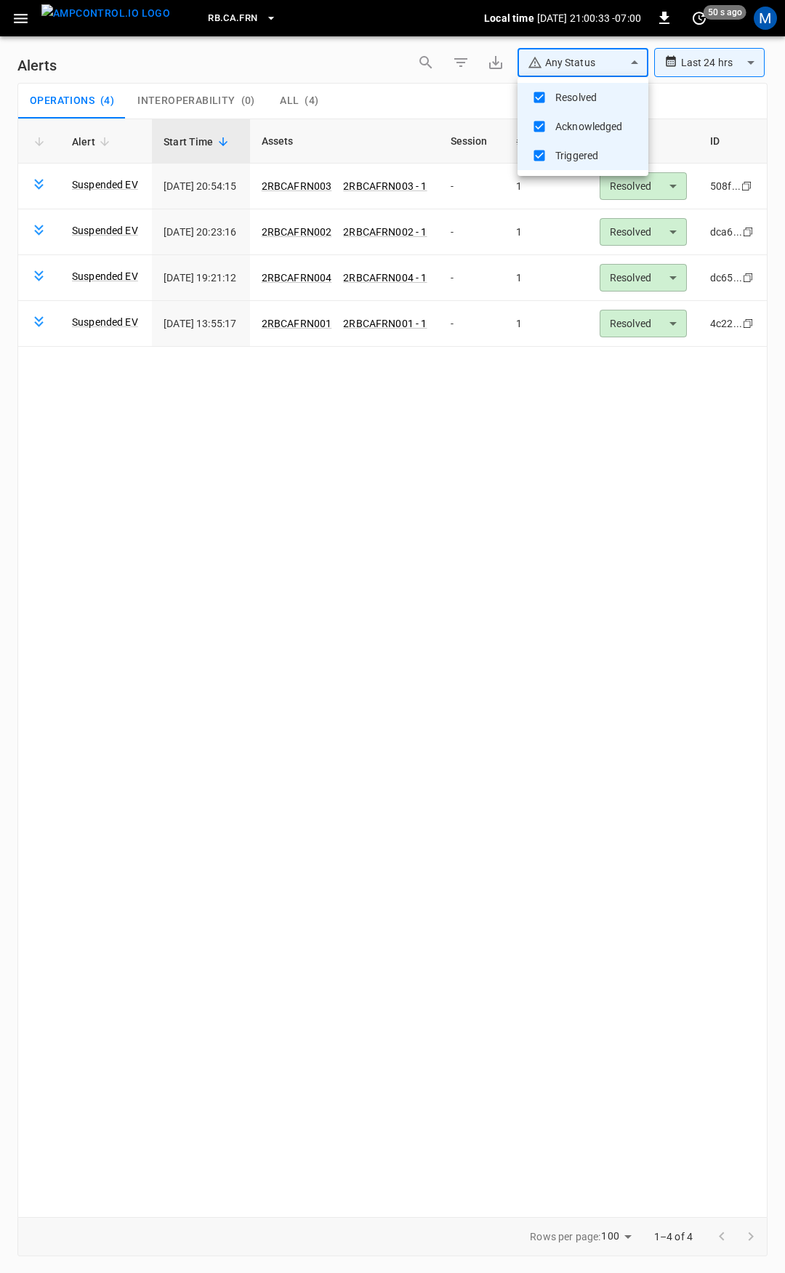
click at [659, 173] on div at bounding box center [392, 636] width 785 height 1273
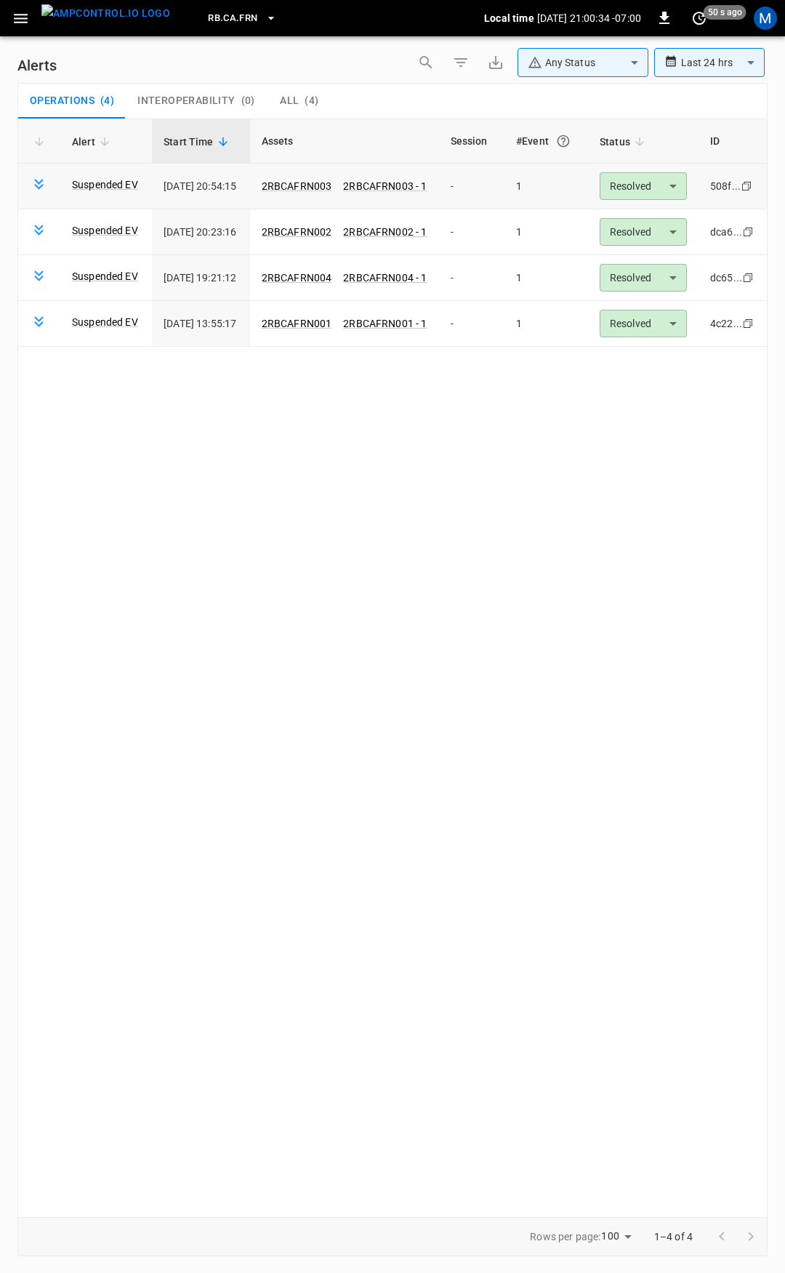
click at [662, 193] on body "**********" at bounding box center [392, 634] width 785 height 1268
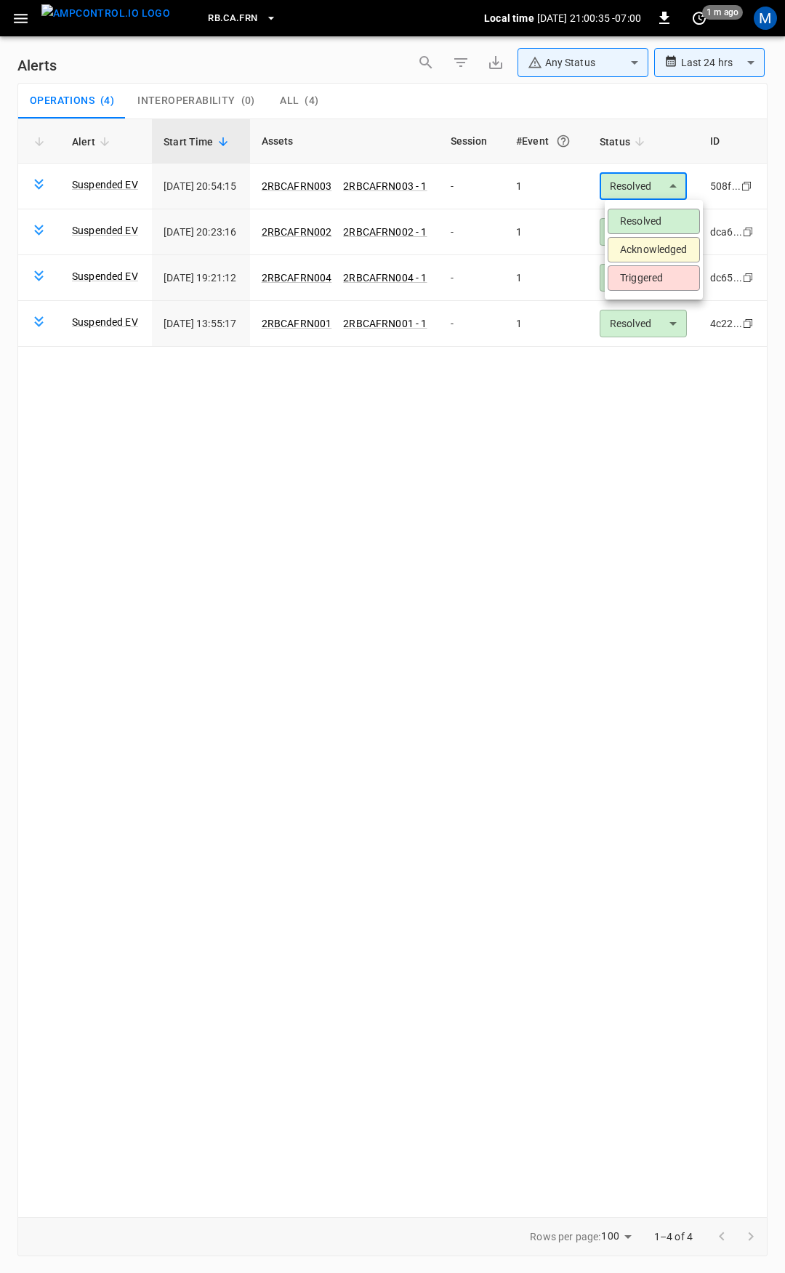
drag, startPoint x: 653, startPoint y: 220, endPoint x: 654, endPoint y: 262, distance: 42.9
click at [654, 260] on ul "Resolved Acknowledged Triggered" at bounding box center [654, 250] width 98 height 100
click at [653, 277] on li "Triggered" at bounding box center [654, 277] width 92 height 25
click at [657, 225] on body "**********" at bounding box center [392, 634] width 785 height 1268
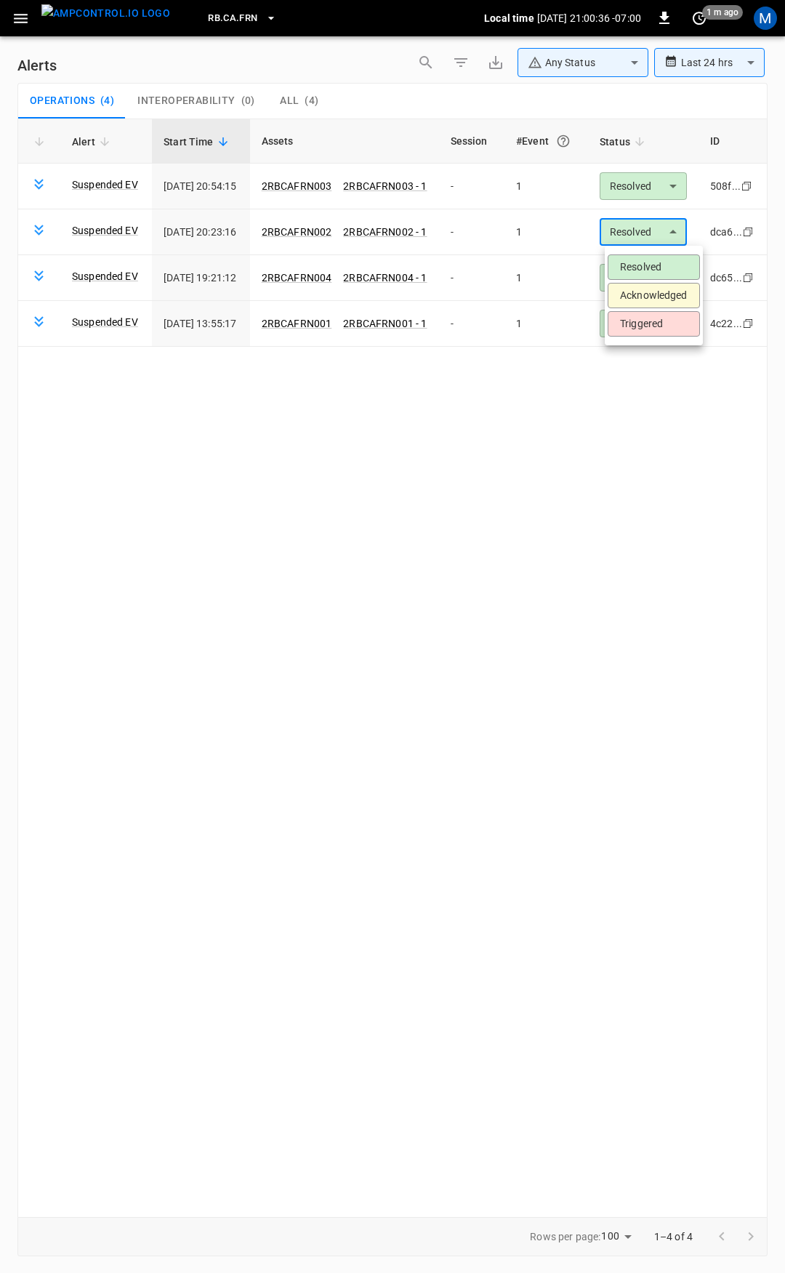
type input "*********"
click at [654, 317] on li "Triggered" at bounding box center [654, 323] width 92 height 25
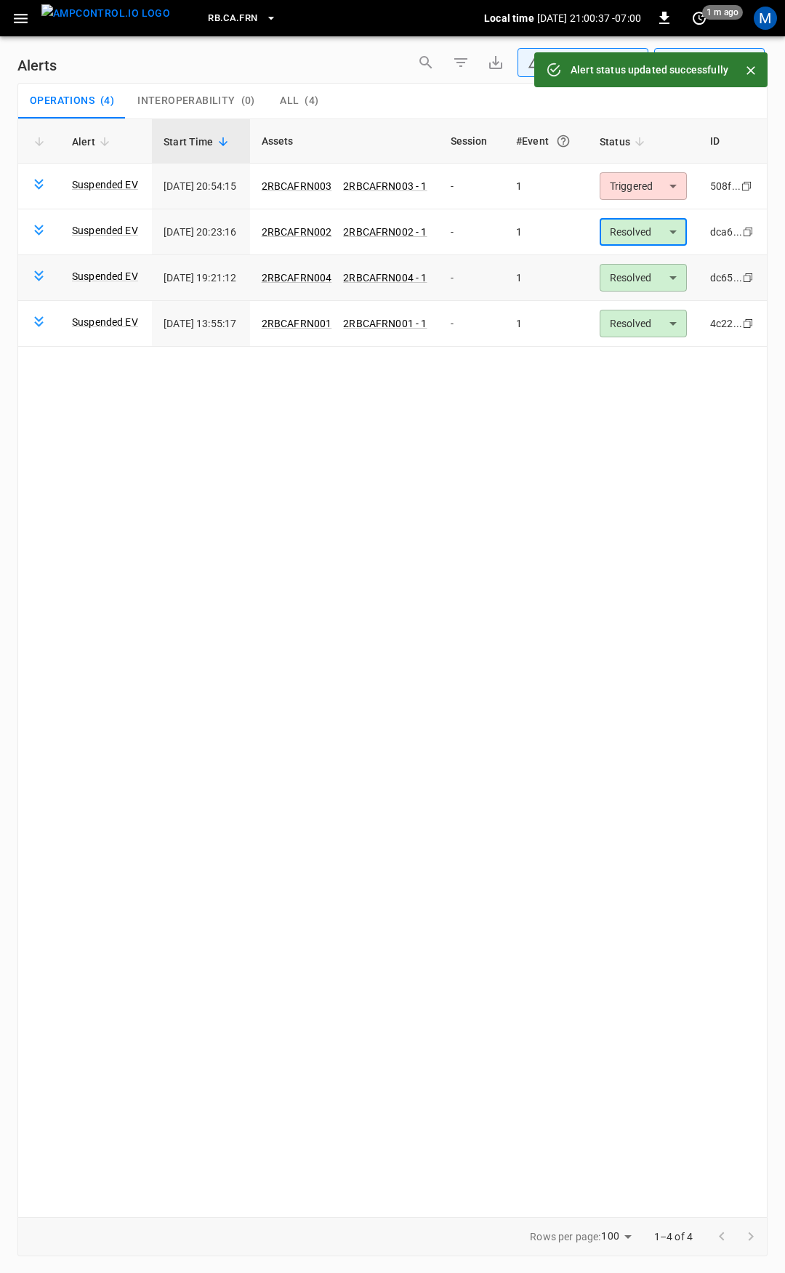
click at [660, 271] on body "**********" at bounding box center [392, 634] width 785 height 1268
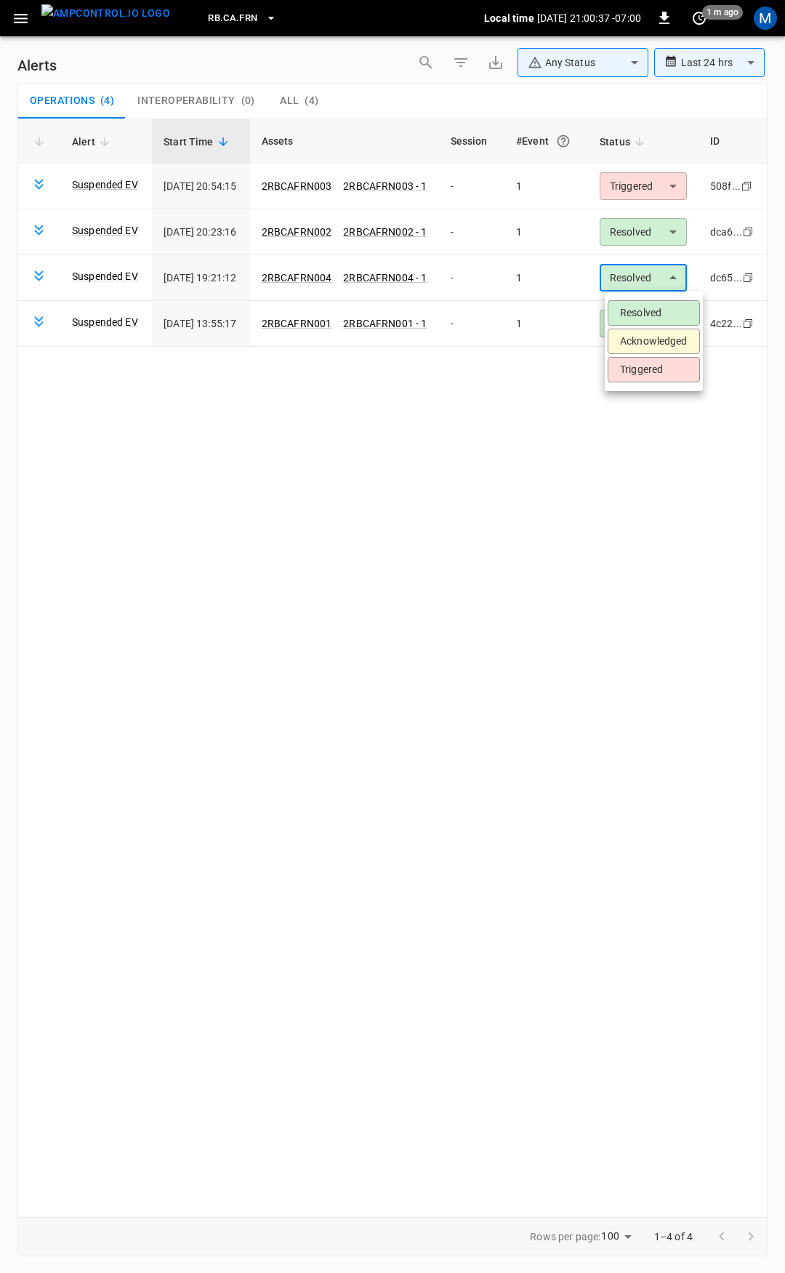
type input "*********"
click at [659, 366] on li "Triggered" at bounding box center [654, 369] width 92 height 25
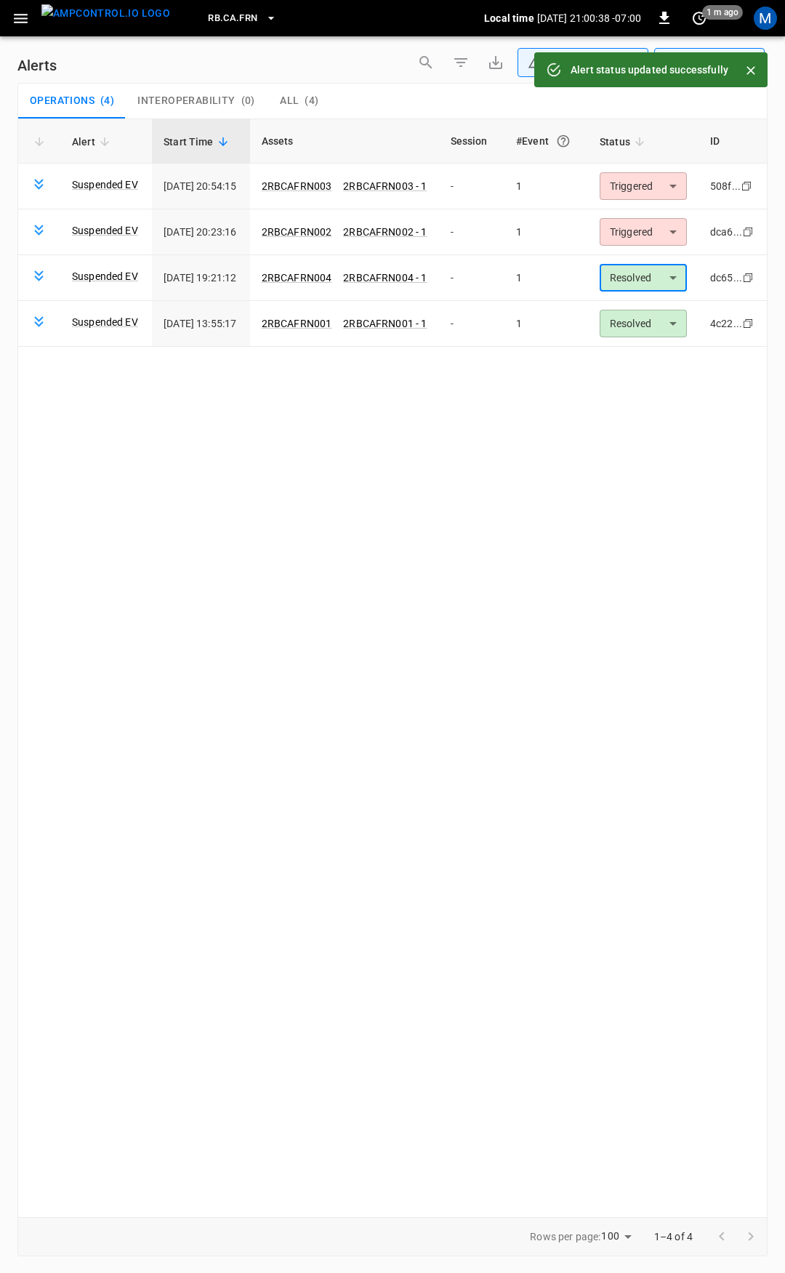
type input "*********"
click at [665, 321] on body "**********" at bounding box center [392, 634] width 785 height 1268
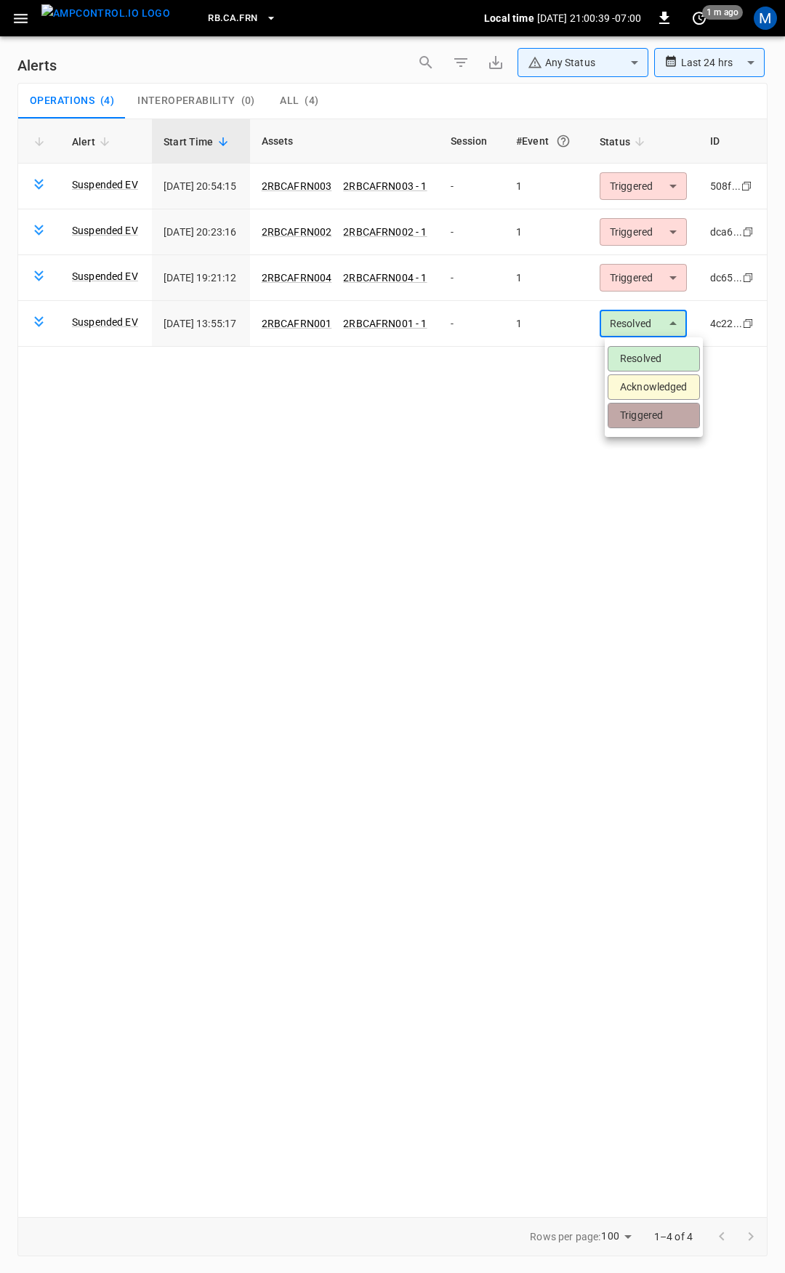
click at [651, 425] on li "Triggered" at bounding box center [654, 415] width 92 height 25
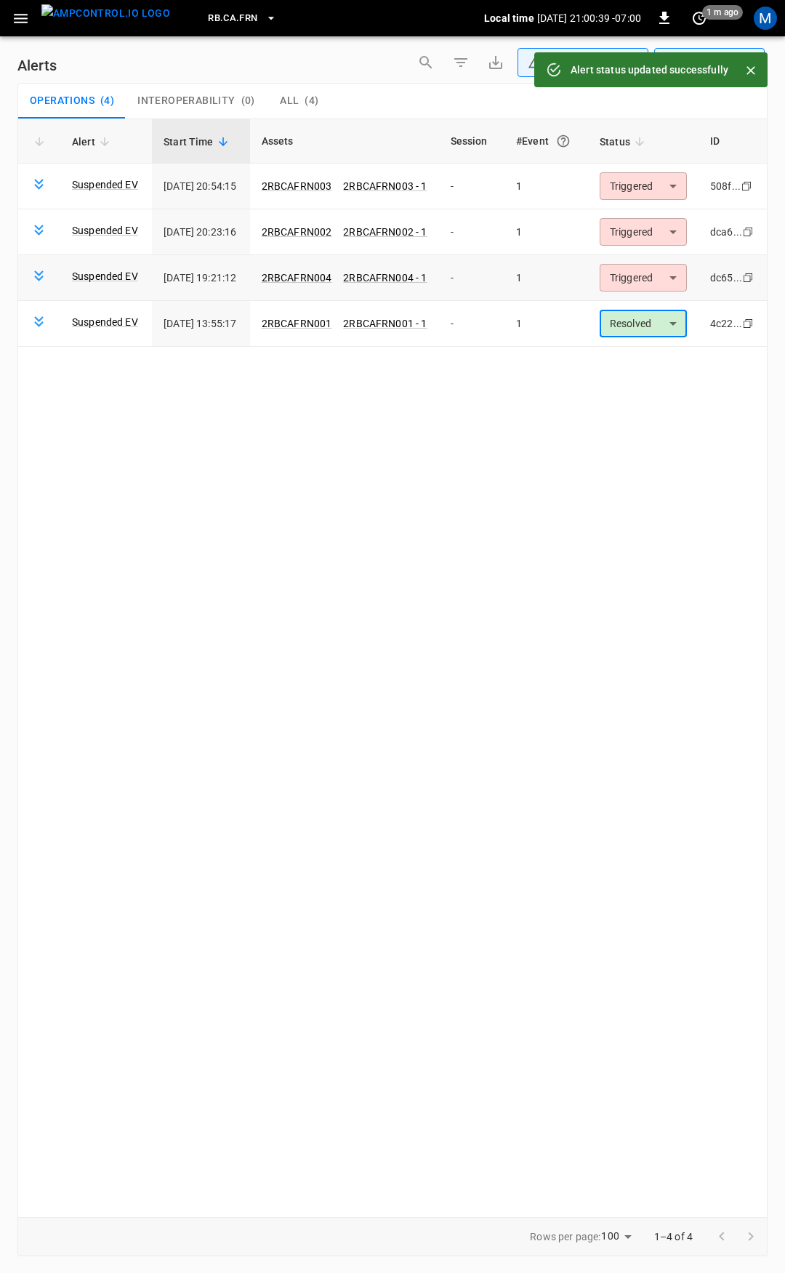
type input "*********"
click at [26, 20] on icon "button" at bounding box center [21, 18] width 18 height 18
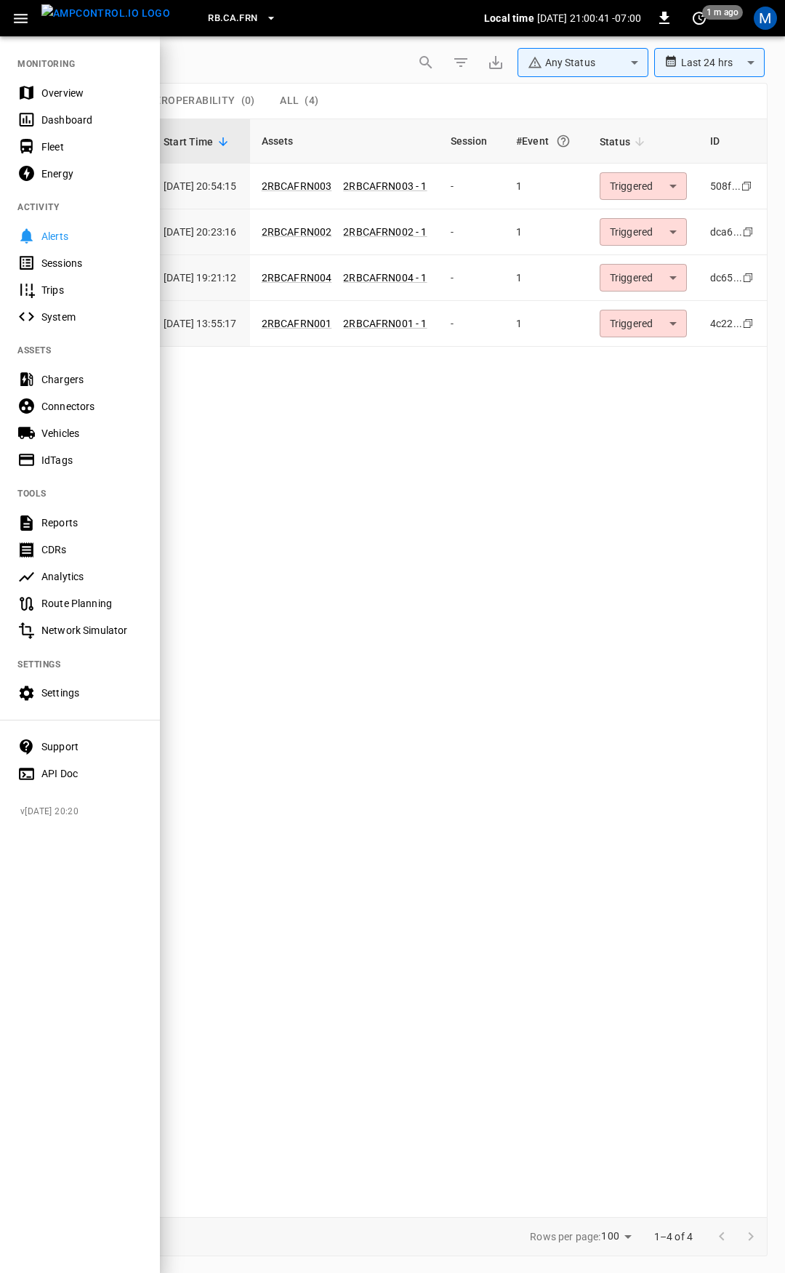
click at [49, 89] on div "Overview" at bounding box center [91, 93] width 101 height 15
